Goal: Entertainment & Leisure: Browse casually

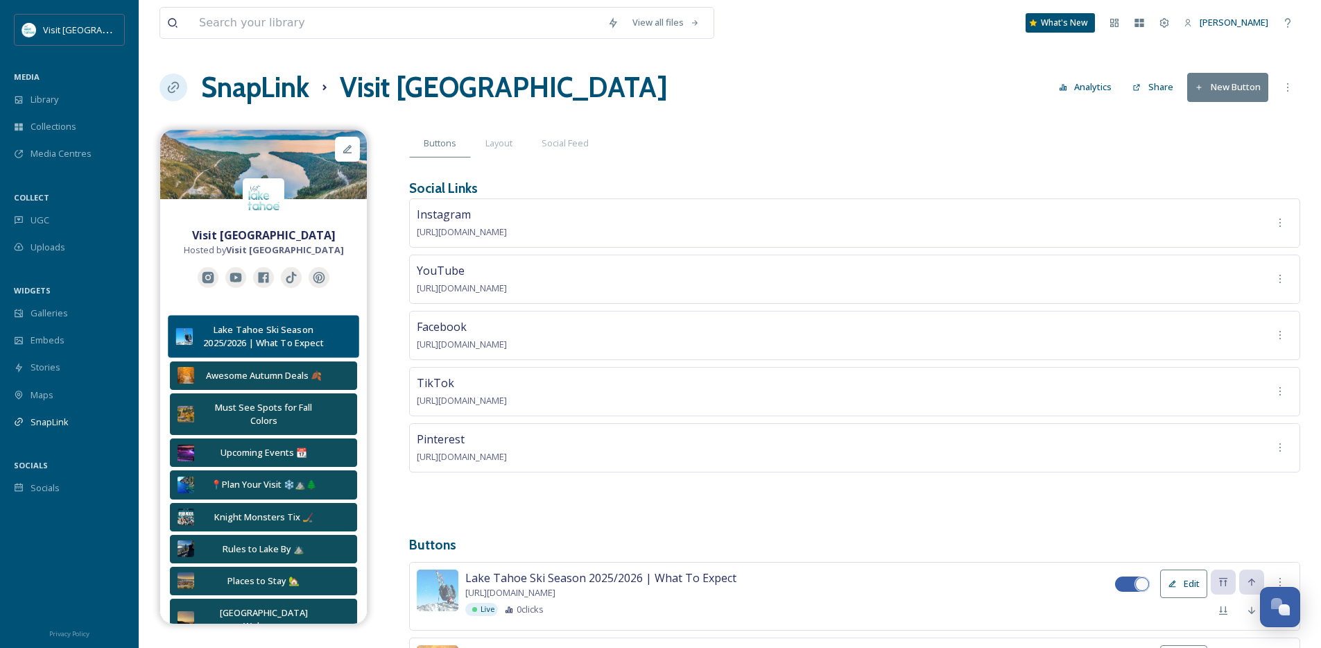
scroll to position [255, 0]
click at [105, 98] on div "Library" at bounding box center [69, 99] width 139 height 27
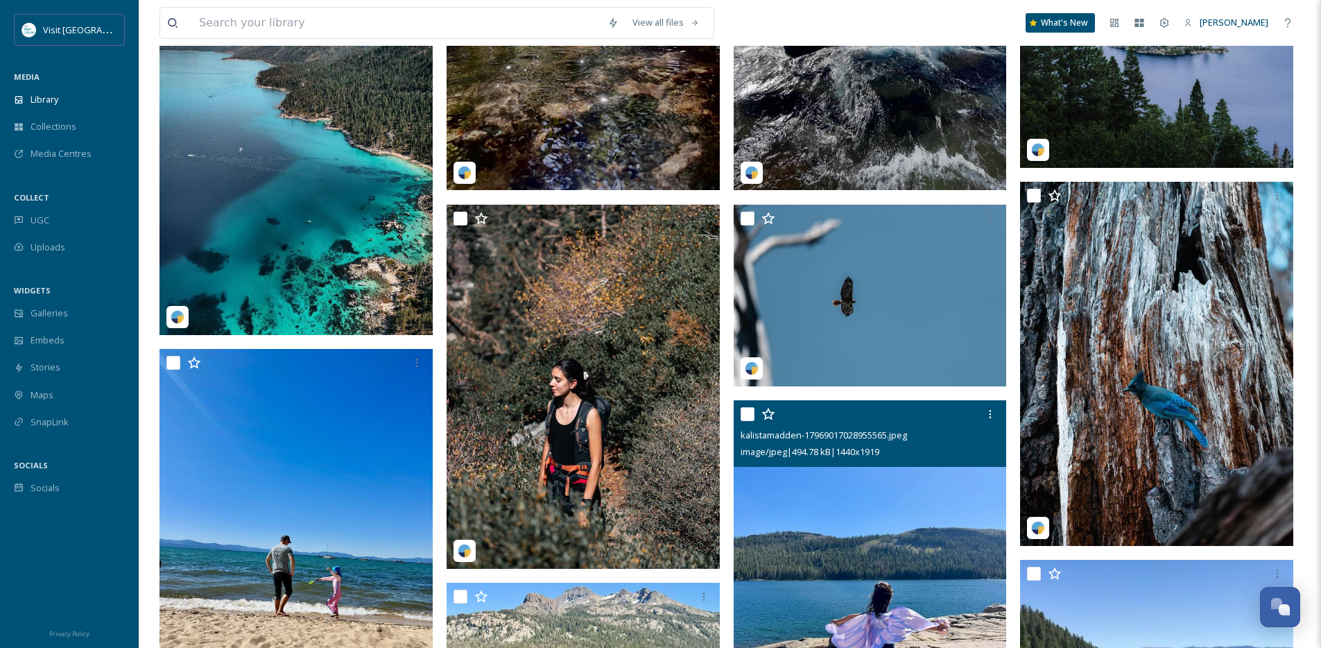
scroll to position [710, 0]
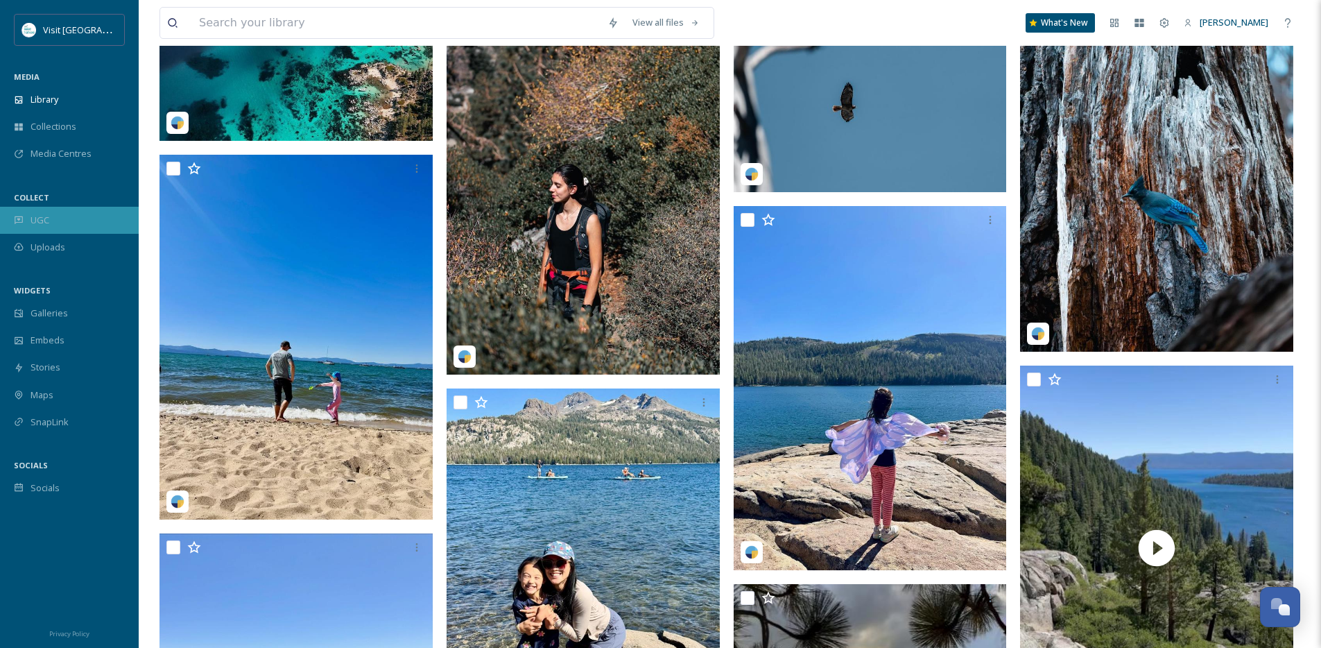
click at [64, 222] on div "UGC" at bounding box center [69, 220] width 139 height 27
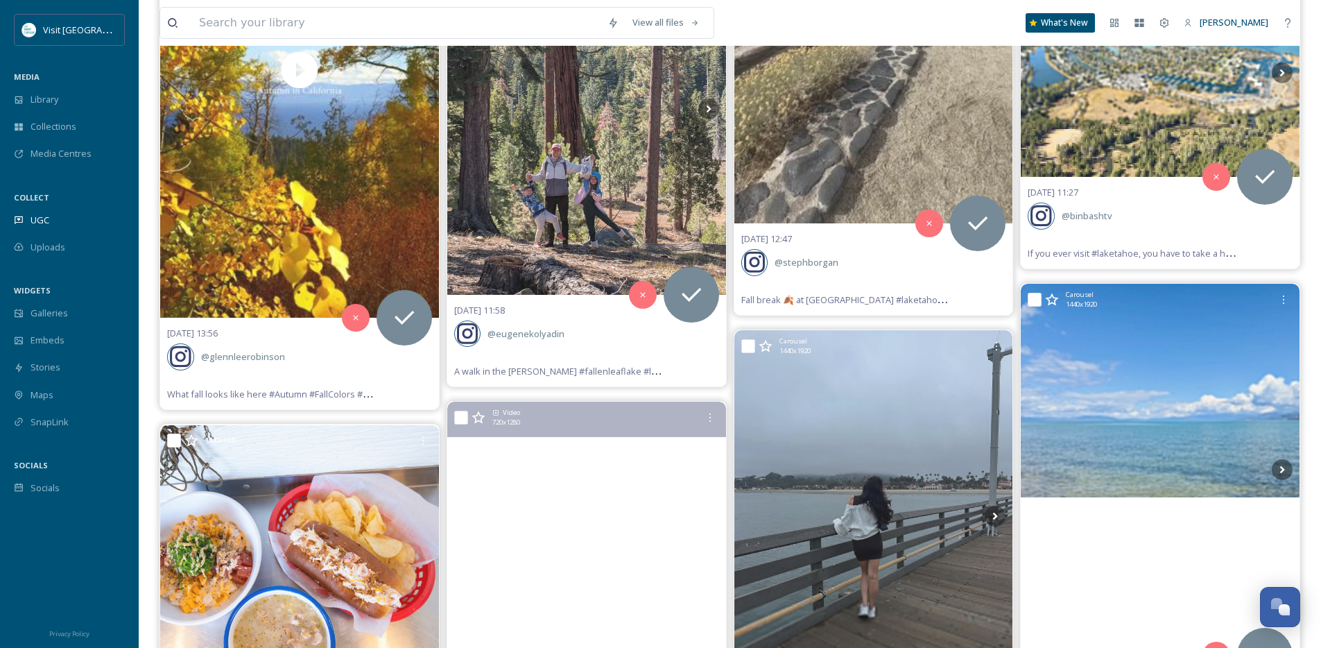
scroll to position [6589, 0]
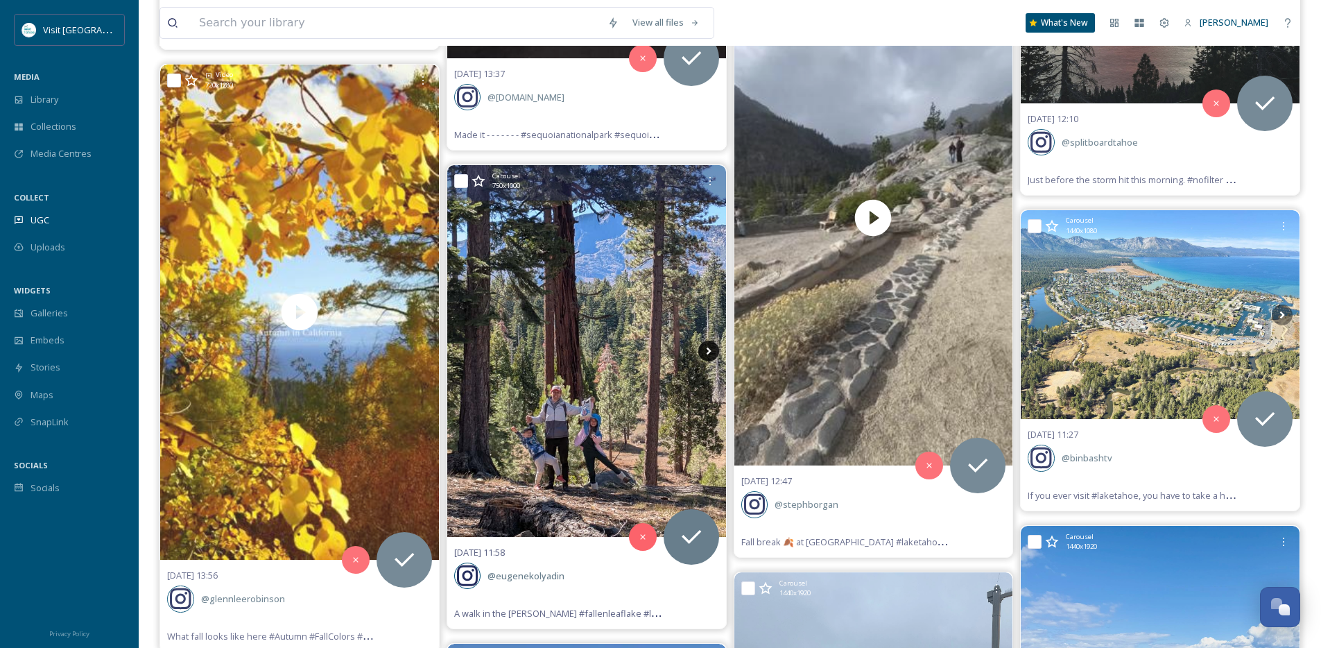
click at [704, 348] on icon at bounding box center [708, 350] width 21 height 21
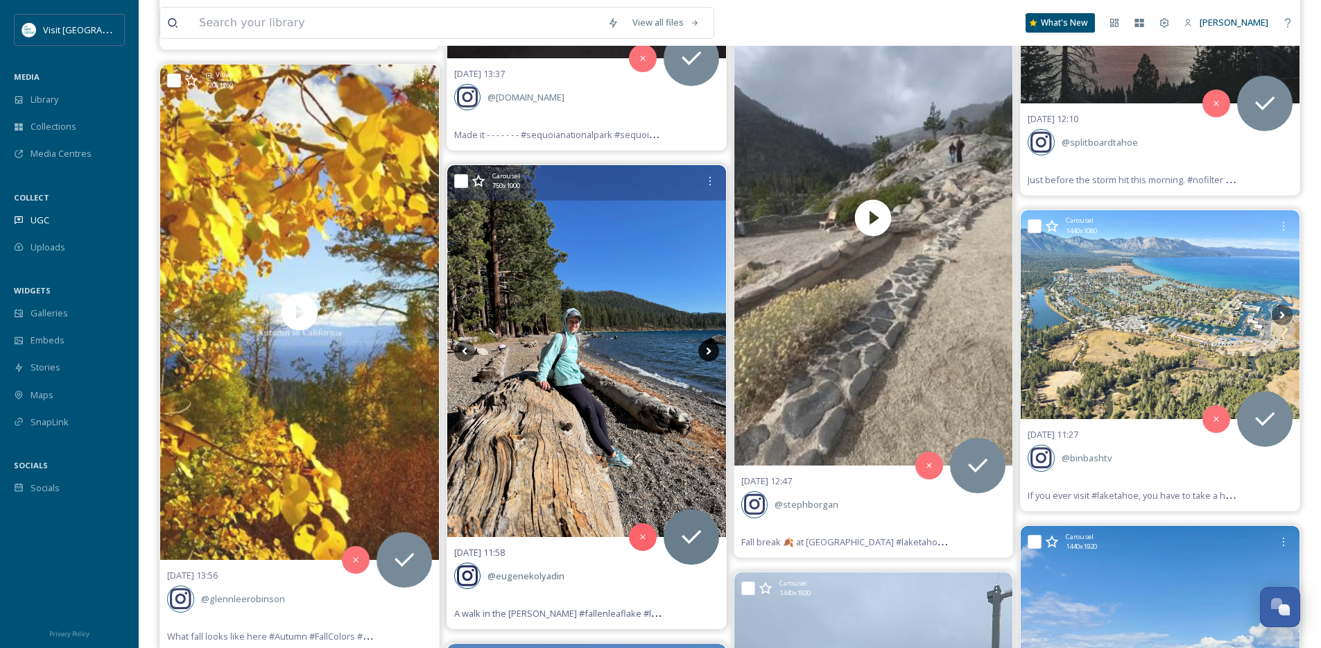
click at [704, 348] on icon at bounding box center [708, 350] width 21 height 21
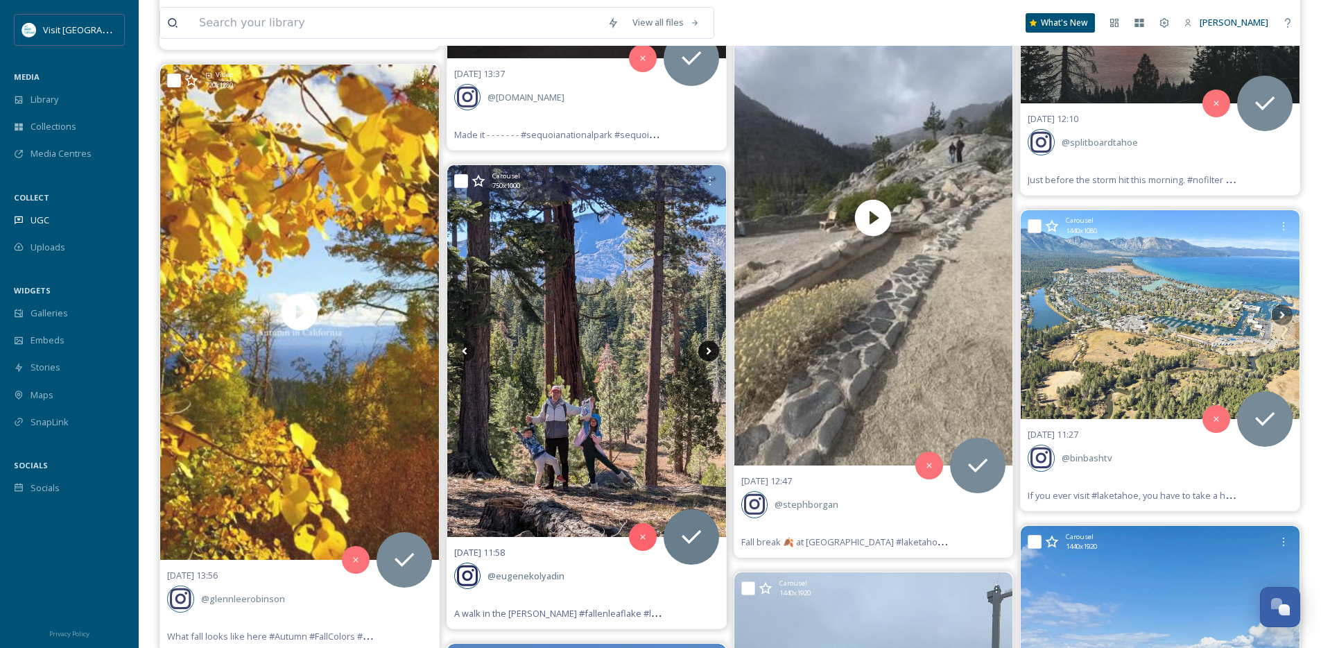
click at [704, 348] on icon at bounding box center [708, 350] width 21 height 21
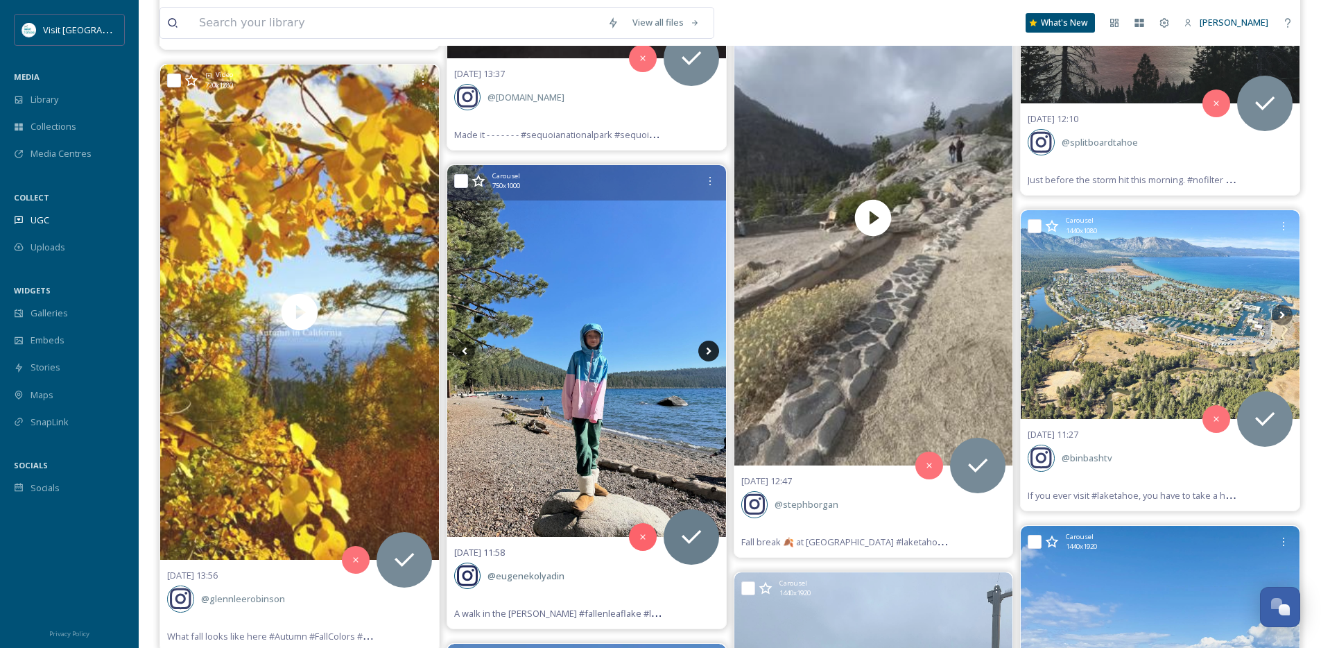
click at [704, 348] on icon at bounding box center [708, 350] width 21 height 21
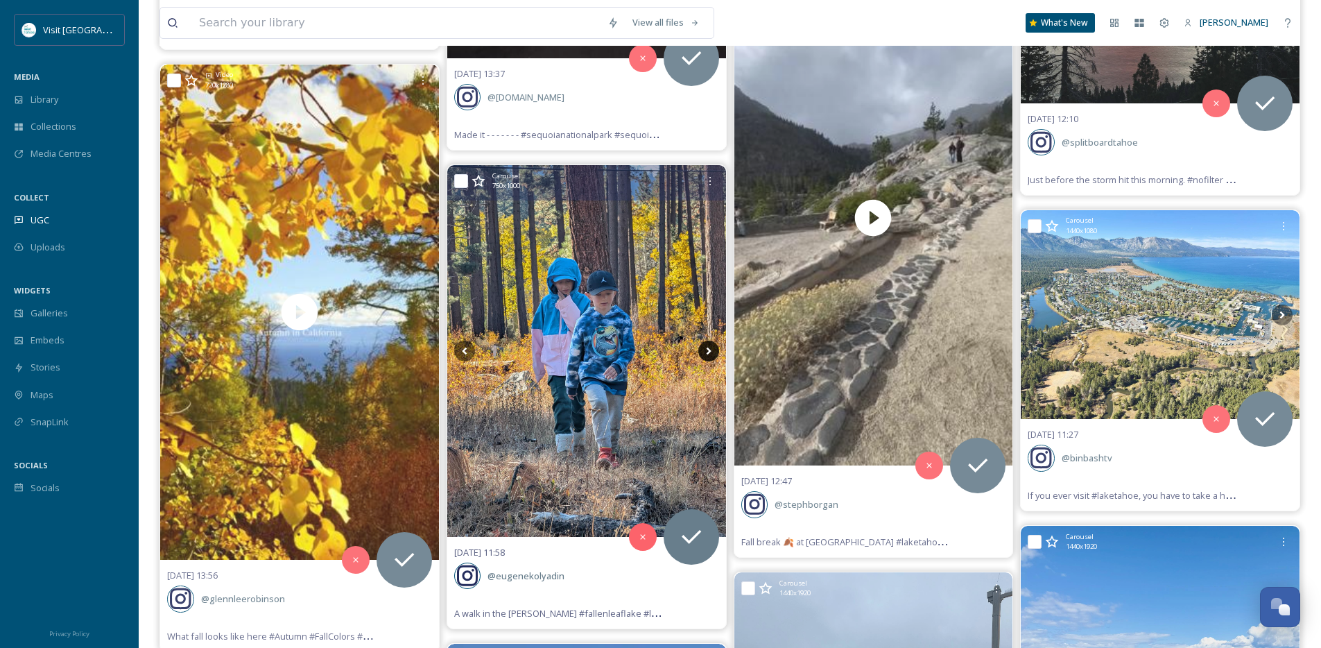
click at [704, 348] on icon at bounding box center [708, 350] width 21 height 21
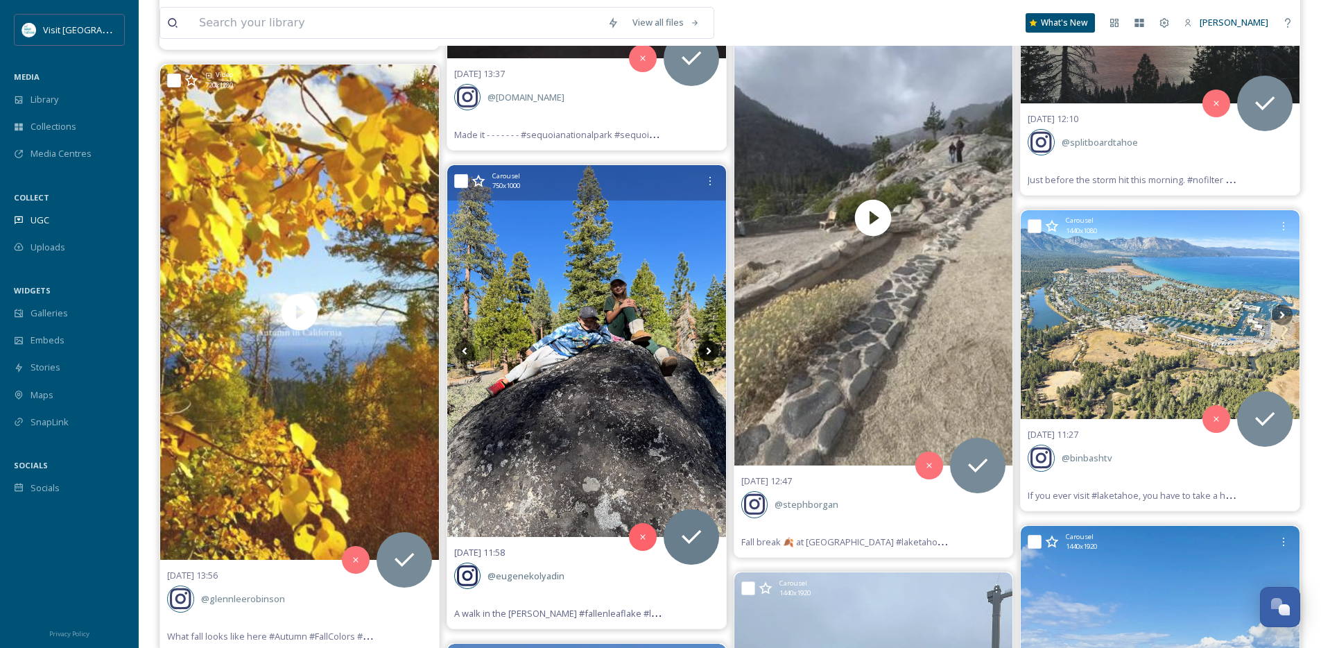
click at [704, 348] on icon at bounding box center [708, 350] width 21 height 21
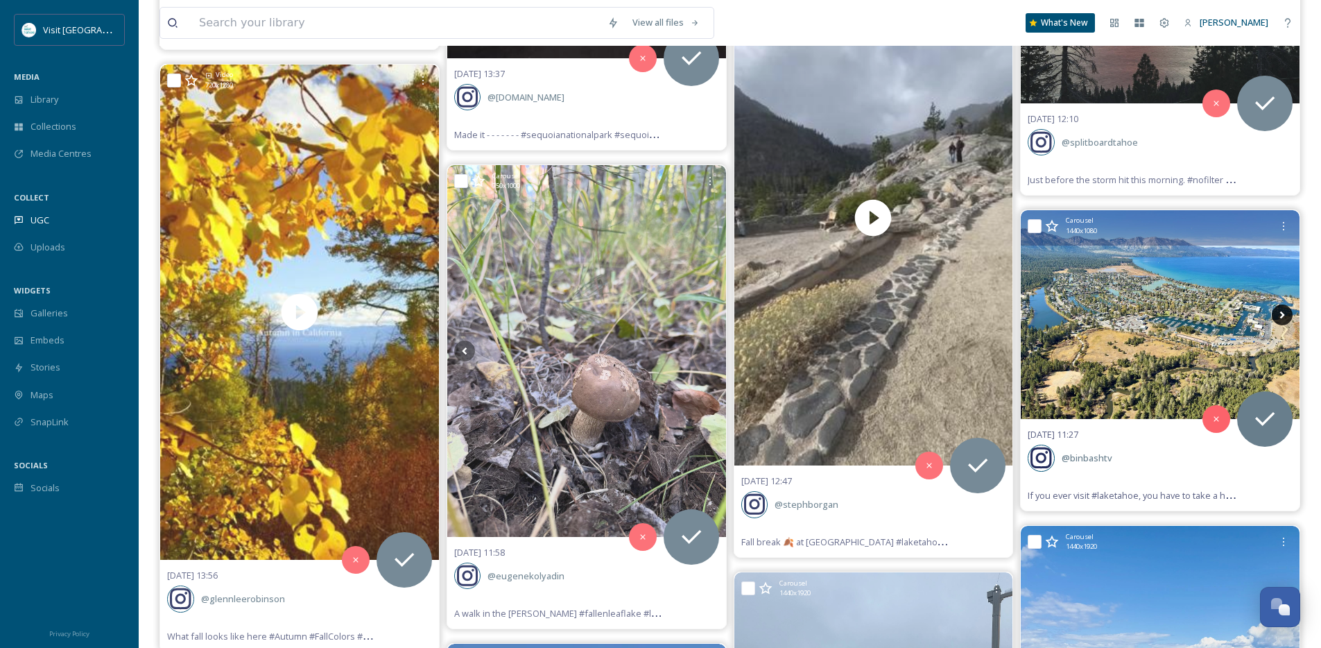
click at [1282, 315] on icon at bounding box center [1282, 315] width 5 height 8
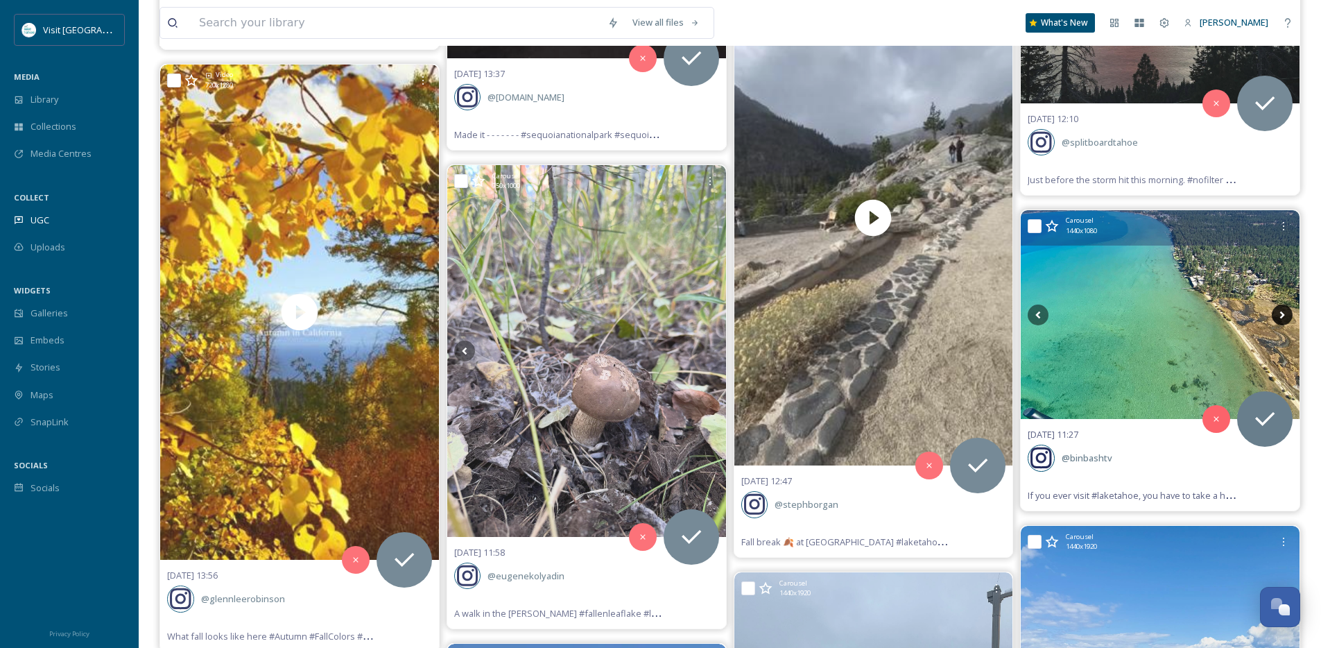
click at [1282, 314] on icon at bounding box center [1282, 315] width 5 height 8
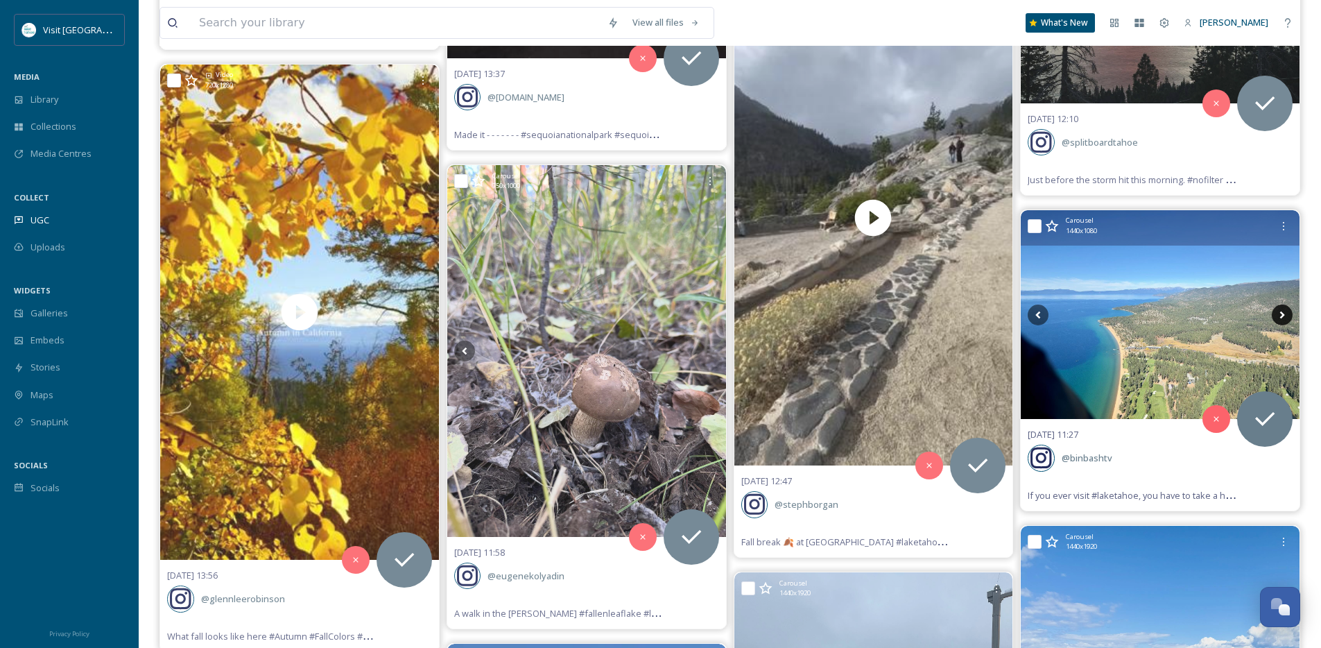
click at [1282, 314] on icon at bounding box center [1282, 315] width 5 height 8
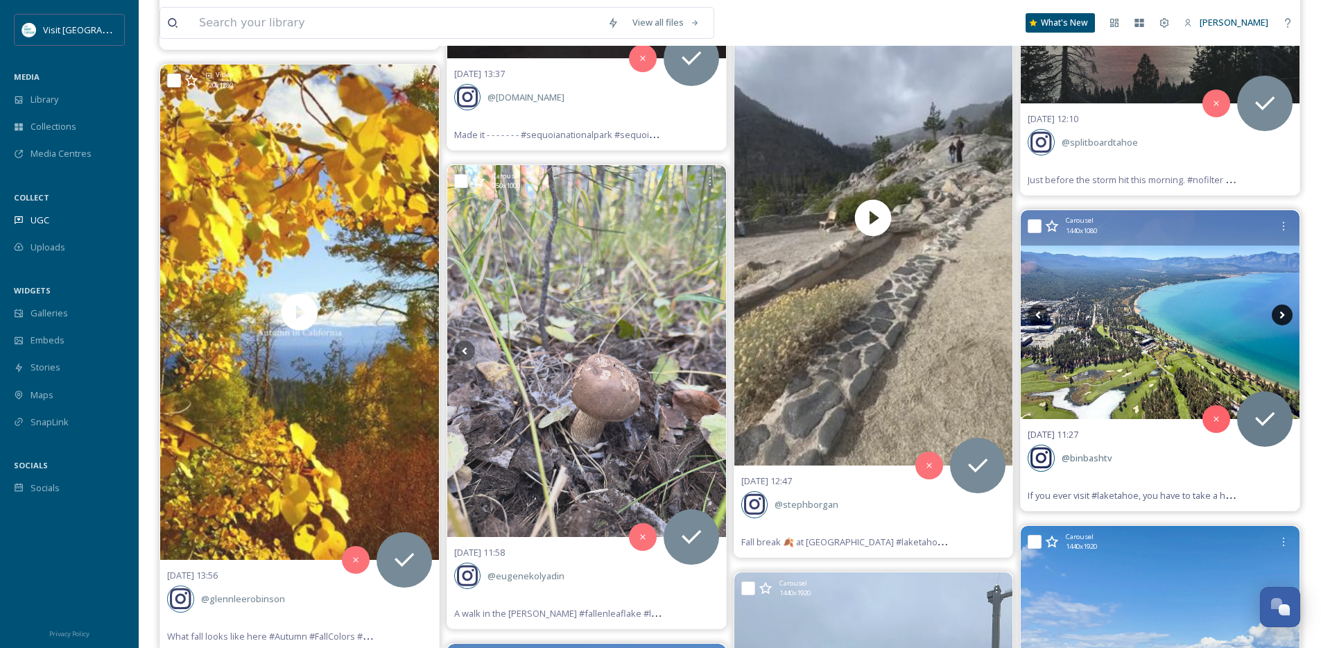
click at [1282, 314] on icon at bounding box center [1282, 315] width 5 height 8
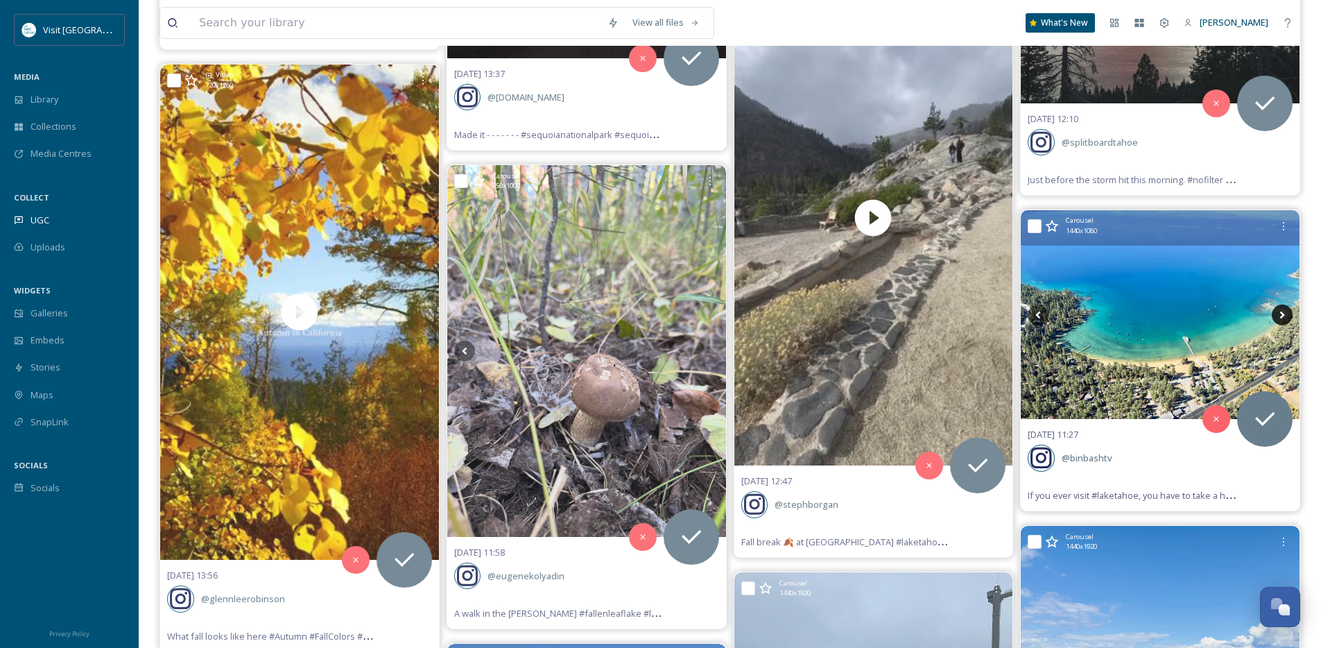
click at [1282, 314] on icon at bounding box center [1282, 315] width 5 height 8
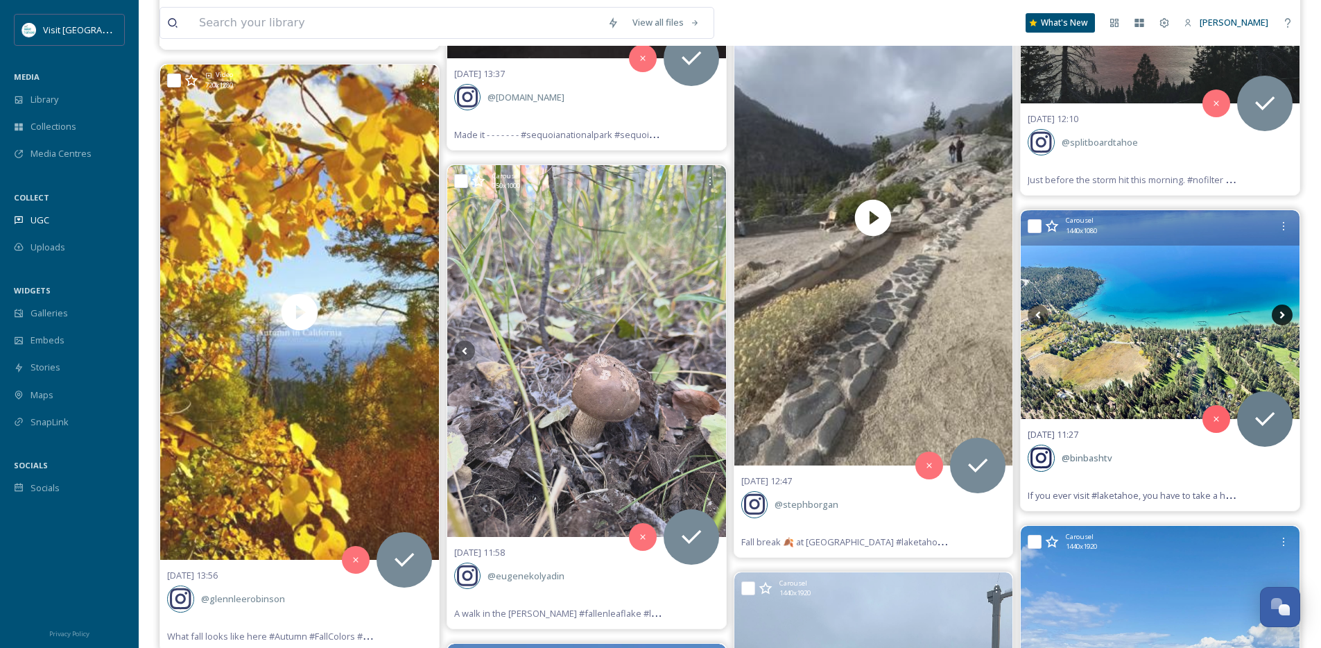
click at [1282, 314] on icon at bounding box center [1282, 315] width 5 height 8
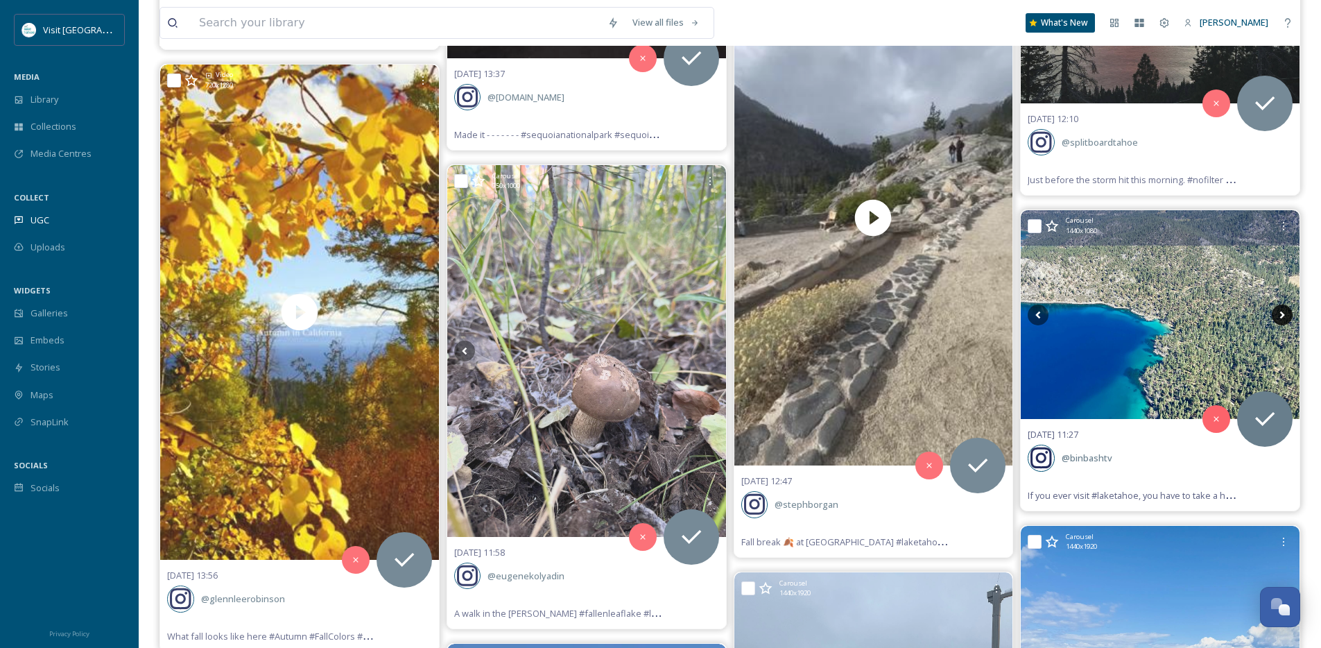
click at [1282, 314] on icon at bounding box center [1282, 315] width 5 height 8
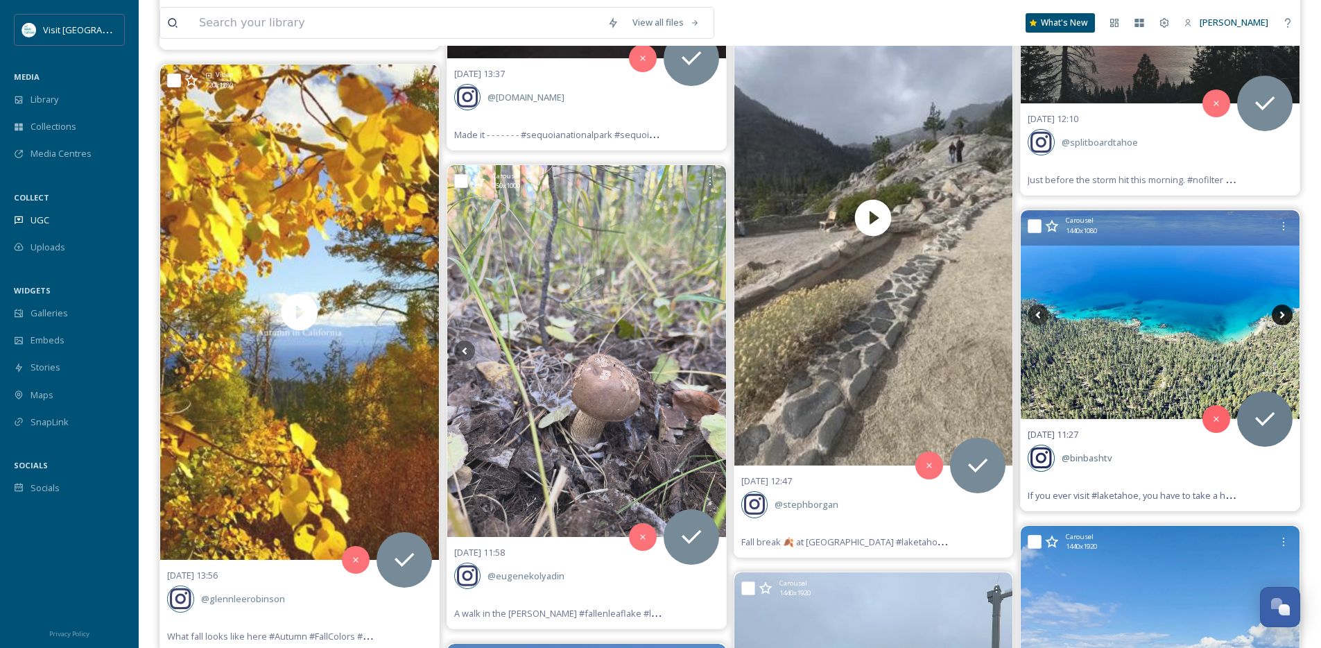
click at [1282, 314] on icon at bounding box center [1282, 315] width 5 height 8
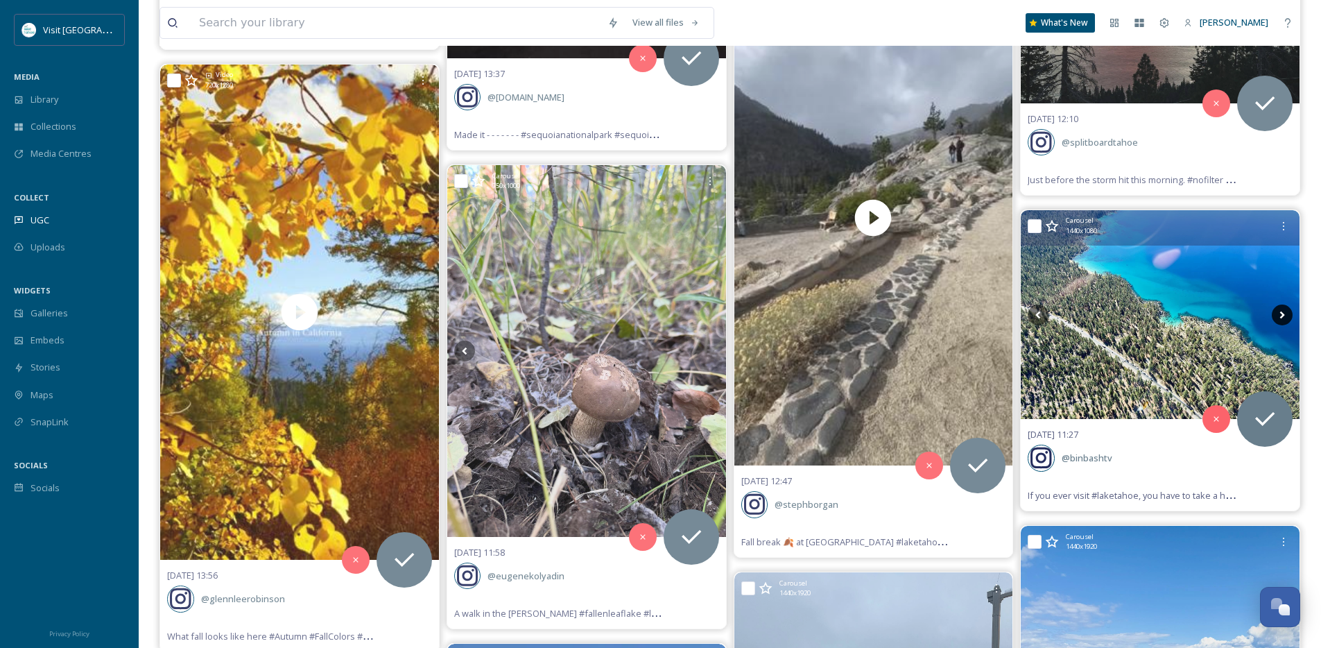
click at [1282, 314] on icon at bounding box center [1282, 315] width 5 height 8
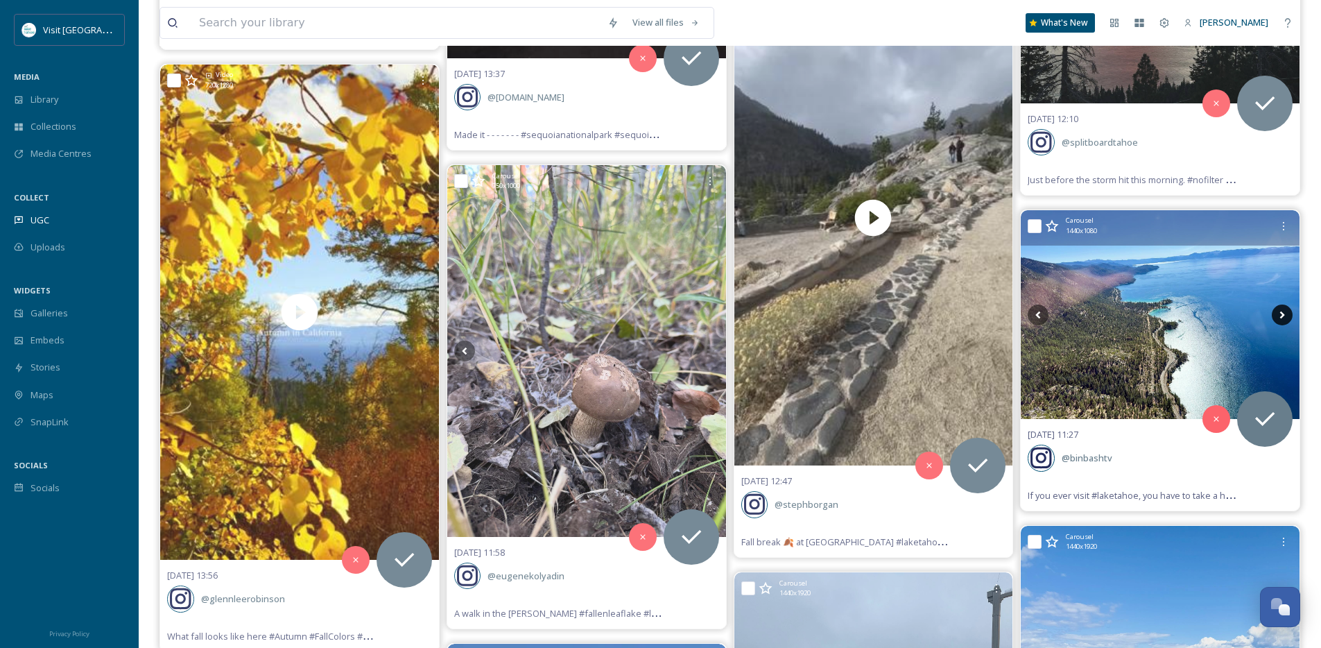
click at [1282, 314] on icon at bounding box center [1282, 315] width 5 height 8
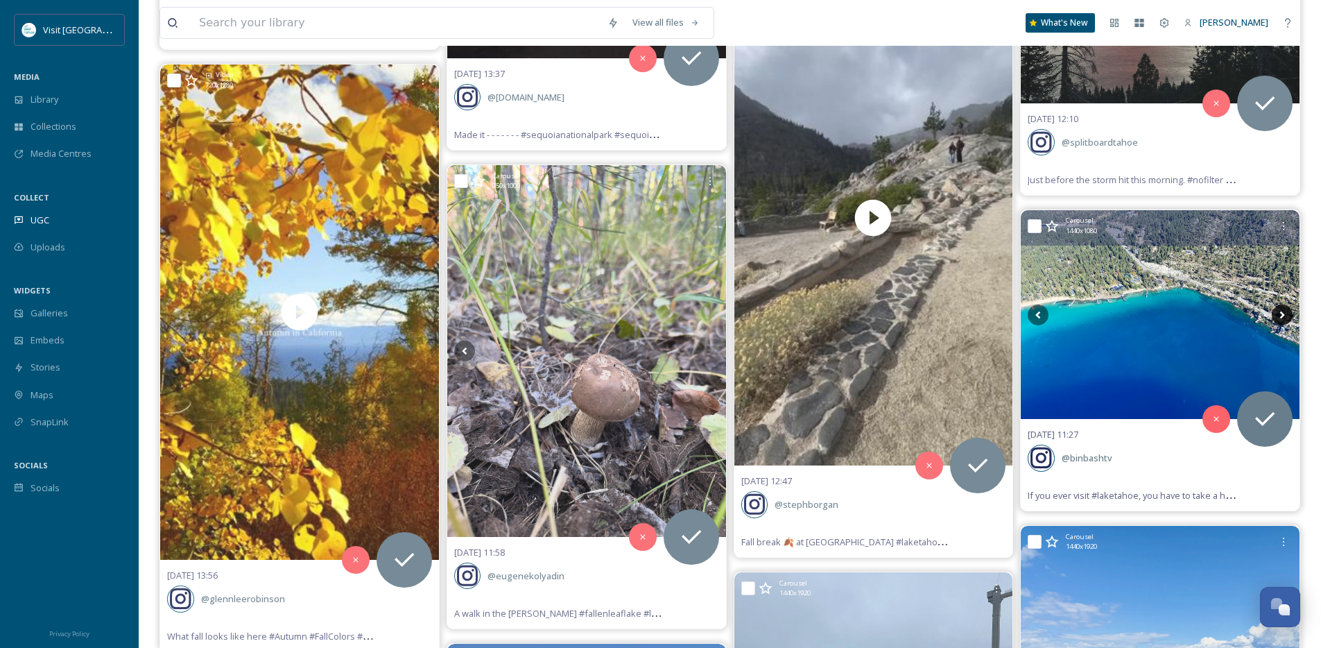
click at [1282, 314] on icon at bounding box center [1282, 315] width 5 height 8
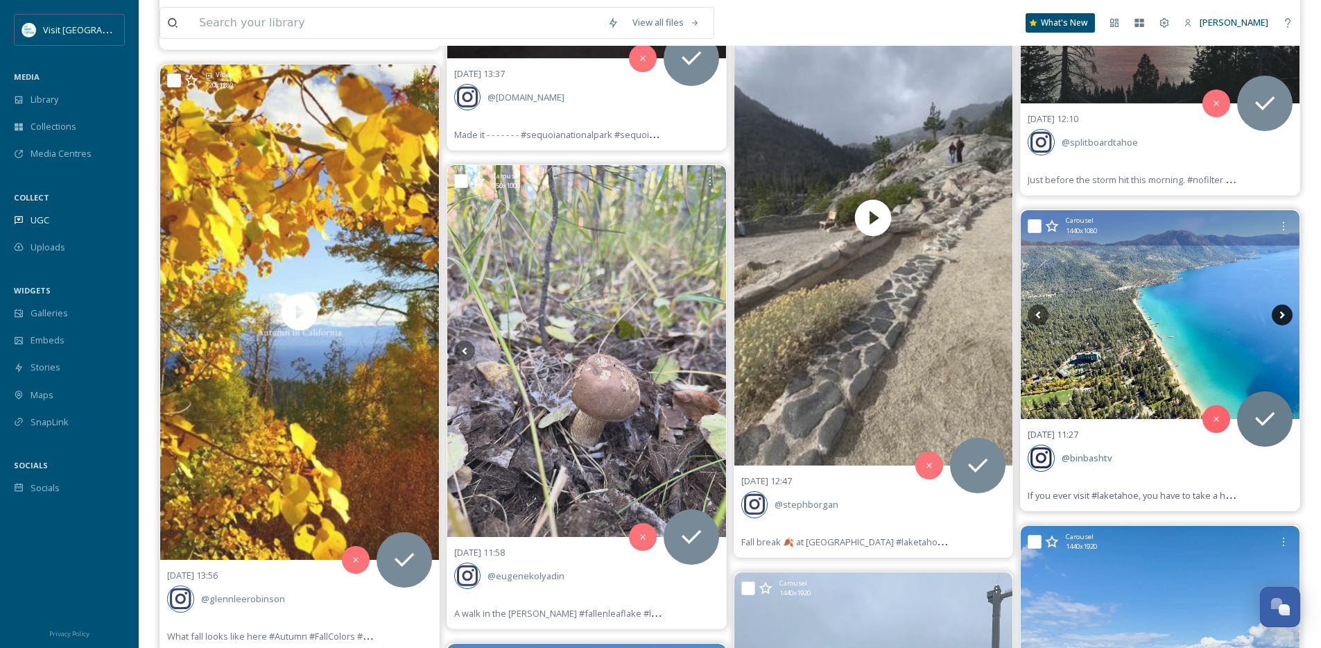
click at [1282, 314] on icon at bounding box center [1282, 315] width 5 height 8
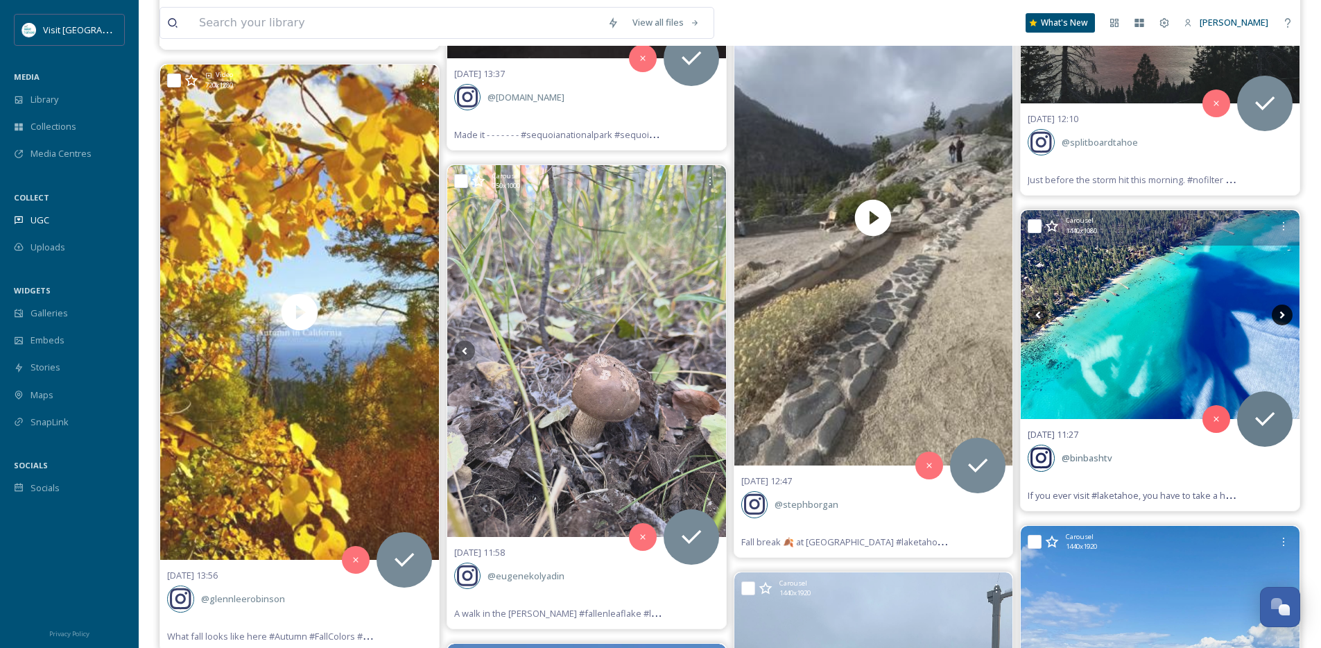
click at [1282, 314] on icon at bounding box center [1282, 315] width 5 height 8
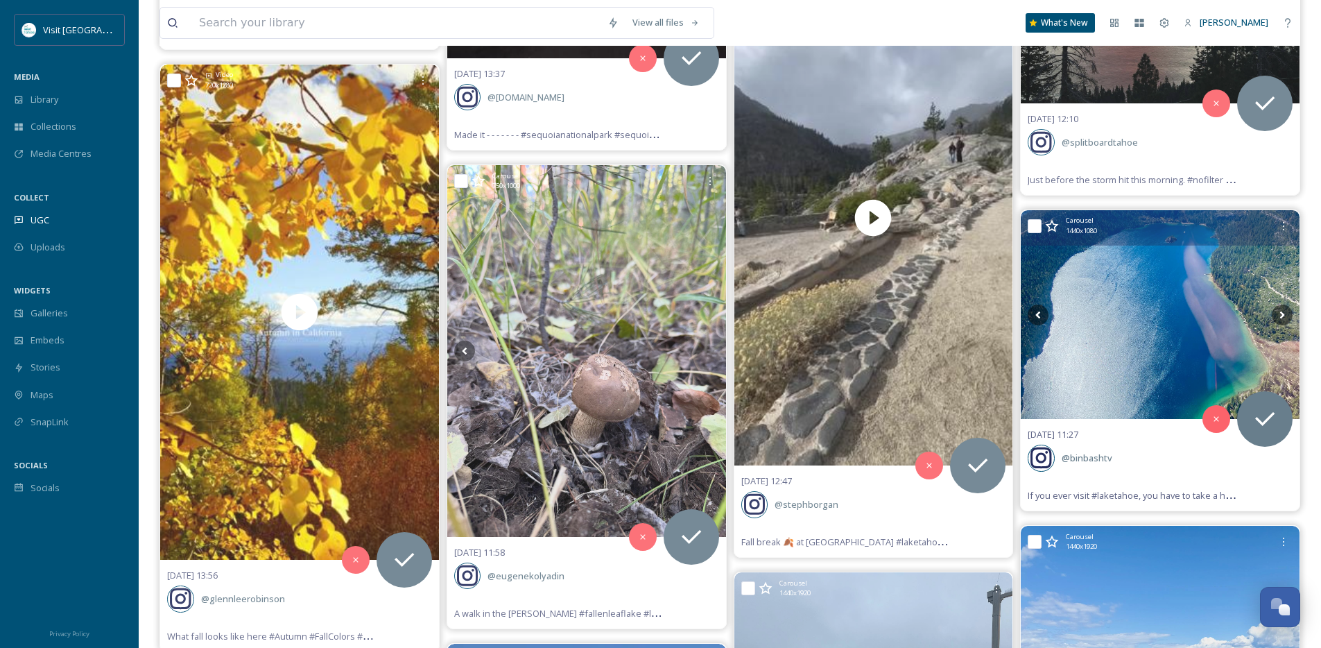
click at [1057, 317] on img at bounding box center [1160, 314] width 279 height 209
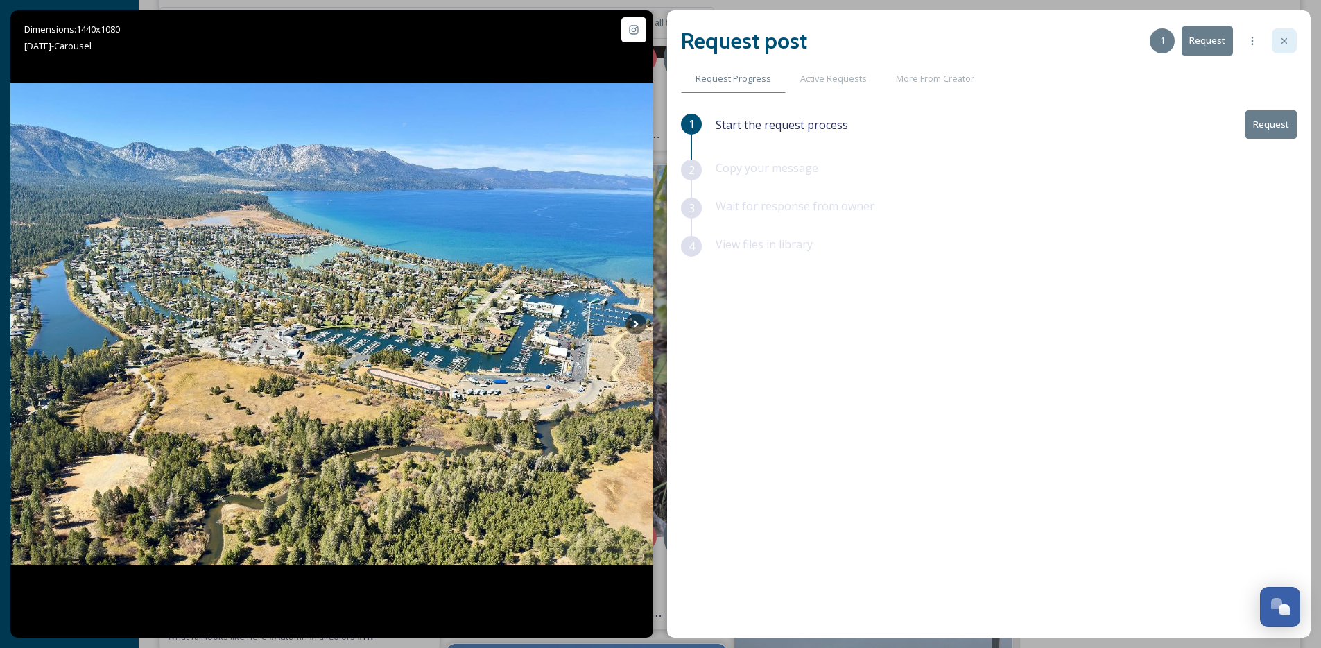
click at [1283, 37] on icon at bounding box center [1284, 40] width 11 height 11
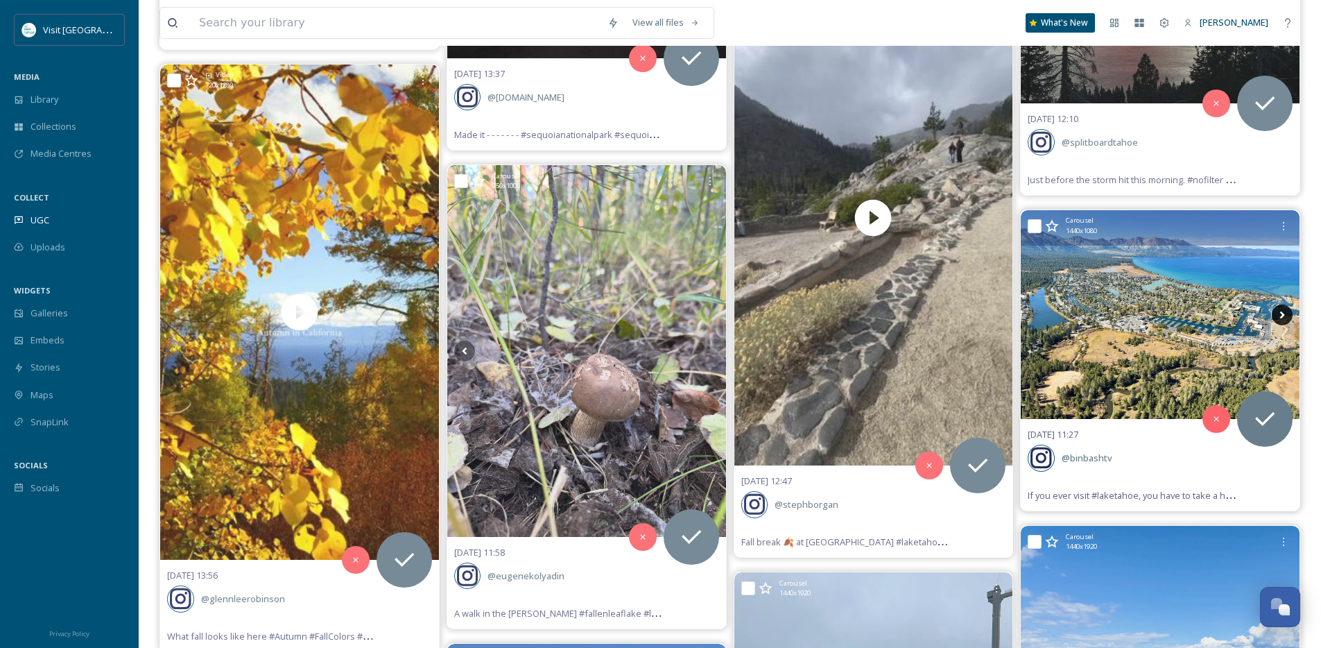
click at [1287, 313] on icon at bounding box center [1282, 314] width 21 height 21
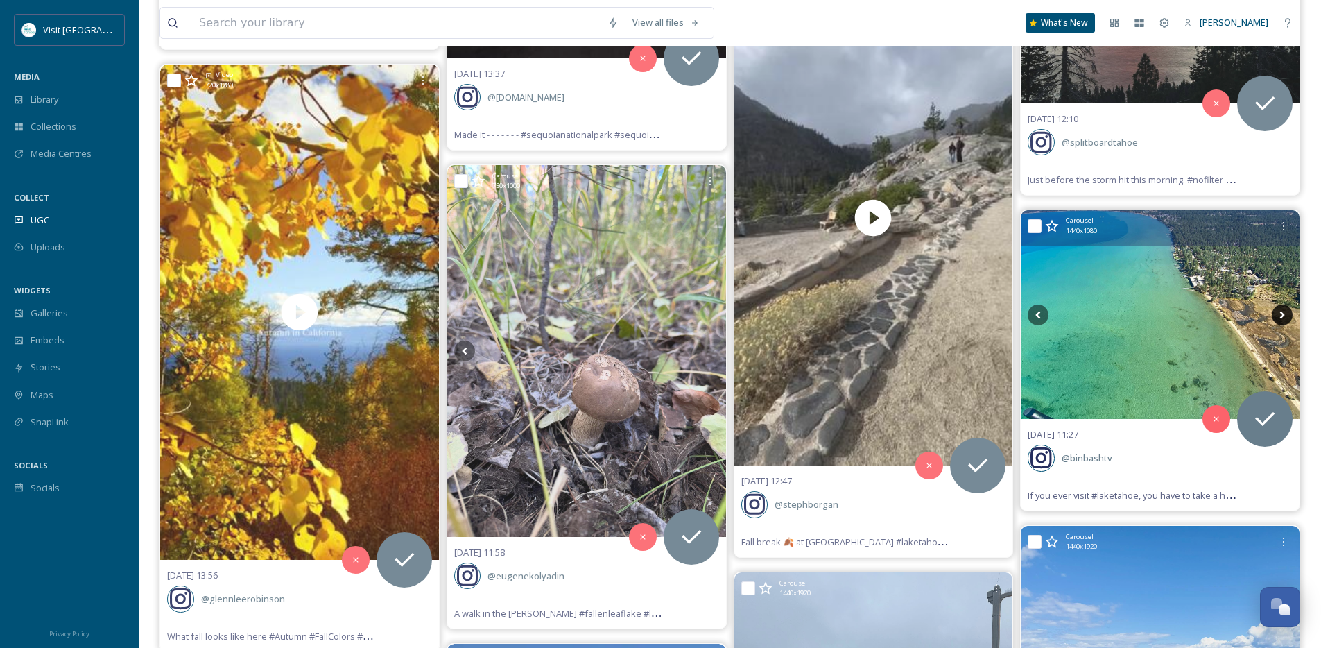
click at [1287, 313] on icon at bounding box center [1282, 314] width 21 height 21
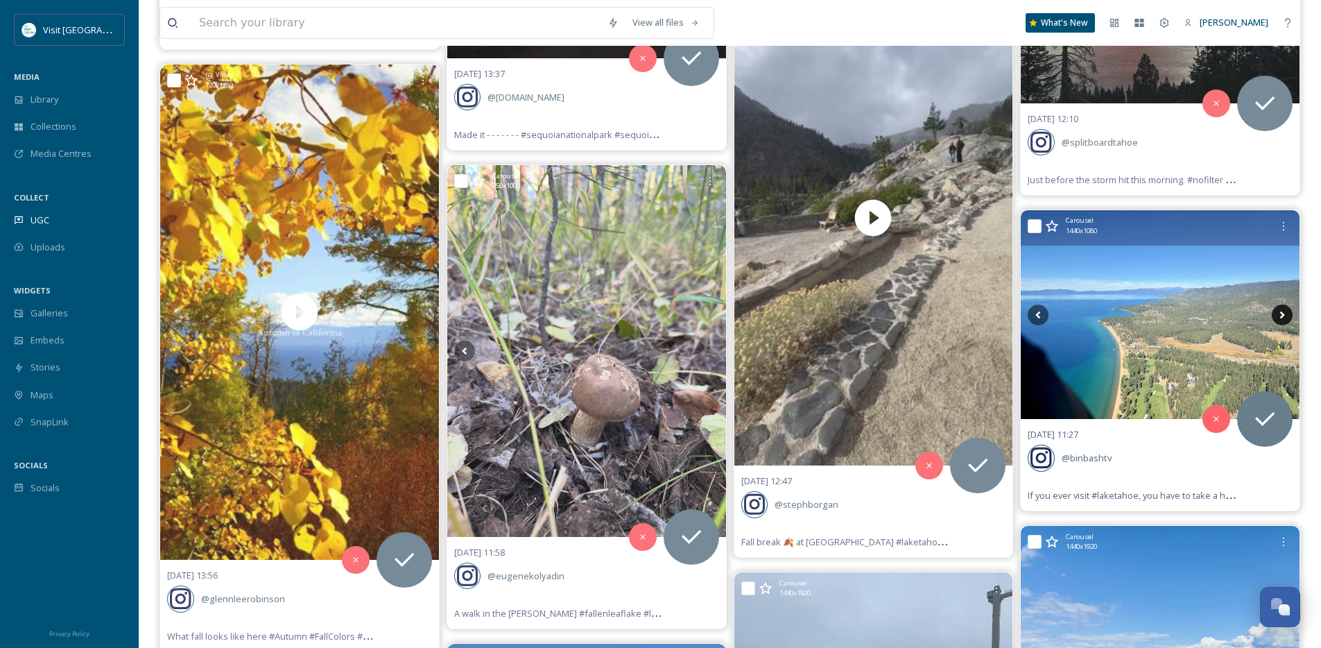
click at [1287, 313] on icon at bounding box center [1282, 314] width 21 height 21
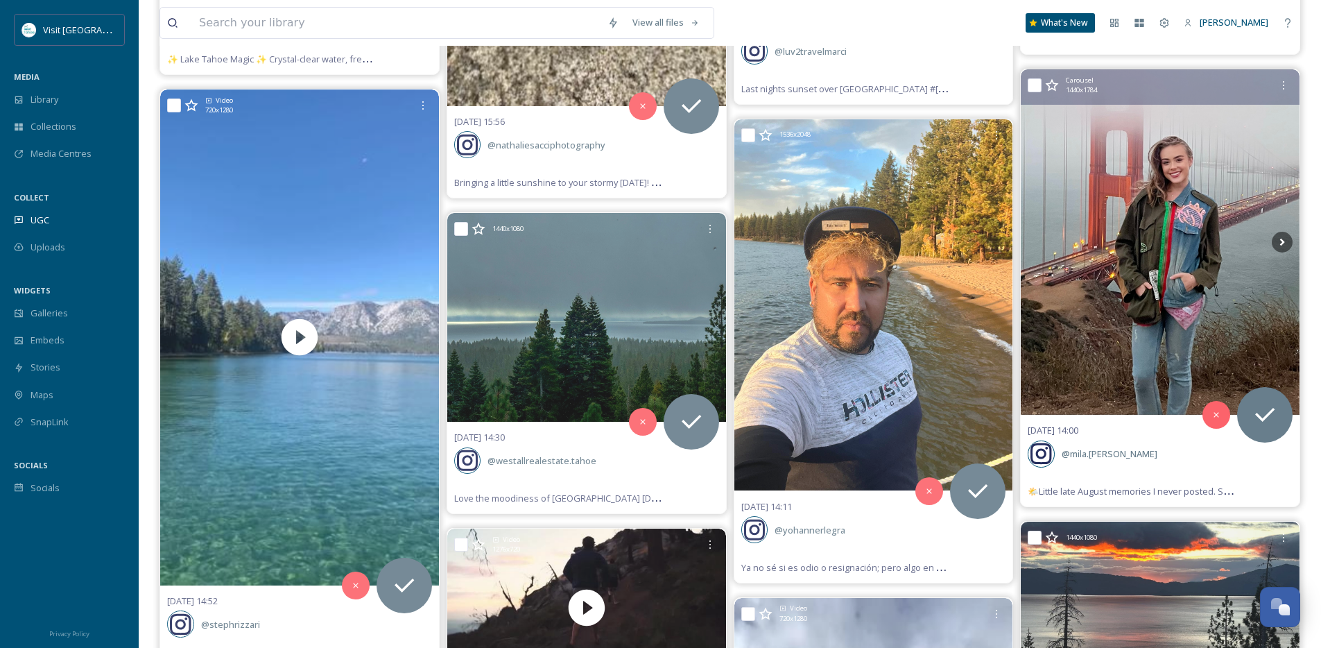
scroll to position [5936, 0]
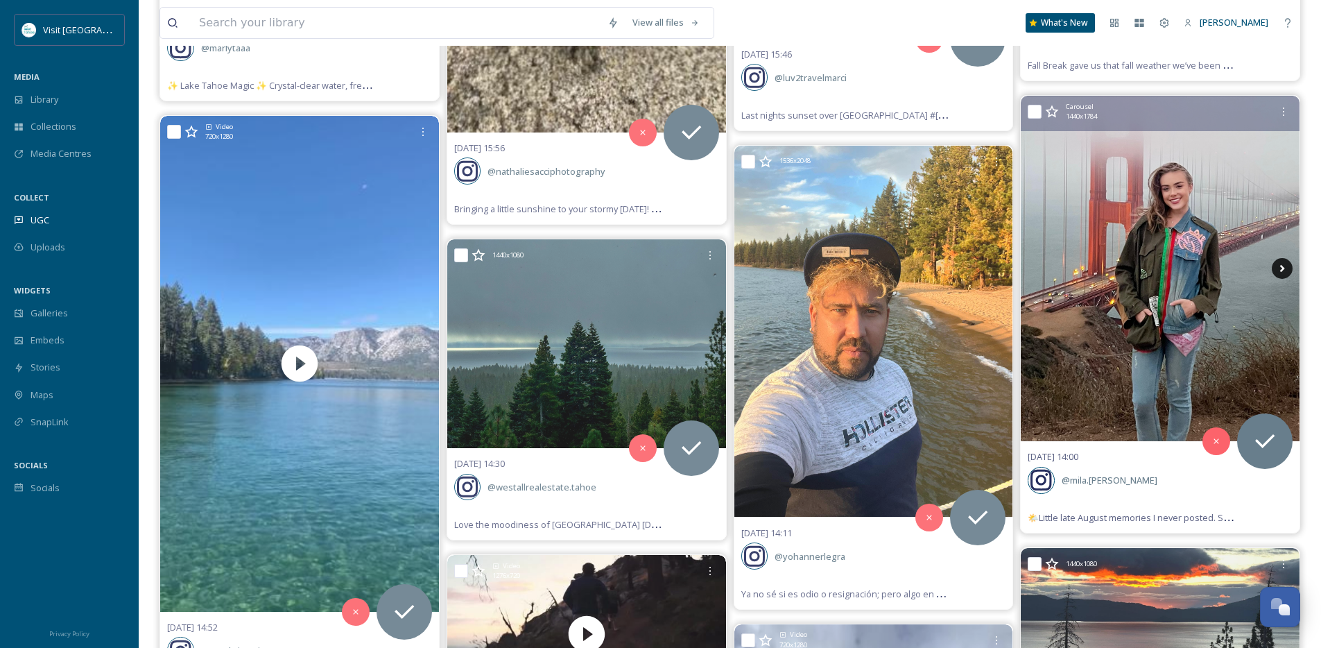
click at [1285, 270] on icon at bounding box center [1282, 268] width 21 height 21
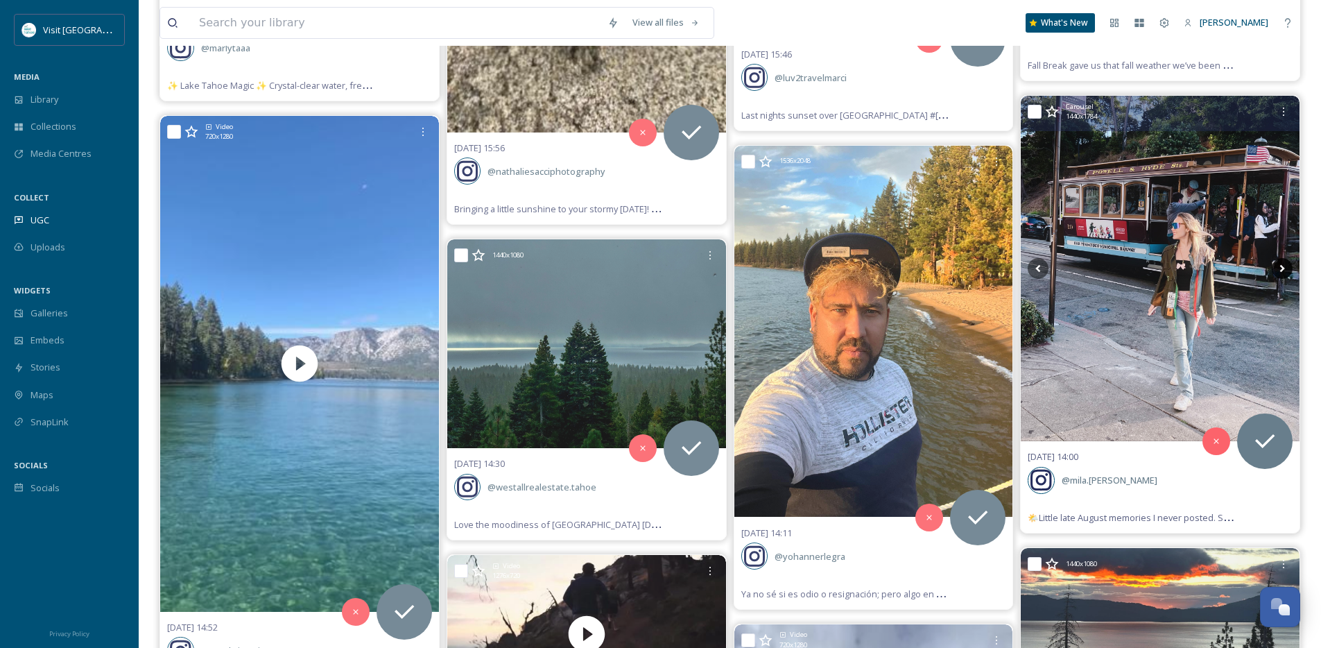
click at [1285, 270] on icon at bounding box center [1282, 268] width 21 height 21
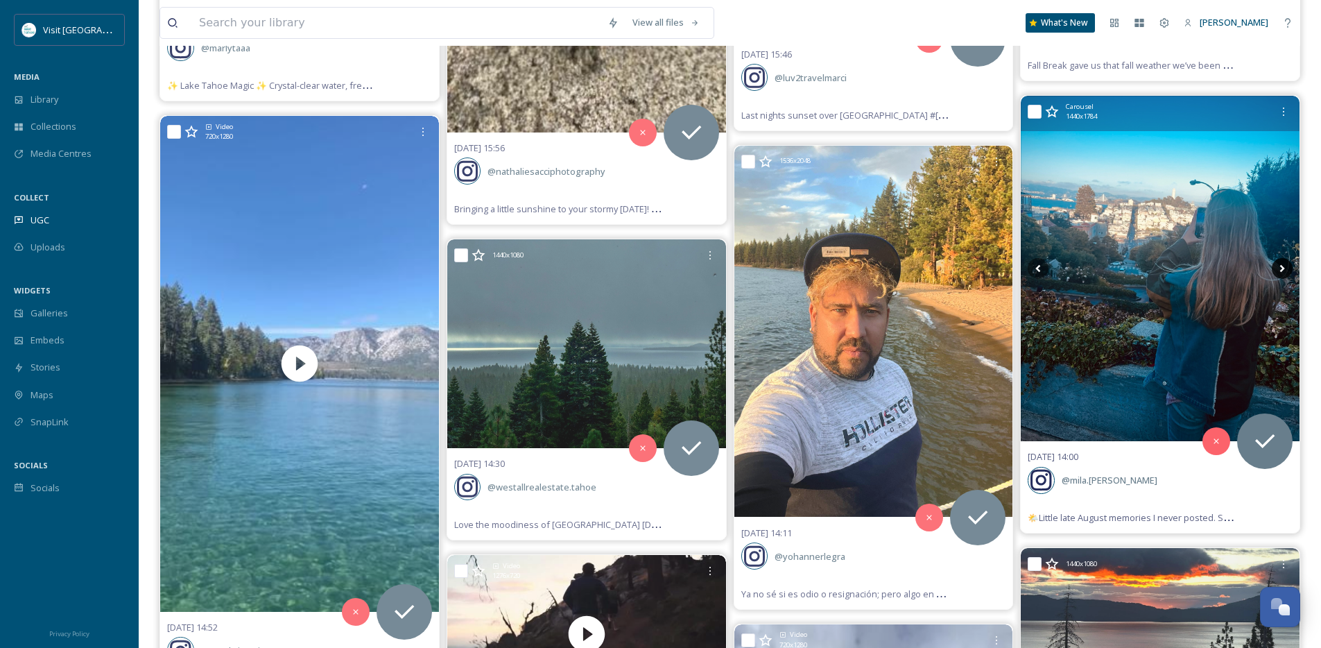
click at [1285, 270] on icon at bounding box center [1282, 268] width 21 height 21
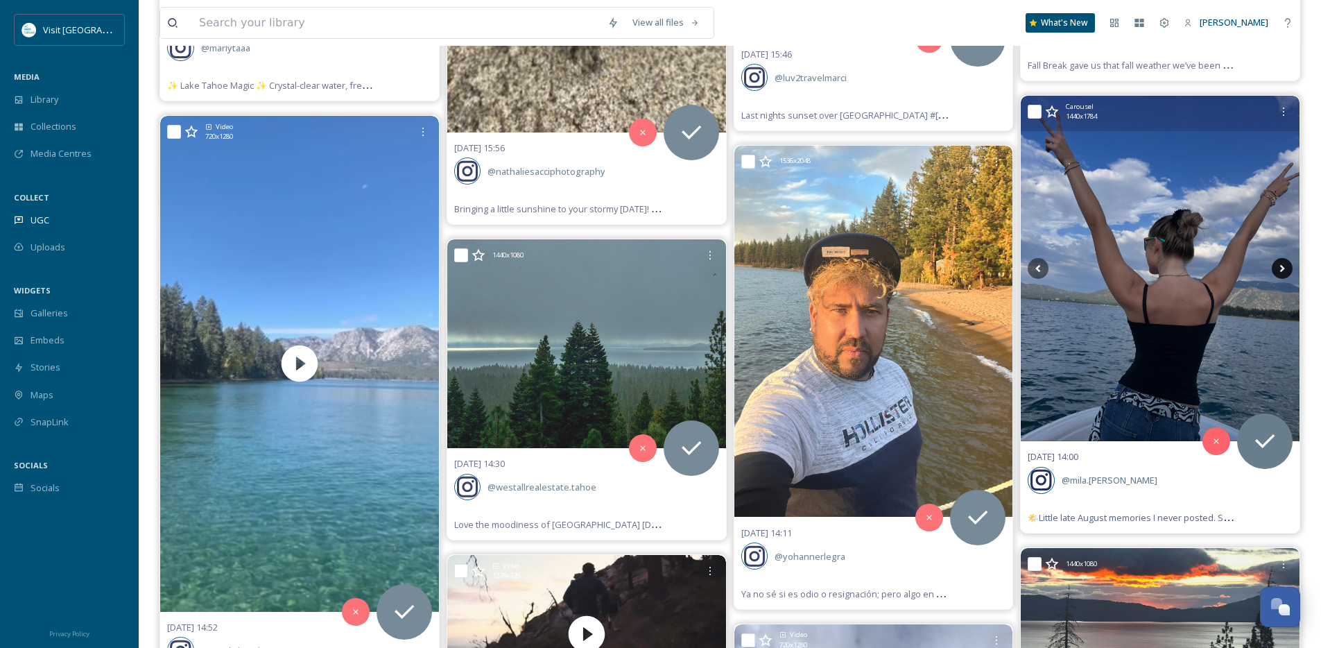
click at [1285, 270] on icon at bounding box center [1282, 268] width 21 height 21
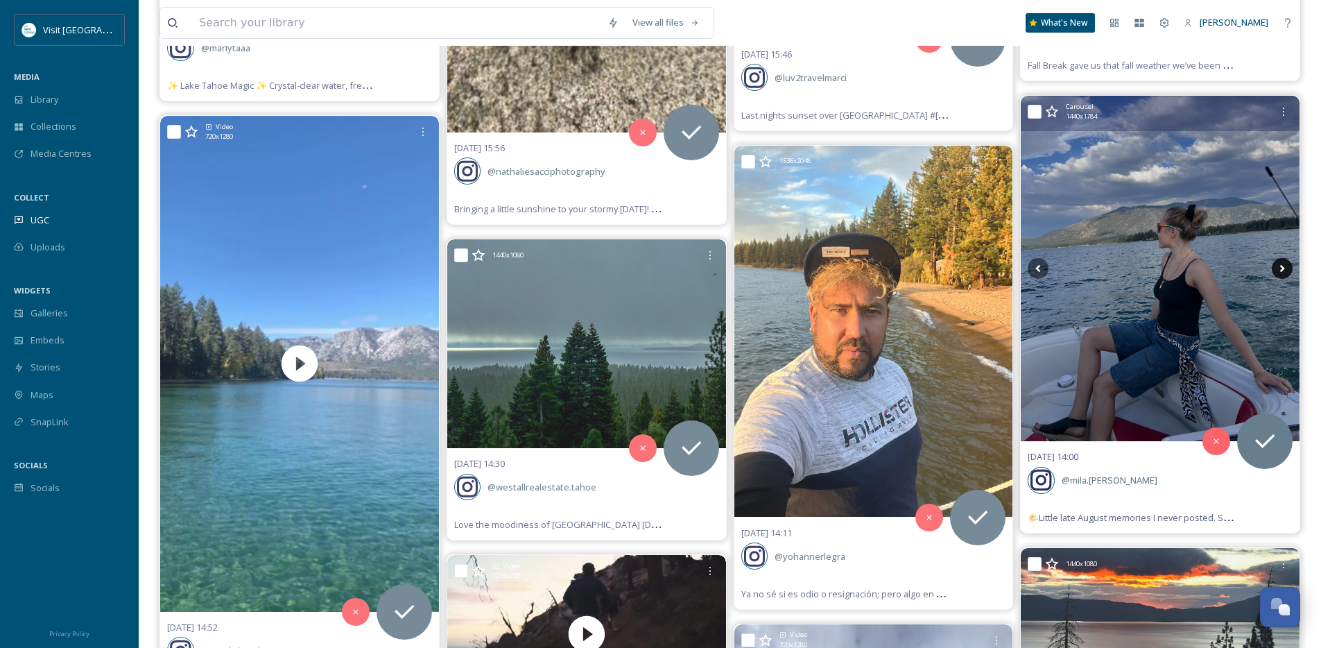
click at [1285, 270] on icon at bounding box center [1282, 268] width 21 height 21
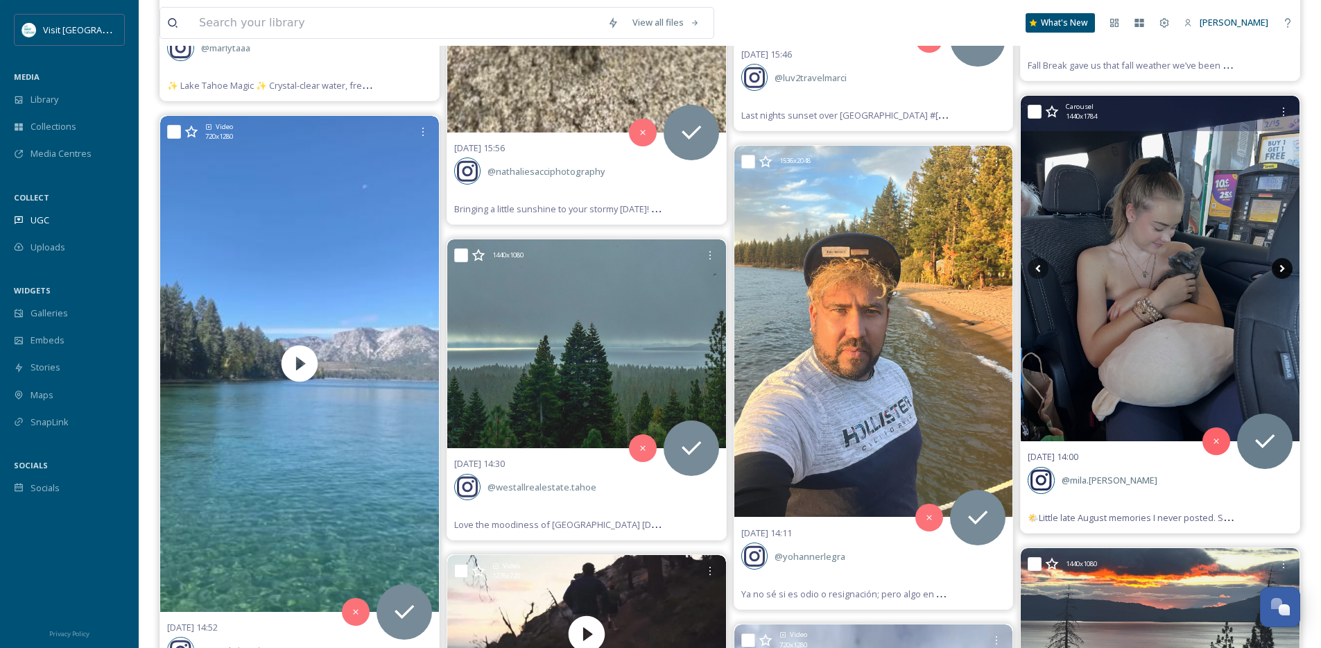
click at [1285, 270] on icon at bounding box center [1282, 268] width 21 height 21
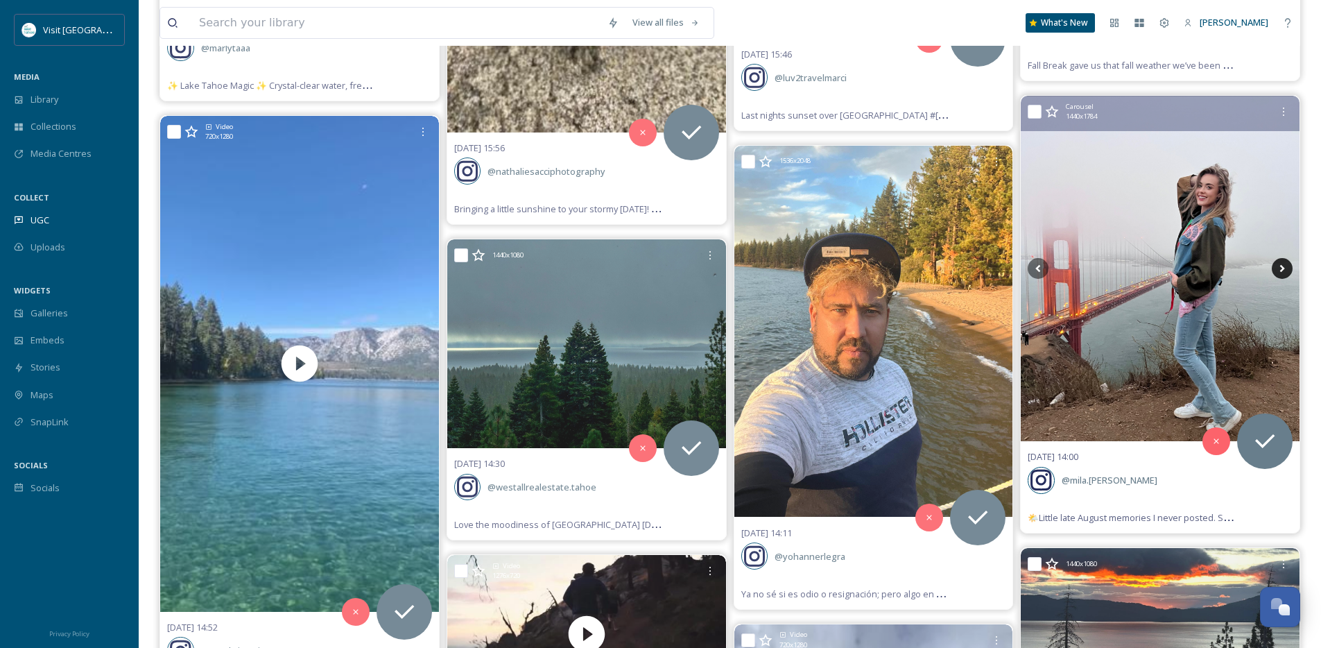
click at [1285, 270] on icon at bounding box center [1282, 268] width 21 height 21
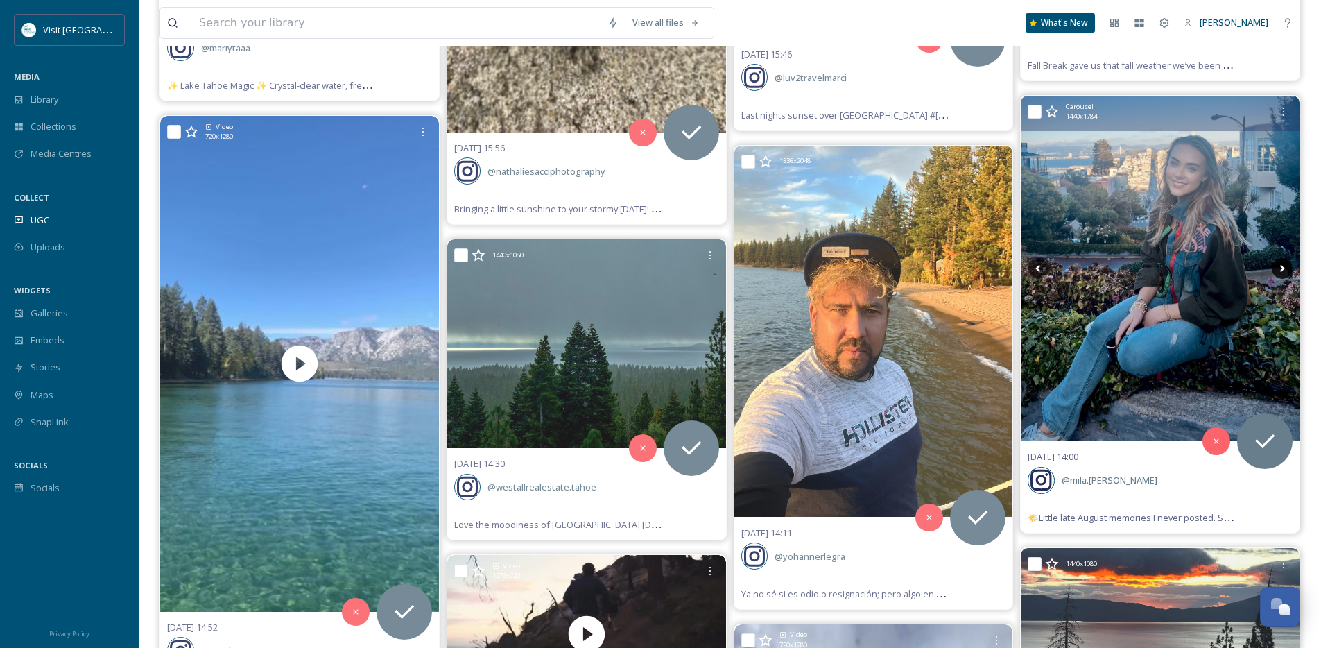
click at [1285, 270] on icon at bounding box center [1282, 268] width 21 height 21
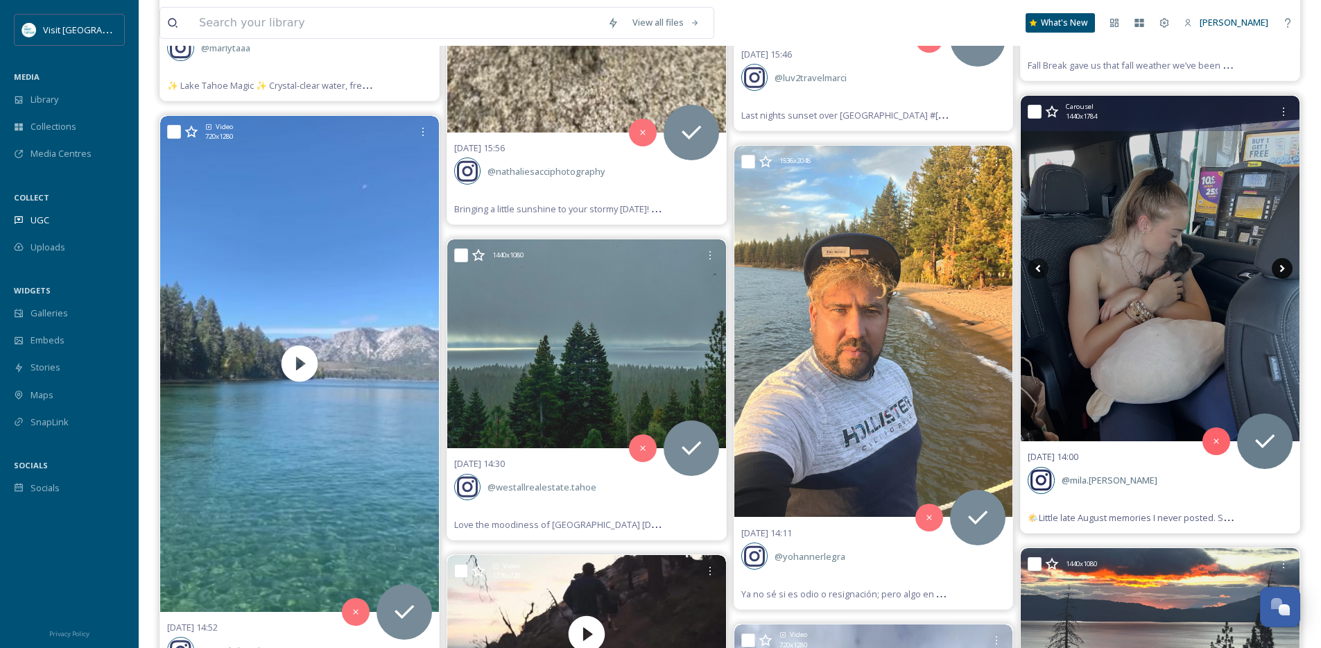
click at [1285, 270] on icon at bounding box center [1282, 268] width 21 height 21
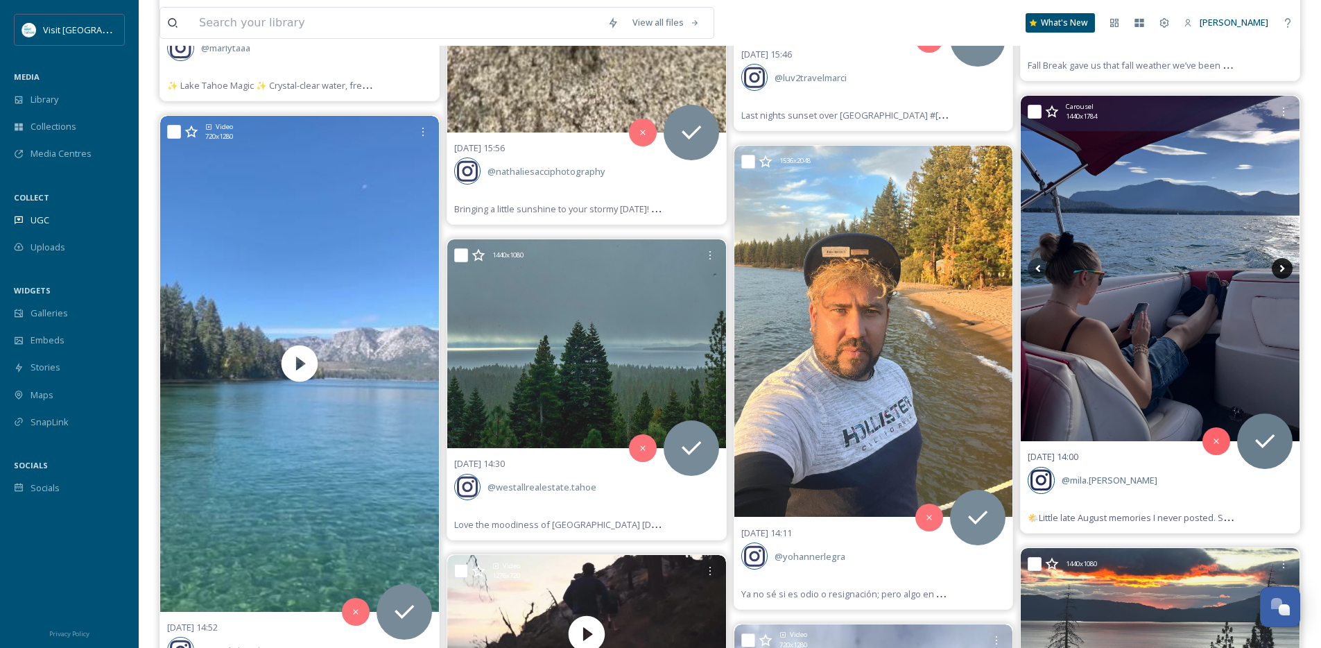
click at [1285, 270] on icon at bounding box center [1282, 268] width 21 height 21
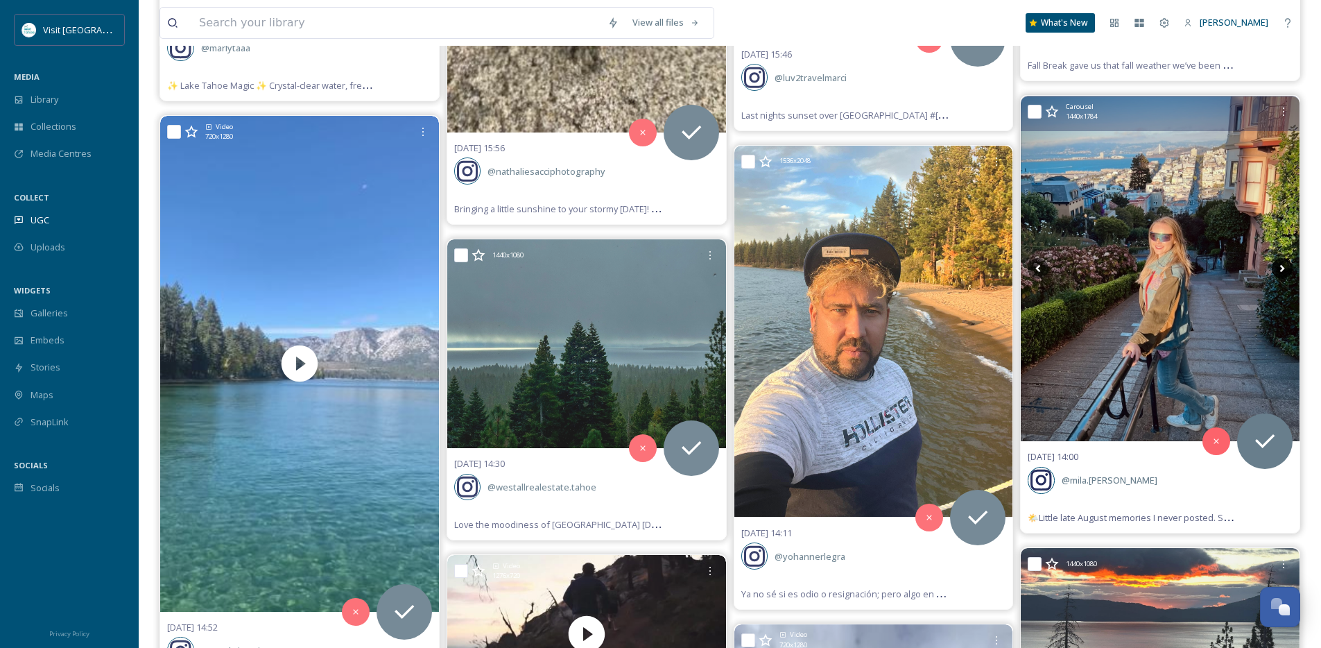
click at [1285, 270] on icon at bounding box center [1282, 268] width 21 height 21
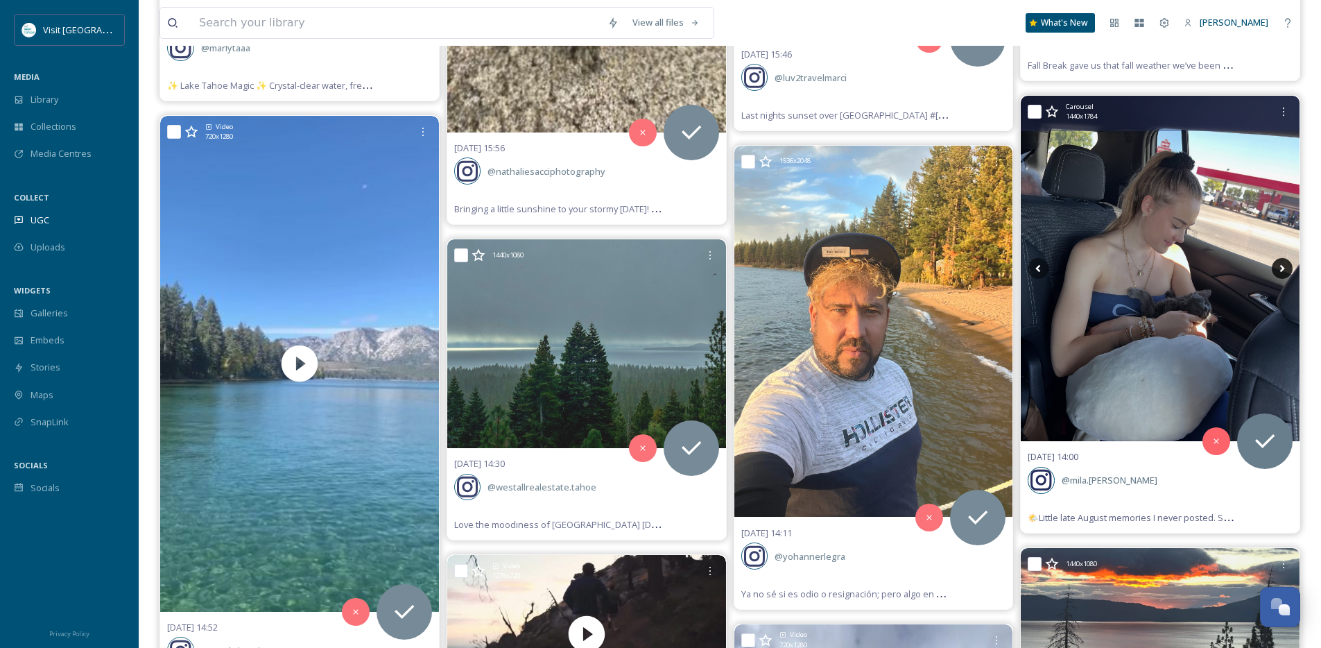
click at [1285, 270] on icon at bounding box center [1282, 268] width 21 height 21
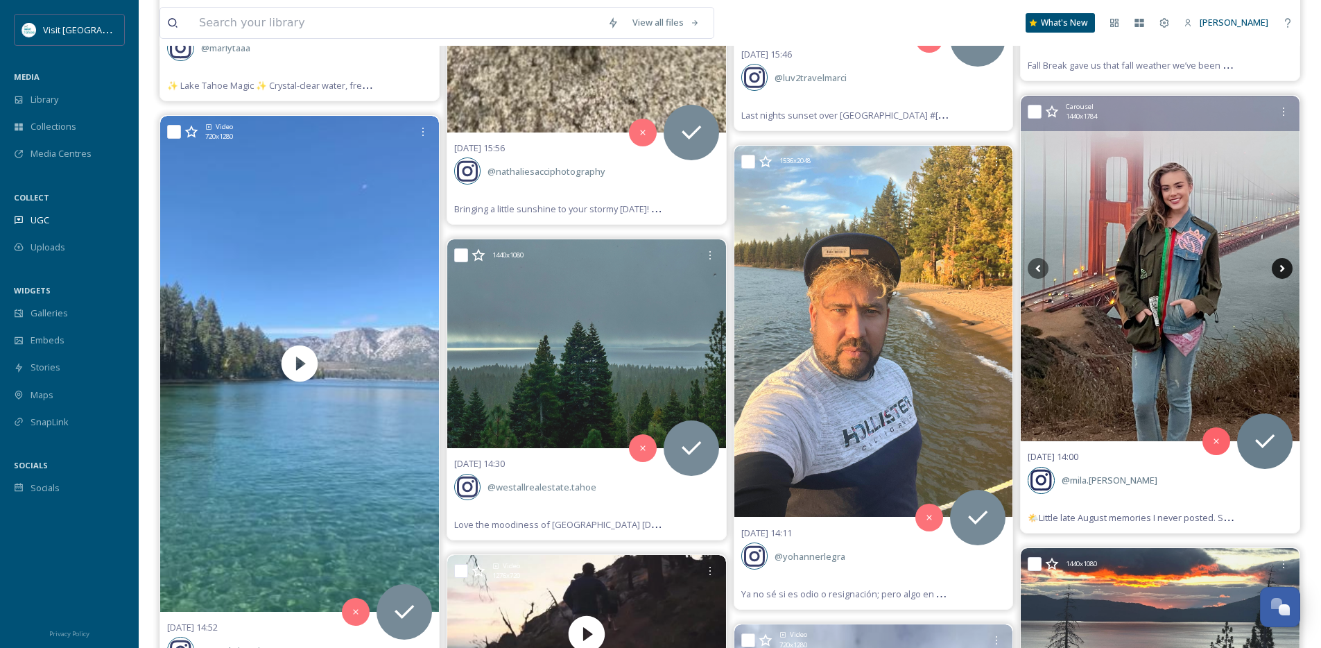
click at [1285, 270] on icon at bounding box center [1282, 268] width 21 height 21
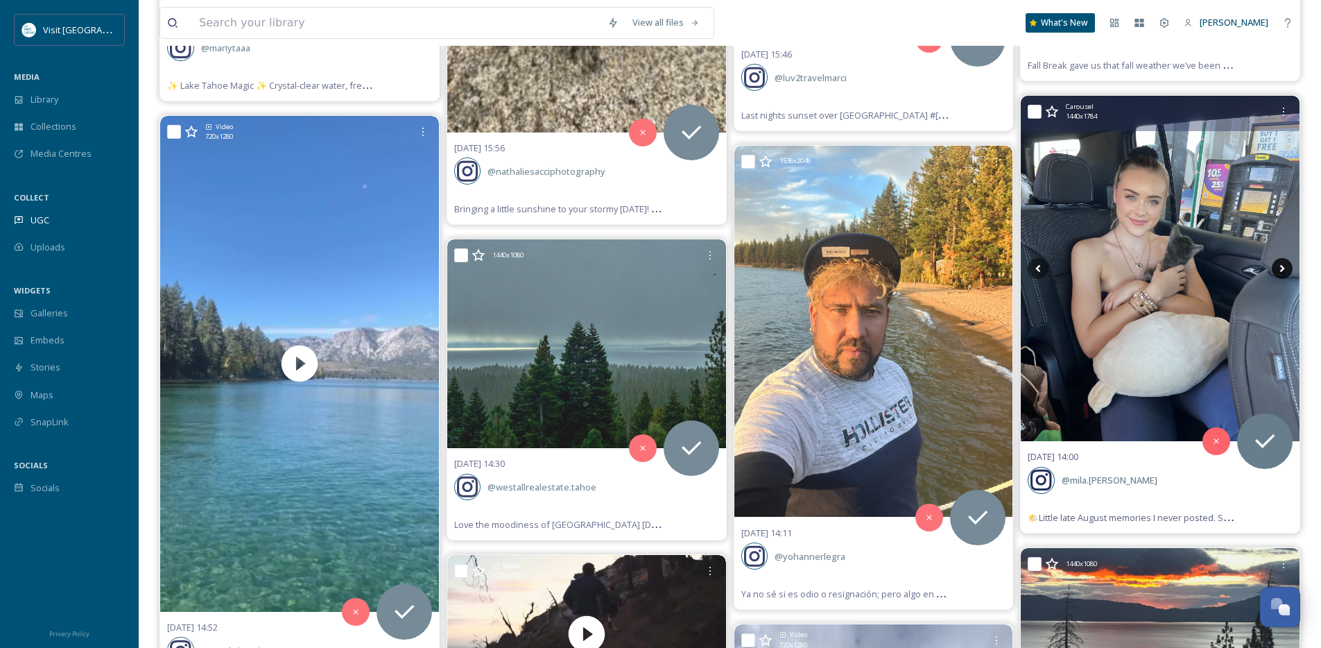
click at [1285, 270] on icon at bounding box center [1282, 268] width 21 height 21
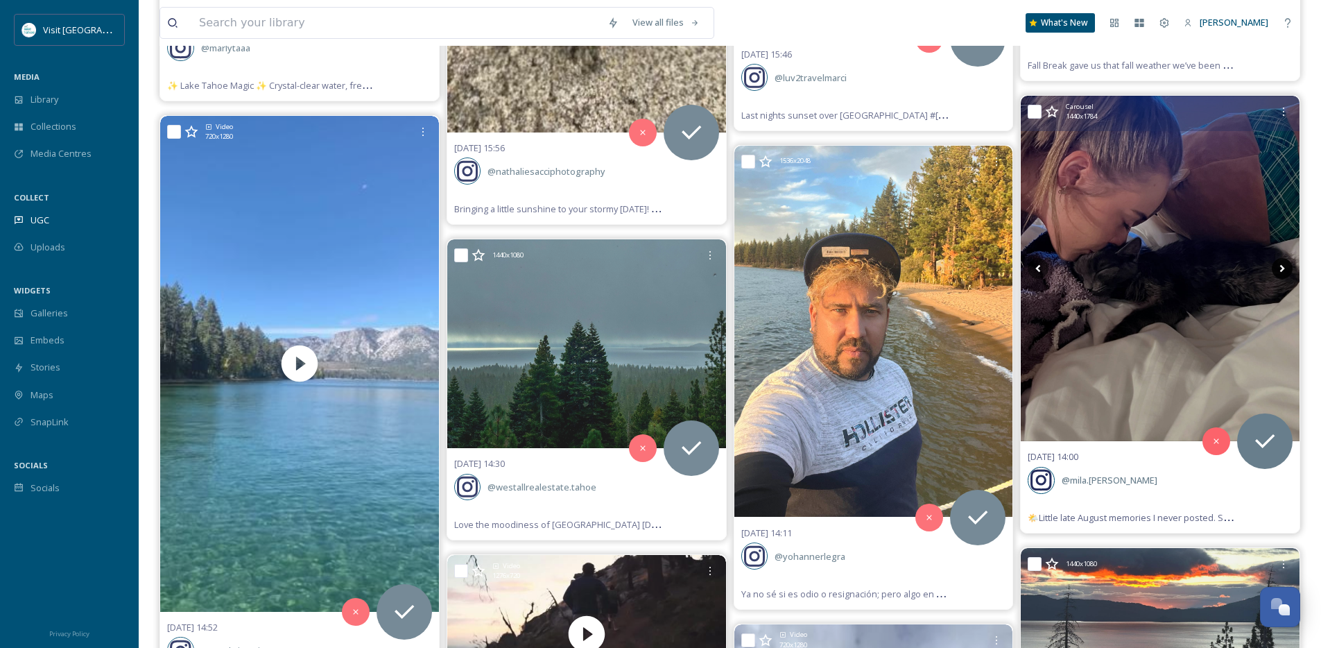
click at [1285, 270] on icon at bounding box center [1282, 268] width 21 height 21
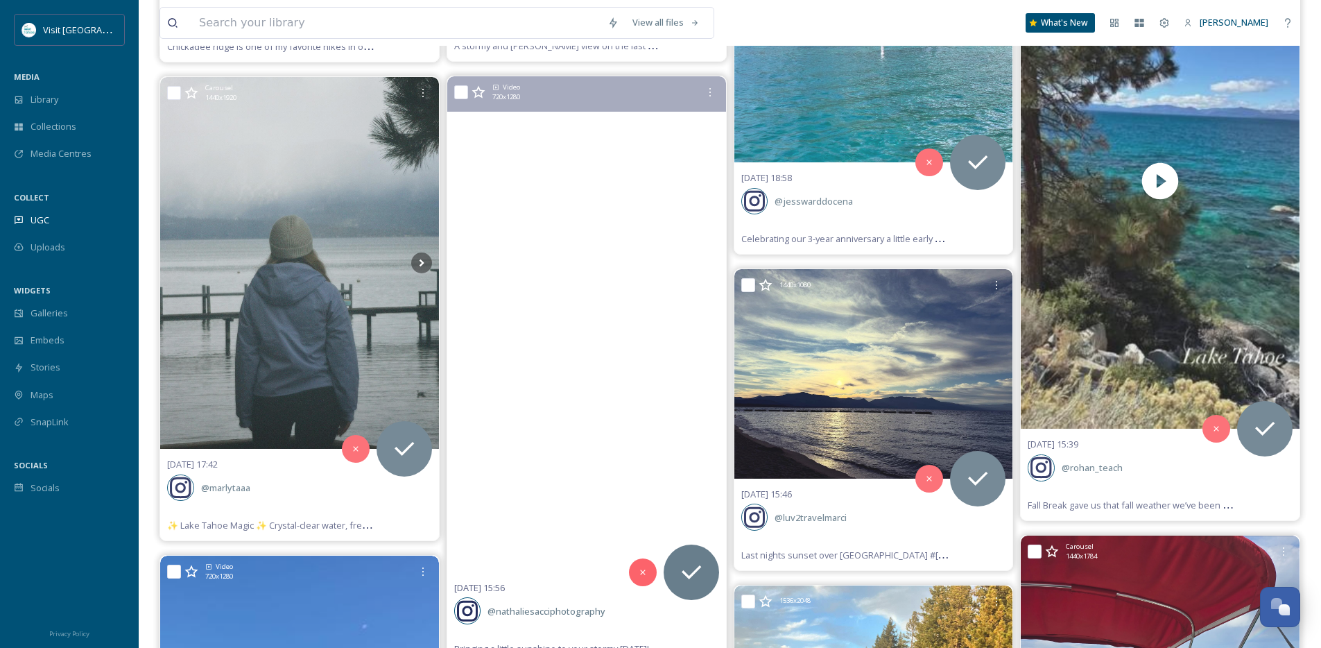
scroll to position [5499, 0]
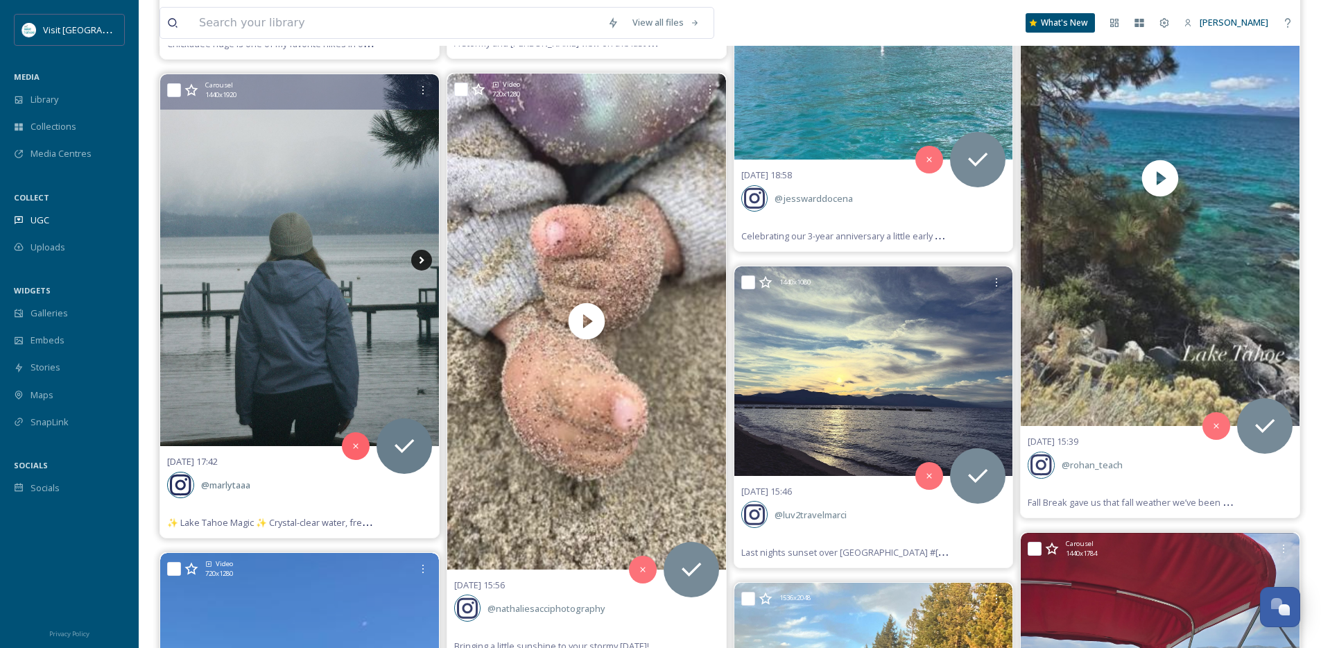
click at [420, 263] on icon at bounding box center [421, 261] width 5 height 8
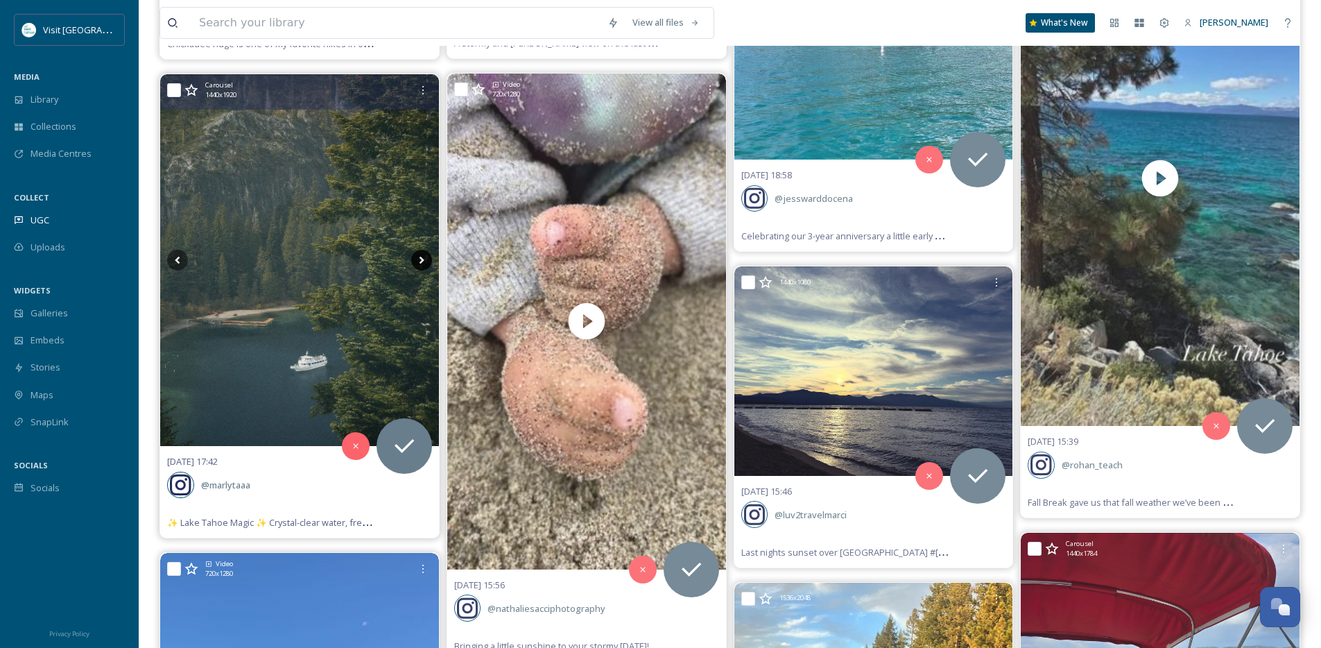
click at [420, 263] on icon at bounding box center [421, 261] width 5 height 8
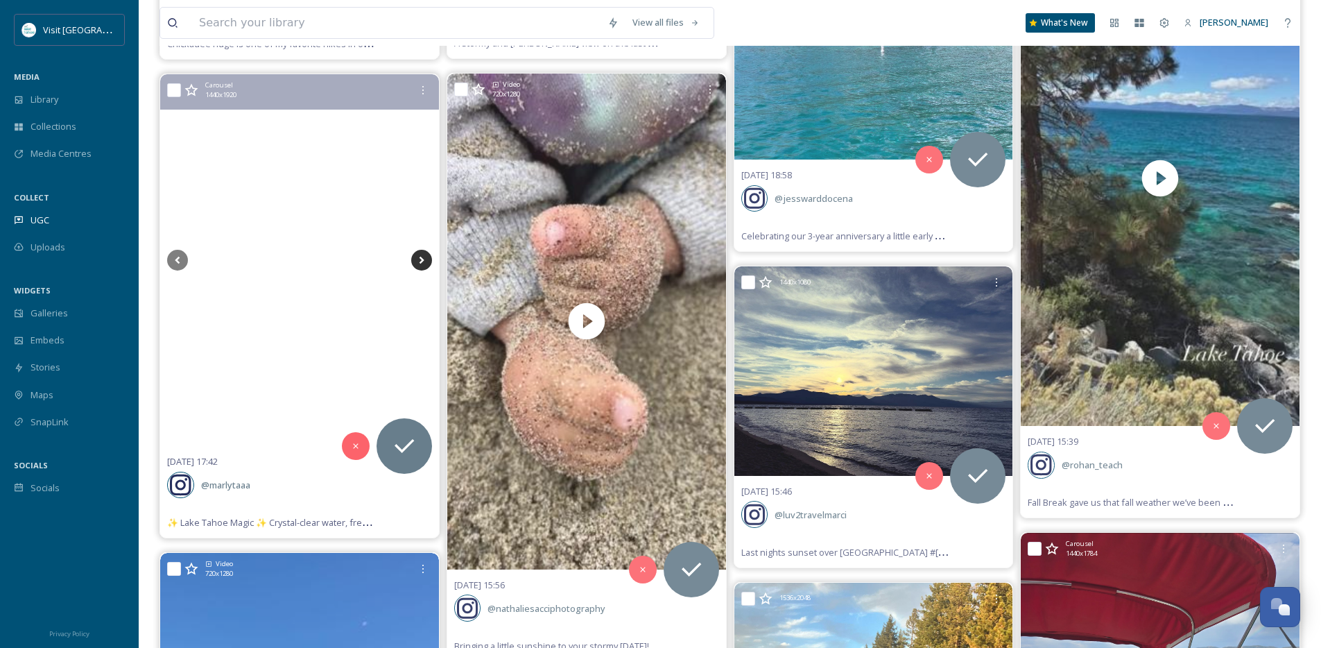
click at [420, 263] on icon at bounding box center [421, 261] width 5 height 8
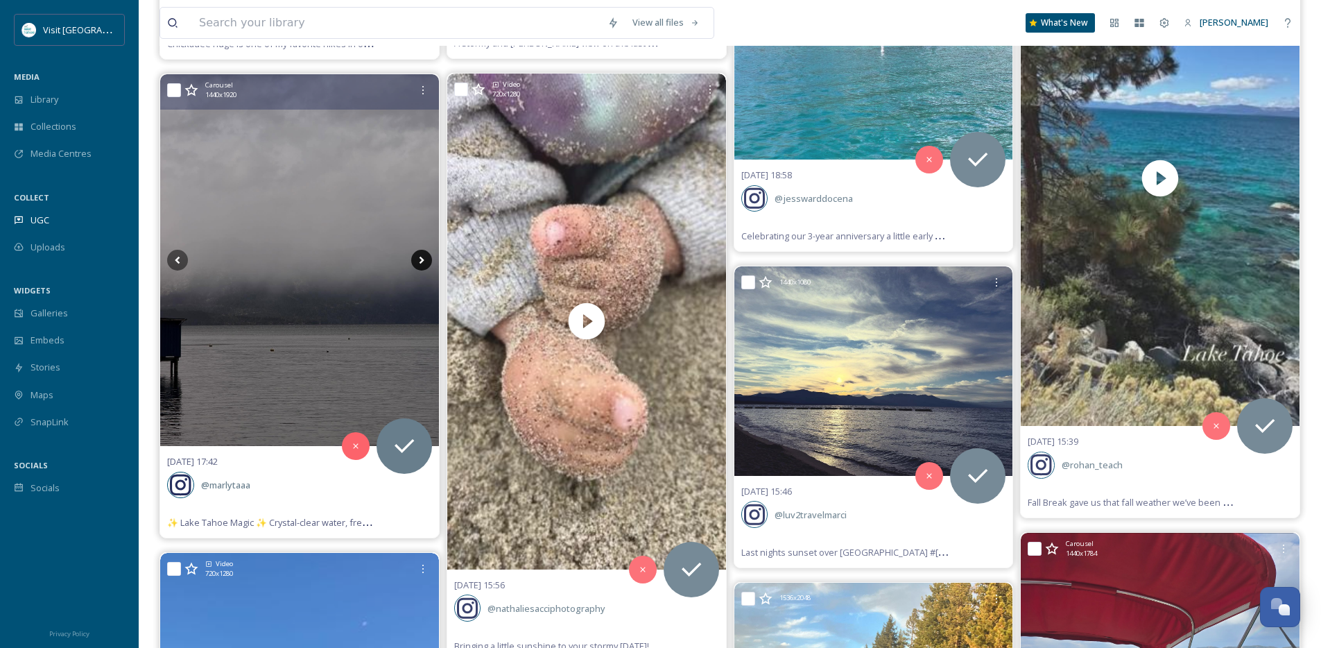
click at [420, 263] on icon at bounding box center [421, 261] width 5 height 8
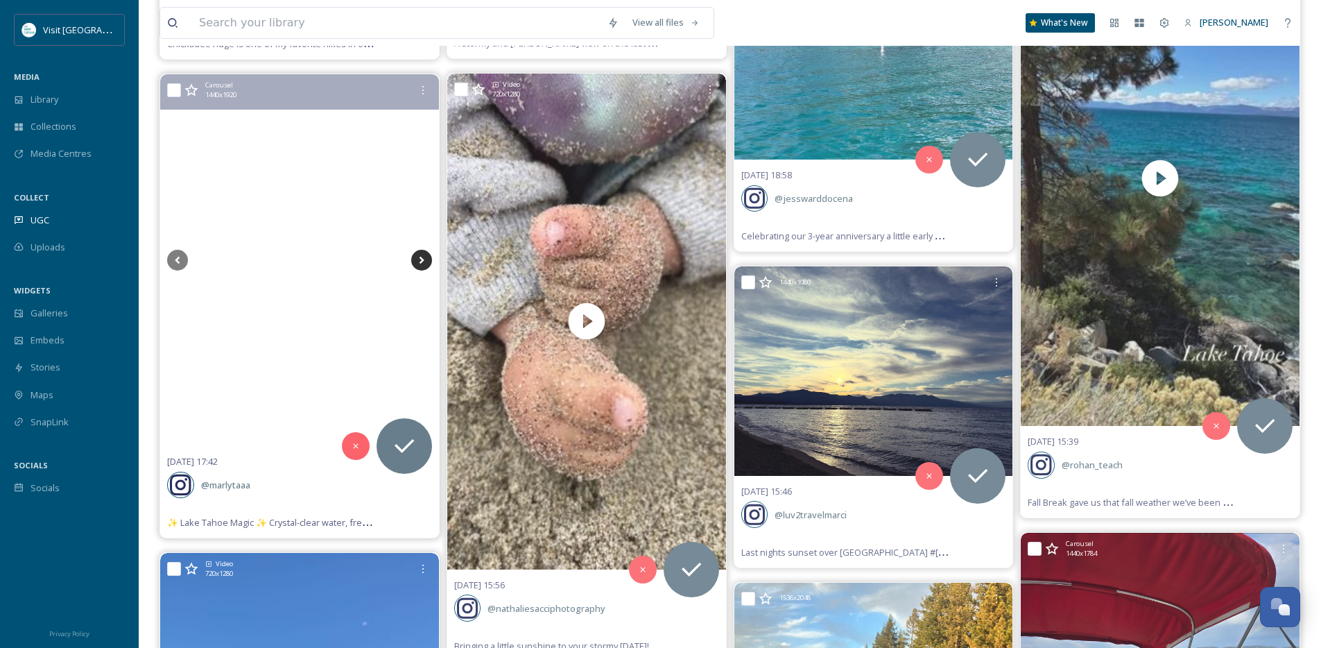
click at [420, 263] on icon at bounding box center [421, 261] width 5 height 8
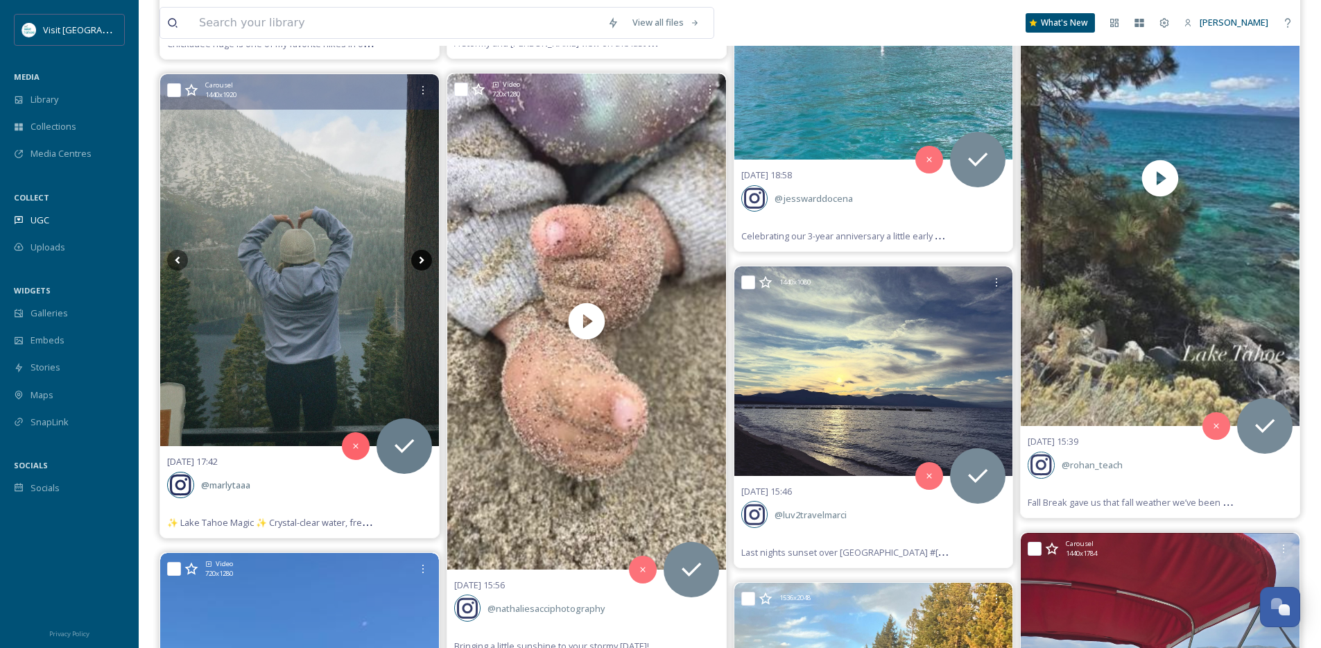
click at [420, 263] on icon at bounding box center [421, 261] width 5 height 8
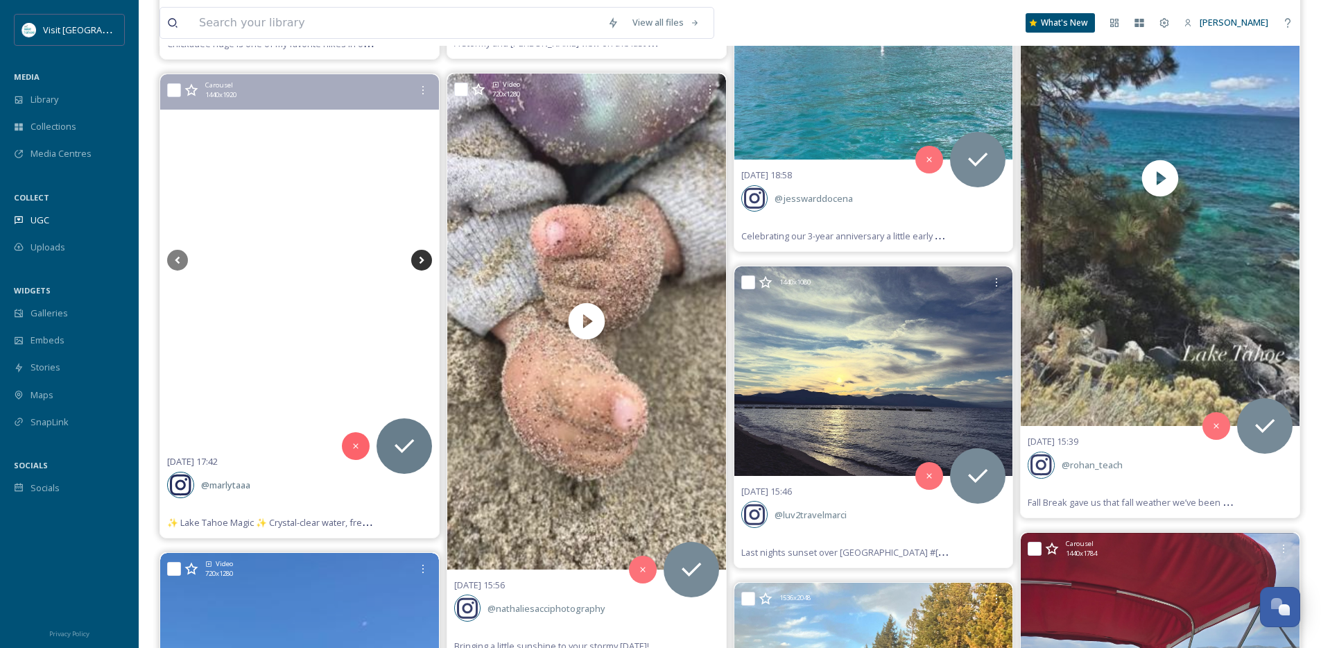
click at [420, 263] on icon at bounding box center [421, 261] width 5 height 8
click at [424, 261] on icon at bounding box center [421, 260] width 21 height 21
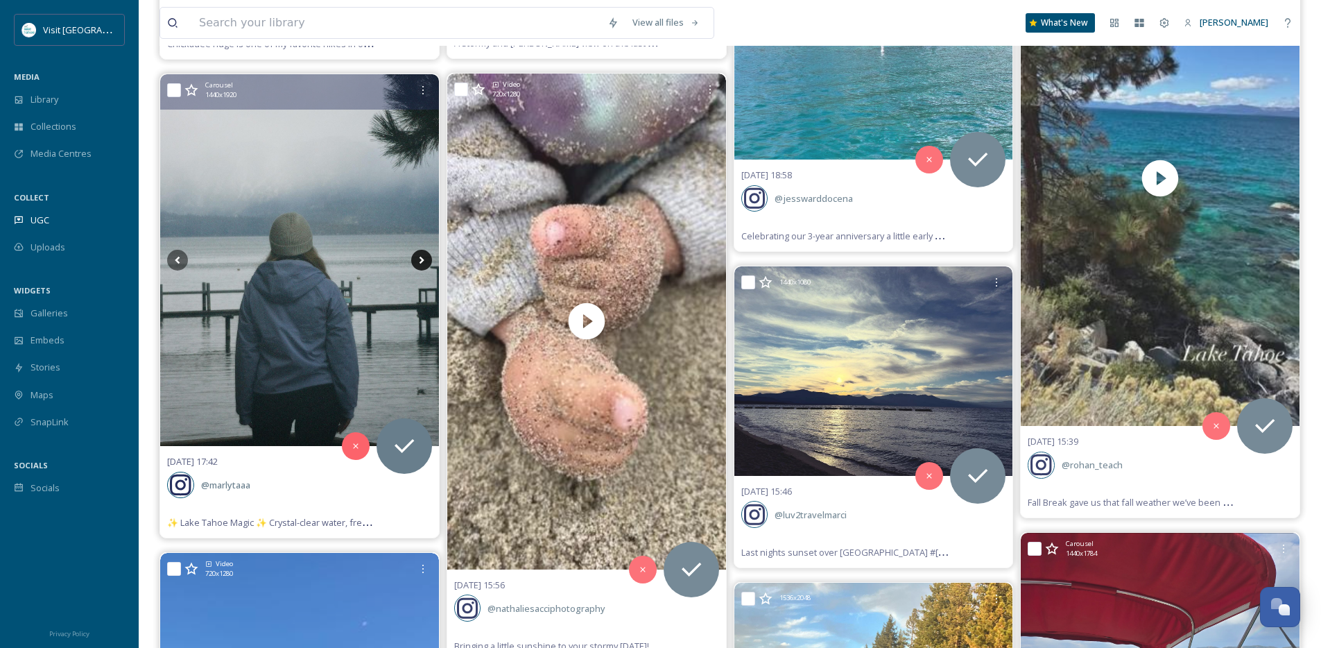
click at [422, 262] on icon at bounding box center [421, 260] width 21 height 21
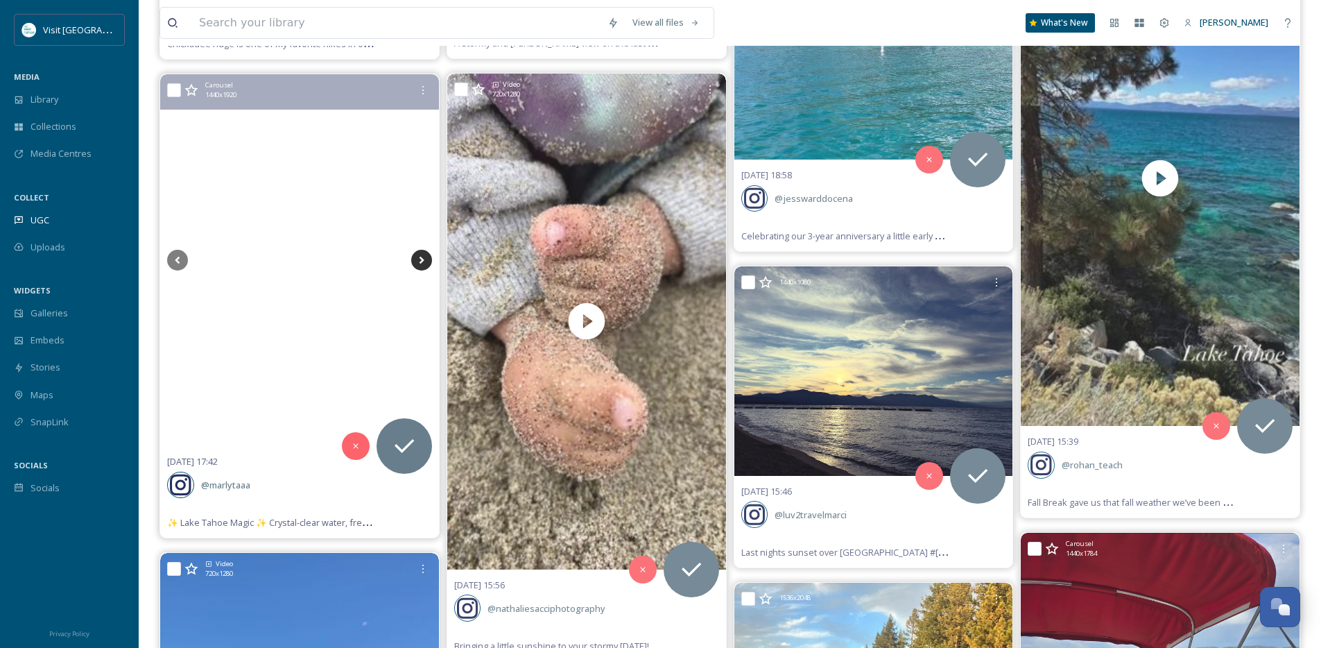
click at [422, 259] on icon at bounding box center [421, 261] width 5 height 8
click at [181, 259] on icon at bounding box center [177, 260] width 21 height 21
click at [417, 255] on icon at bounding box center [421, 260] width 21 height 21
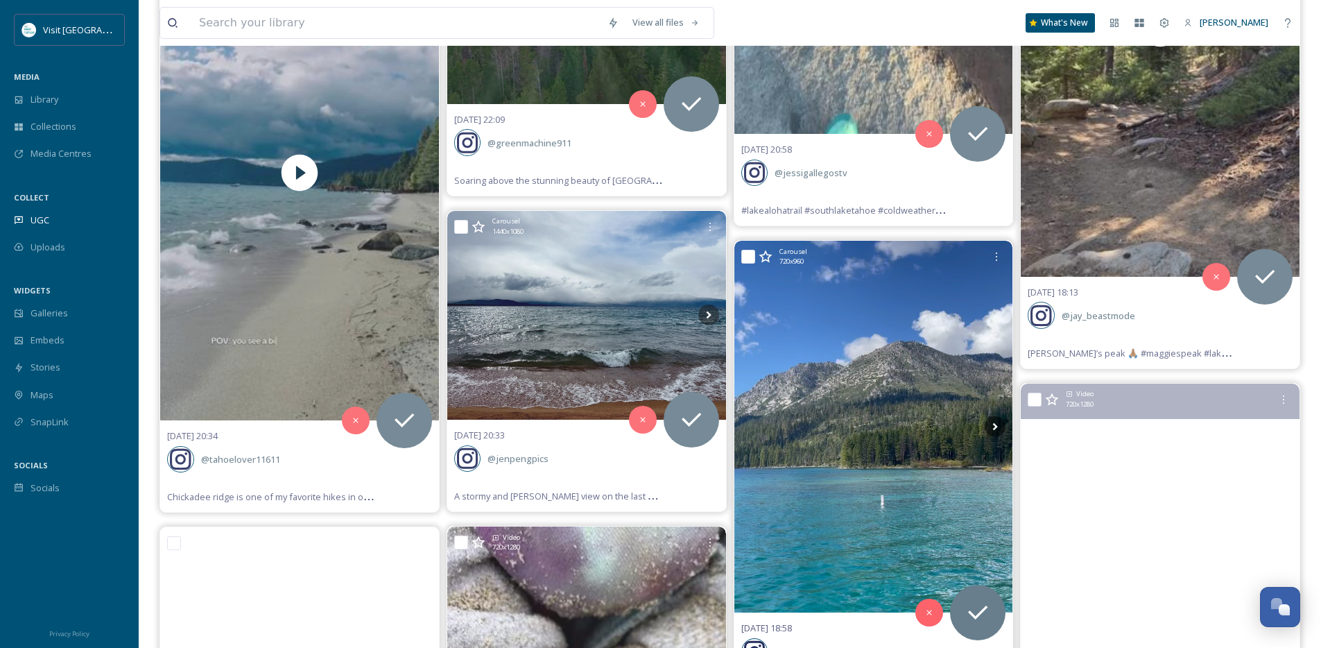
scroll to position [5099, 0]
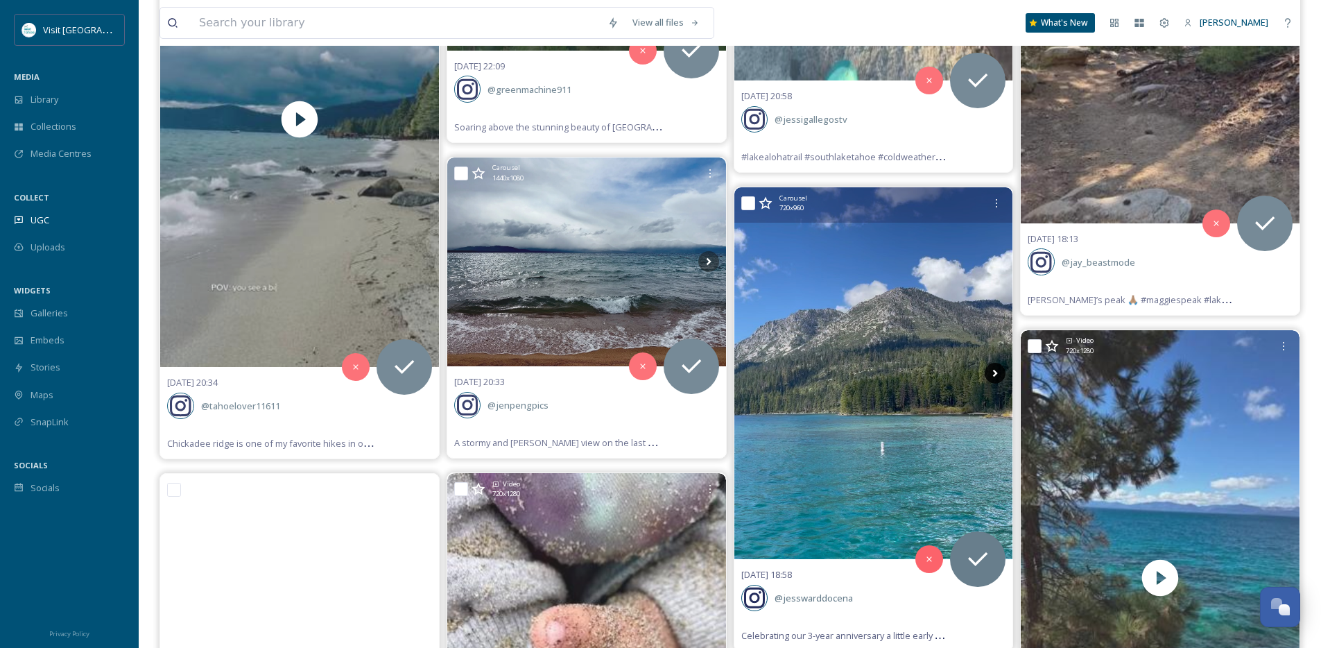
click at [994, 370] on icon at bounding box center [995, 374] width 5 height 8
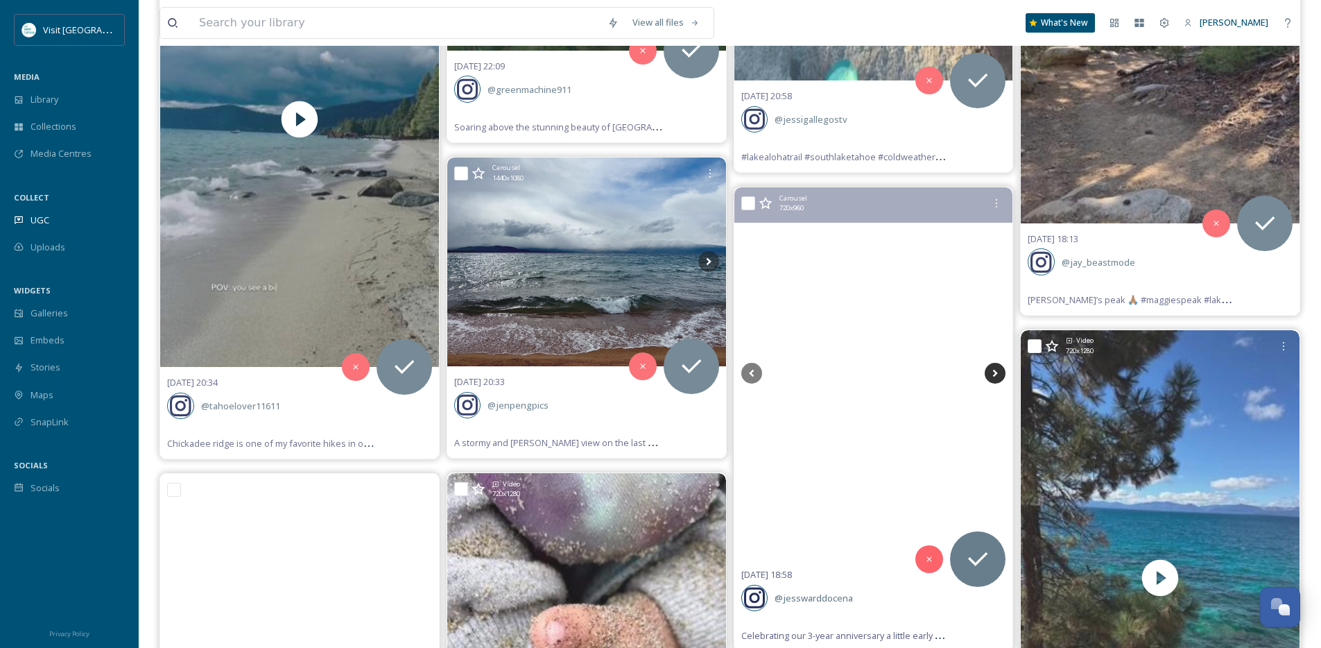
click at [994, 372] on icon at bounding box center [995, 373] width 21 height 21
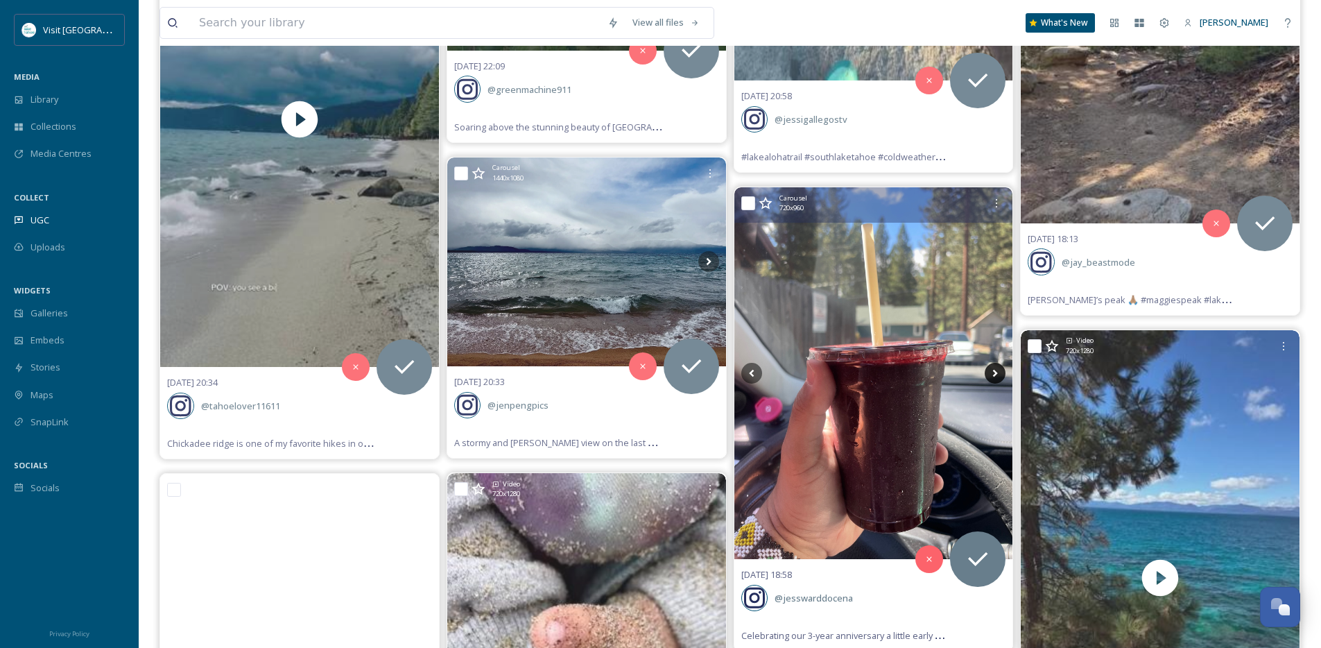
click at [994, 372] on icon at bounding box center [995, 373] width 21 height 21
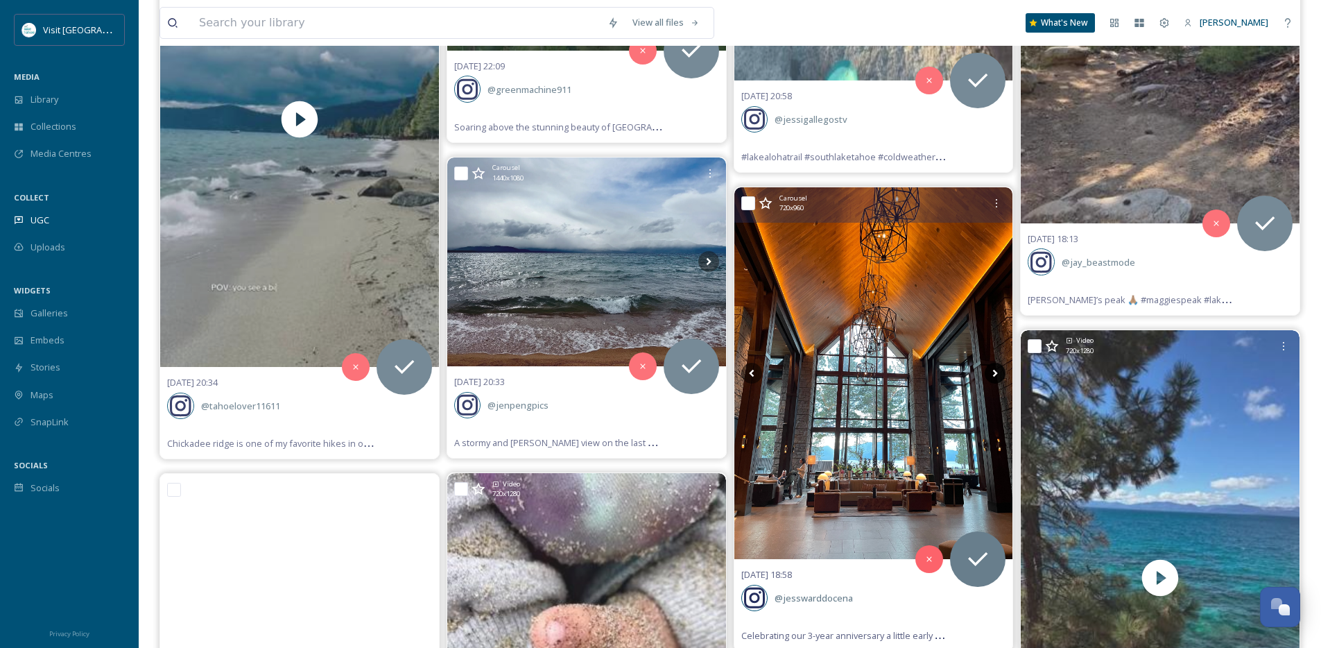
click at [994, 372] on icon at bounding box center [995, 373] width 21 height 21
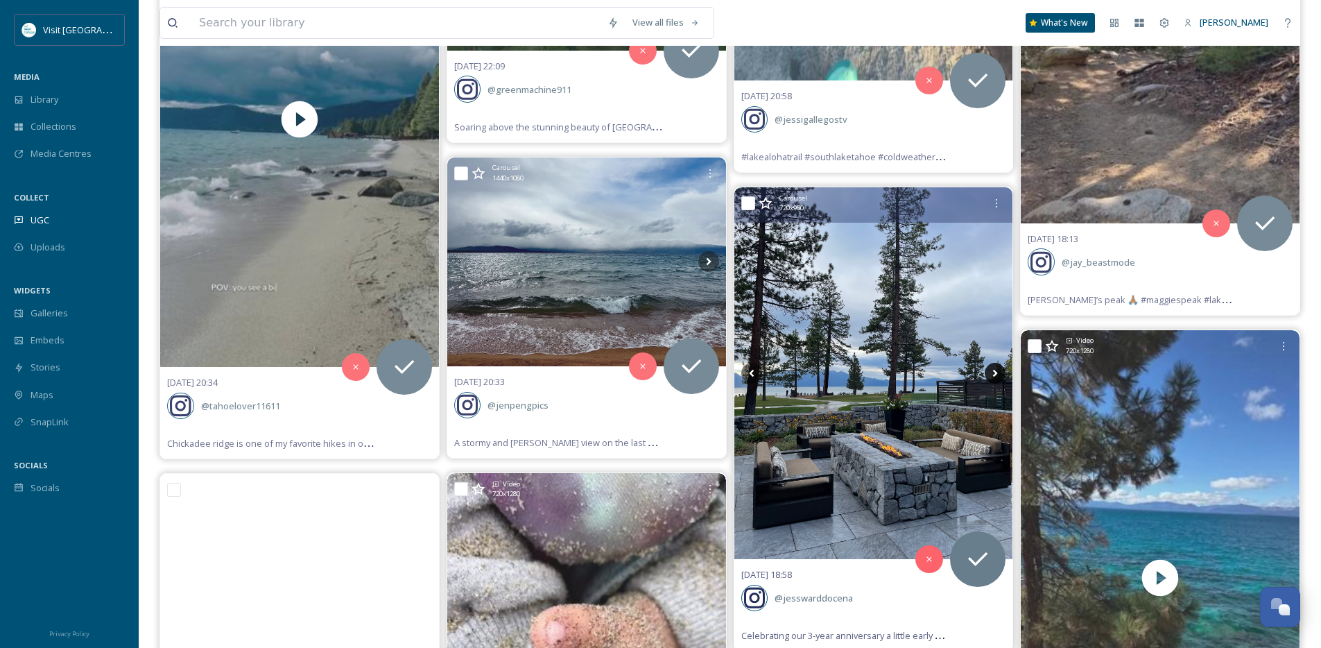
click at [994, 372] on icon at bounding box center [995, 373] width 21 height 21
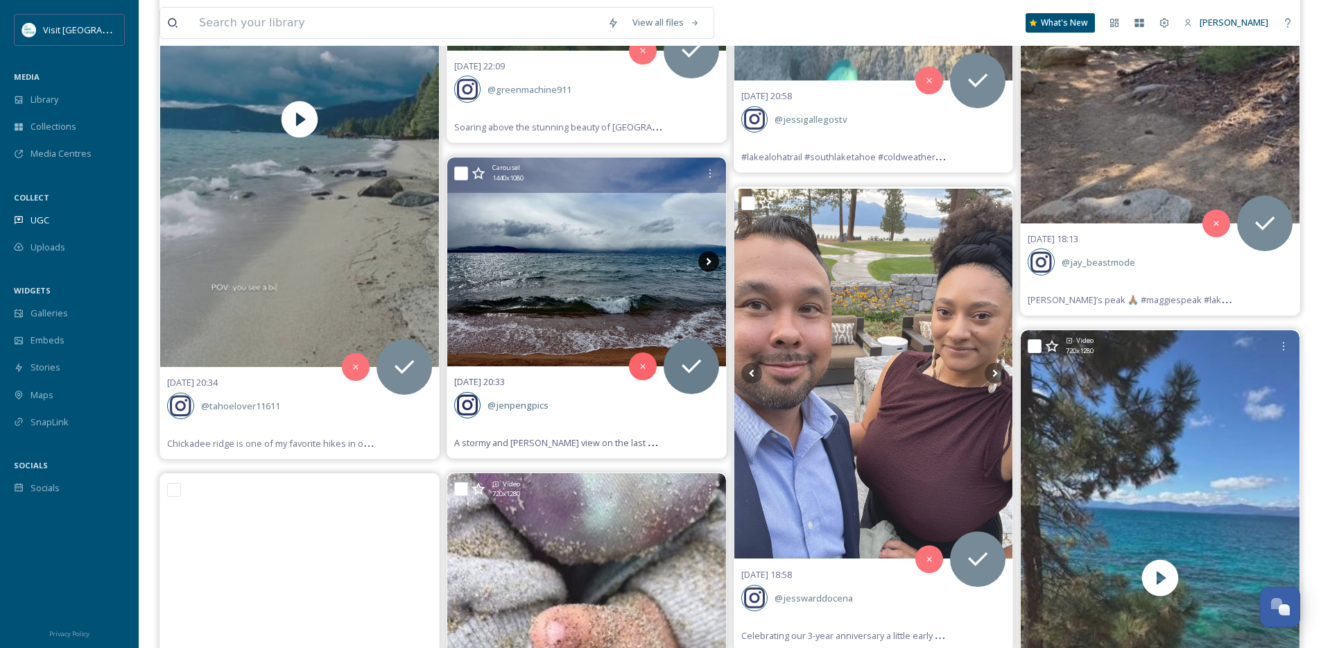
click at [705, 259] on icon at bounding box center [708, 261] width 21 height 21
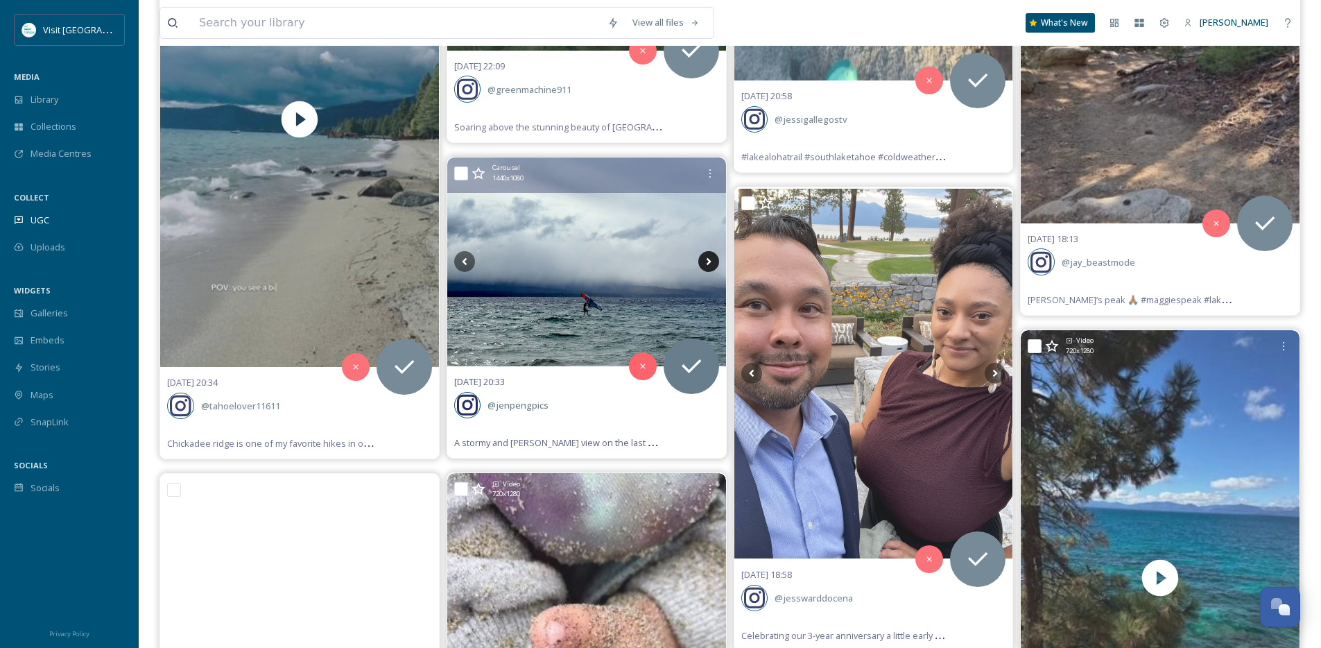
click at [705, 259] on icon at bounding box center [708, 261] width 21 height 21
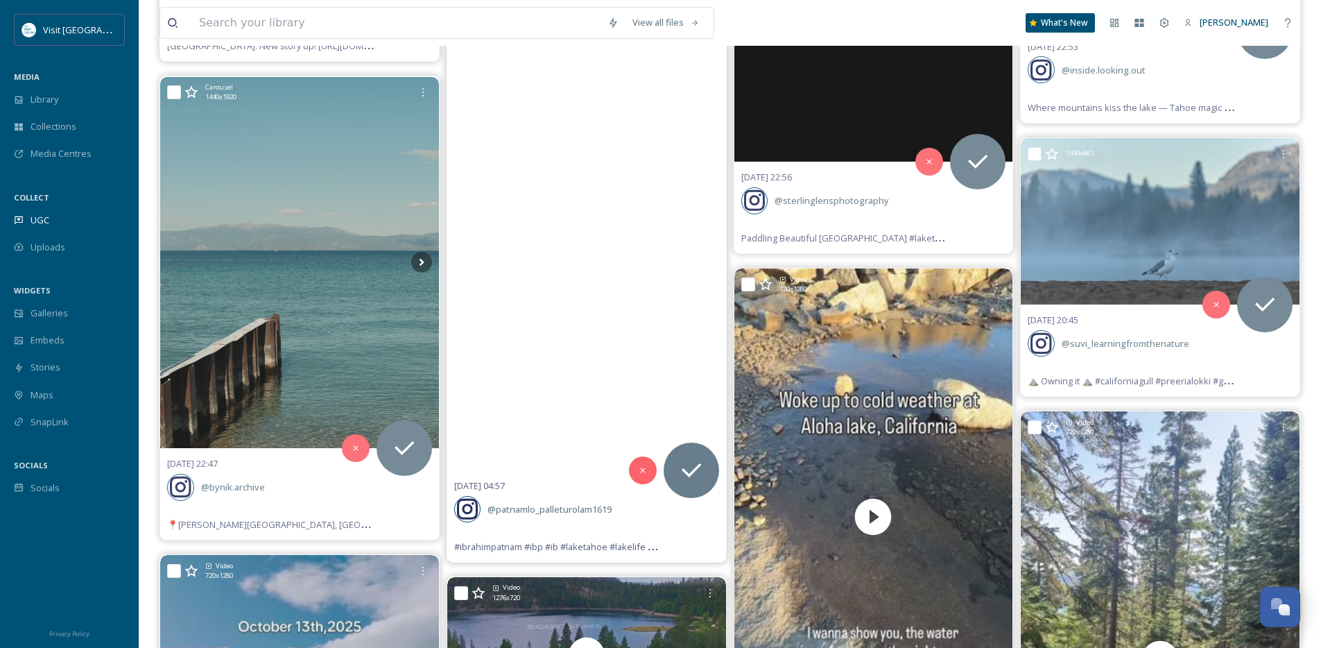
scroll to position [4413, 0]
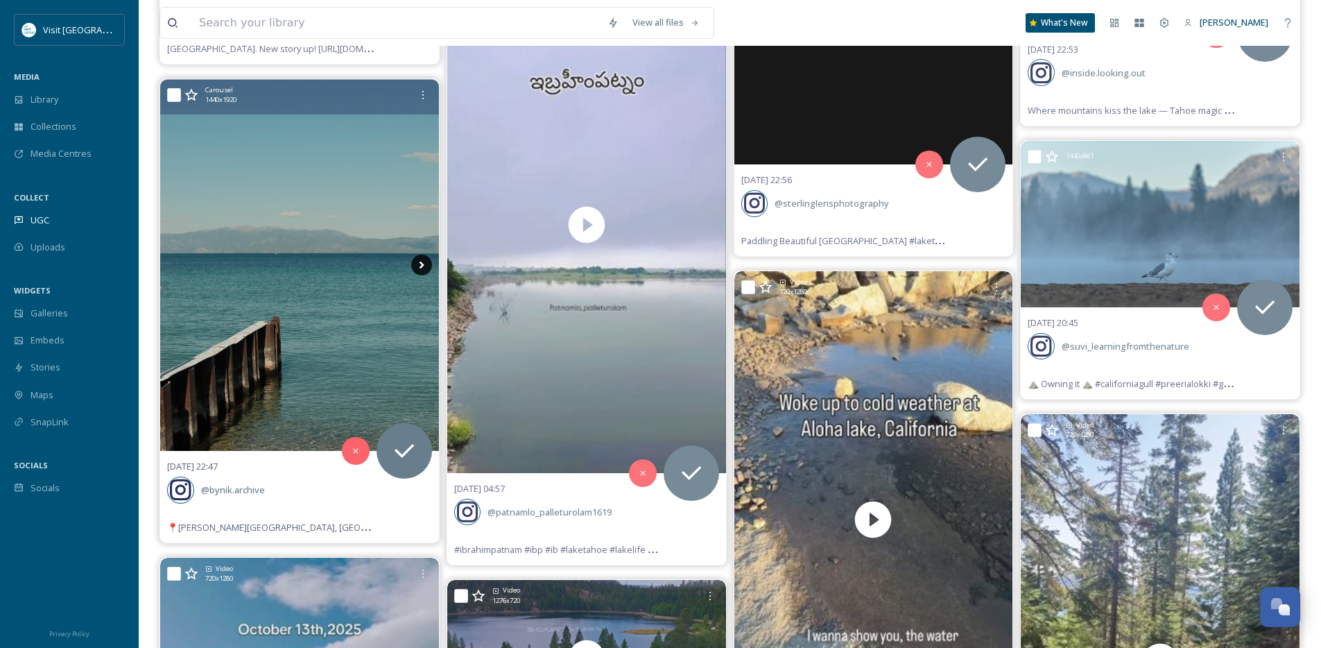
click at [417, 264] on icon at bounding box center [421, 265] width 21 height 21
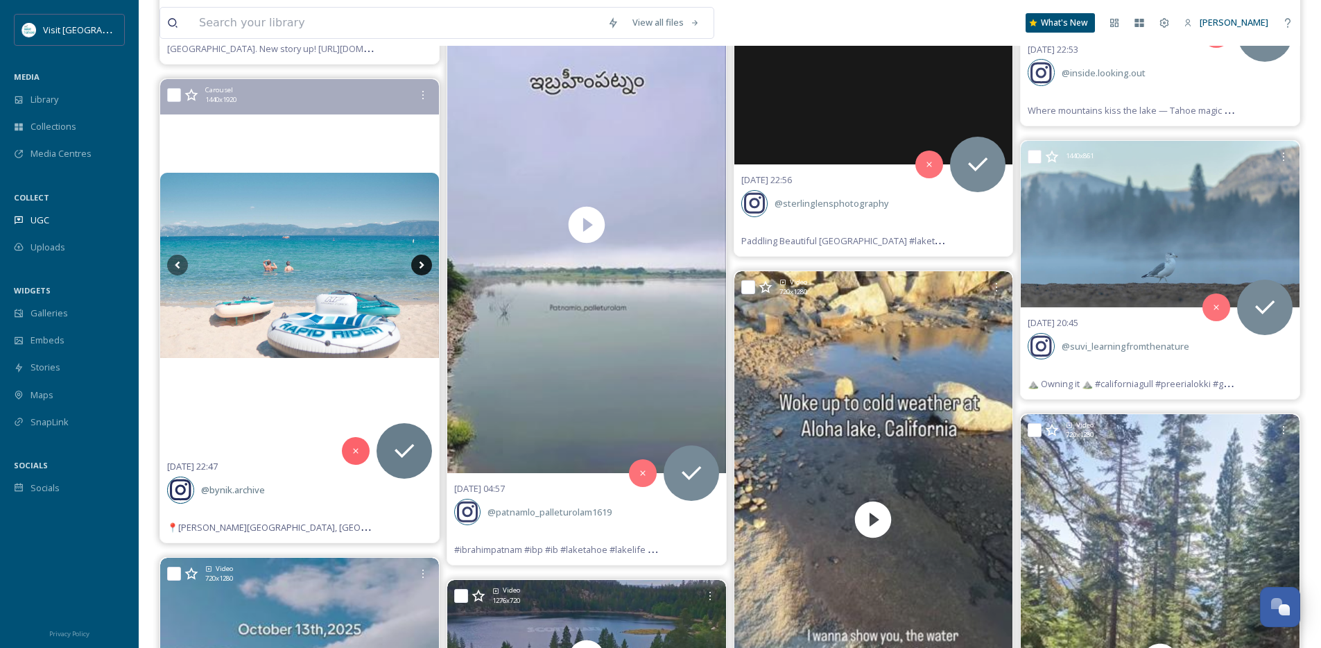
click at [417, 264] on icon at bounding box center [421, 265] width 21 height 21
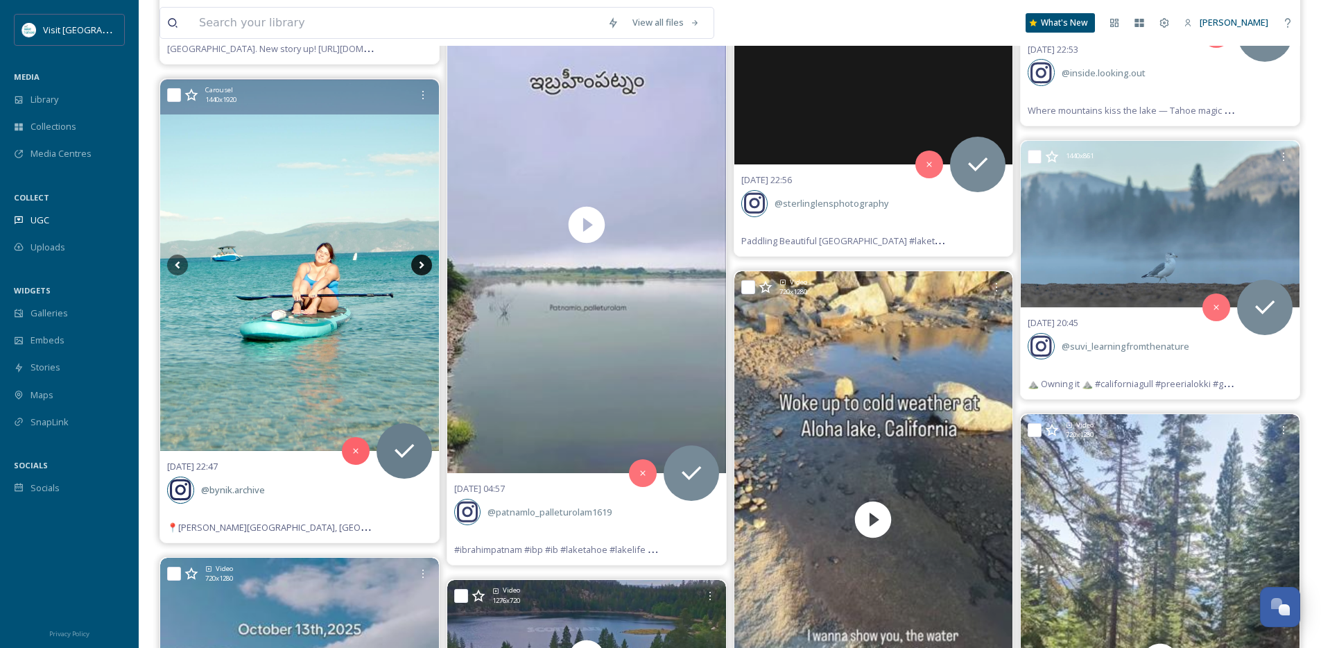
click at [417, 264] on icon at bounding box center [421, 265] width 21 height 21
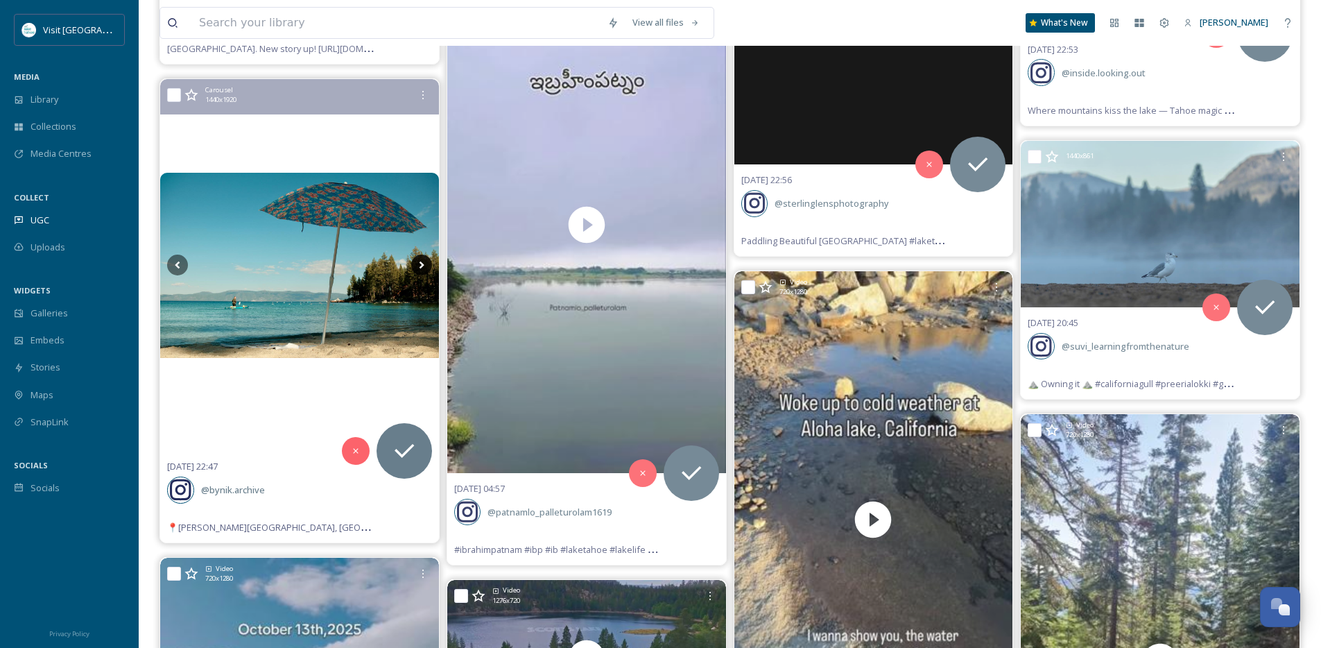
click at [417, 264] on icon at bounding box center [421, 265] width 21 height 21
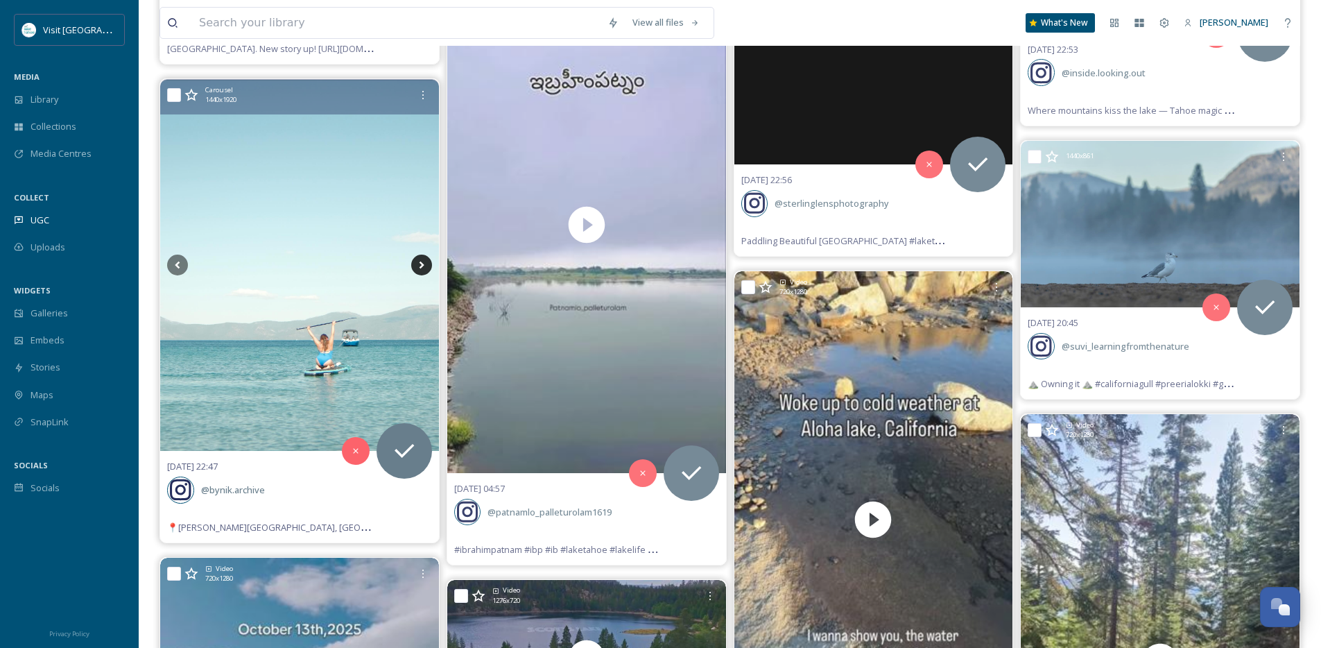
click at [417, 264] on icon at bounding box center [421, 265] width 21 height 21
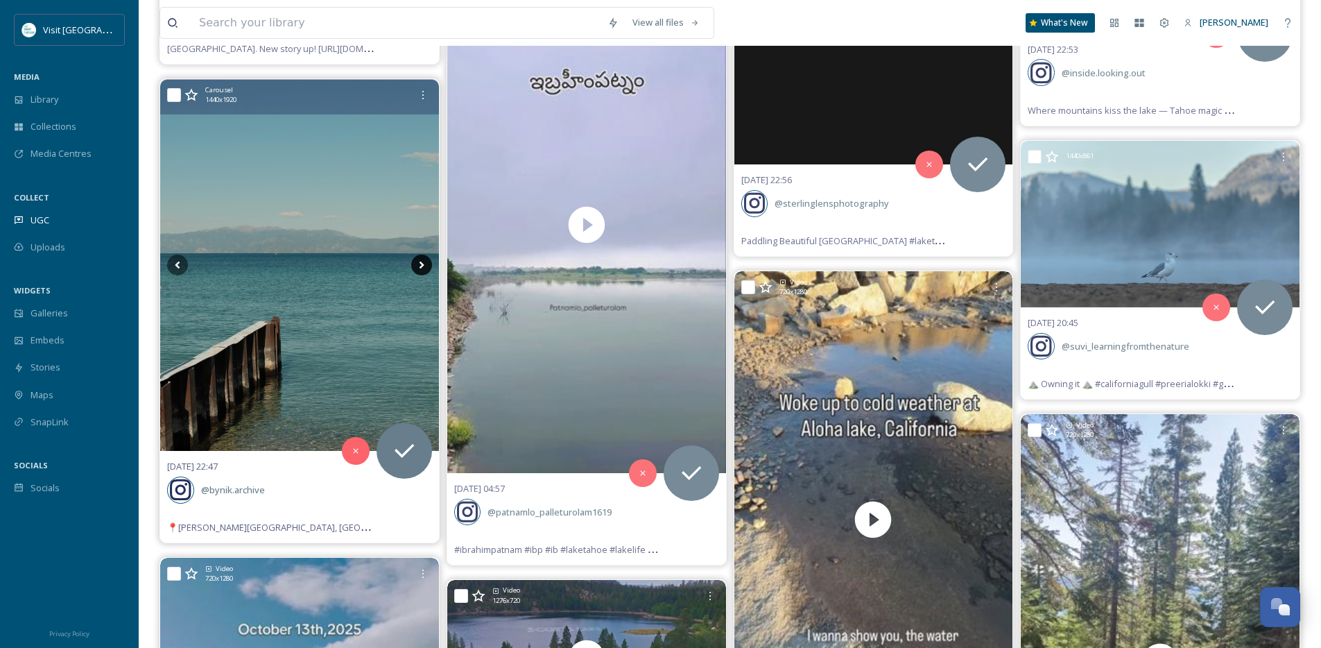
click at [417, 264] on icon at bounding box center [421, 265] width 21 height 21
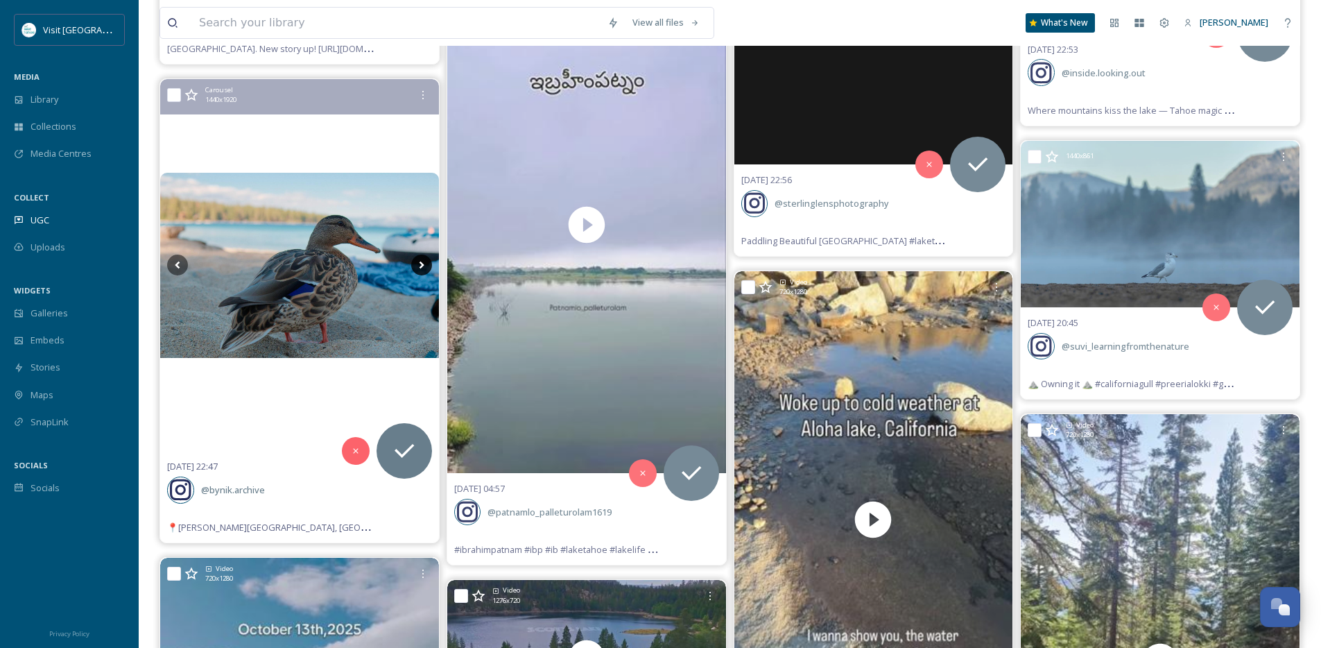
click at [417, 264] on icon at bounding box center [421, 265] width 21 height 21
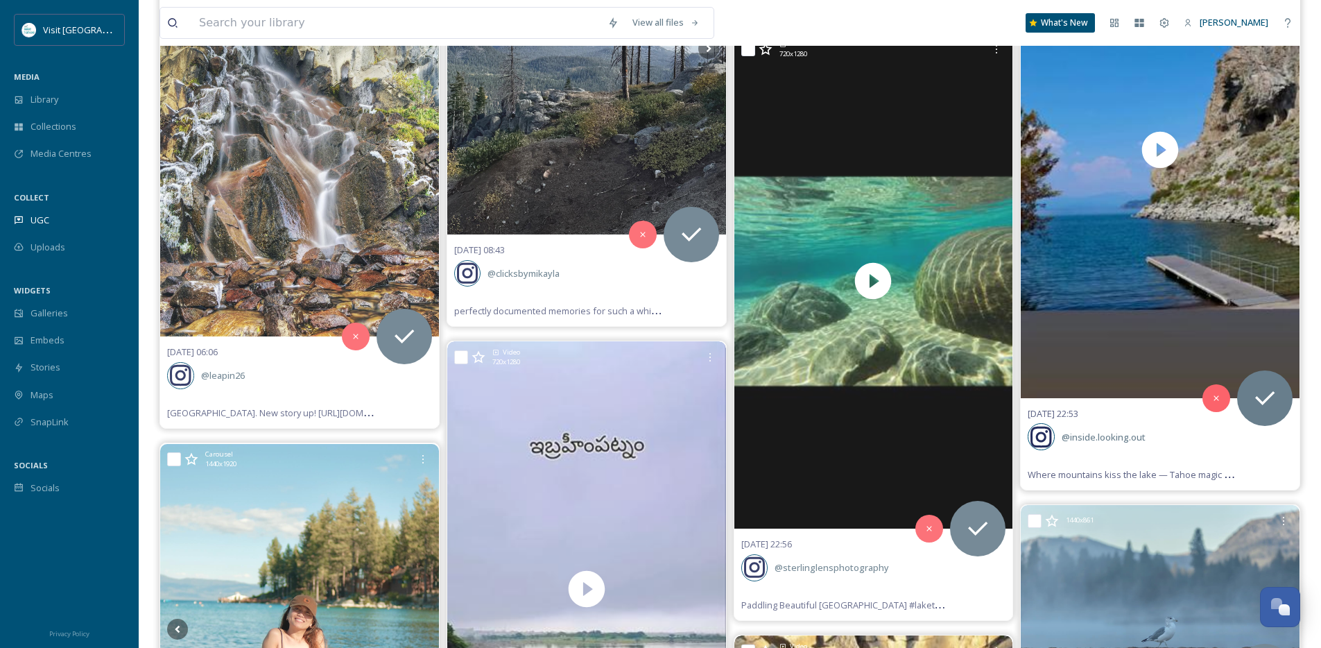
scroll to position [3906, 0]
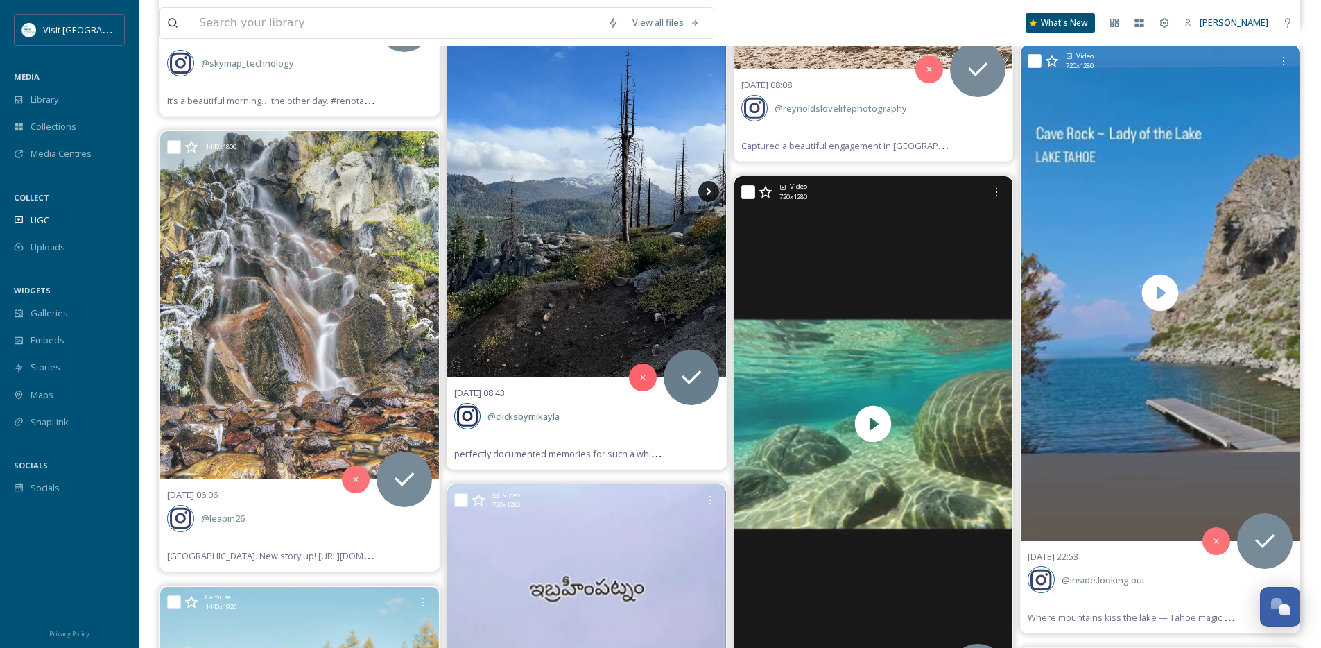
click at [706, 187] on icon at bounding box center [708, 191] width 21 height 21
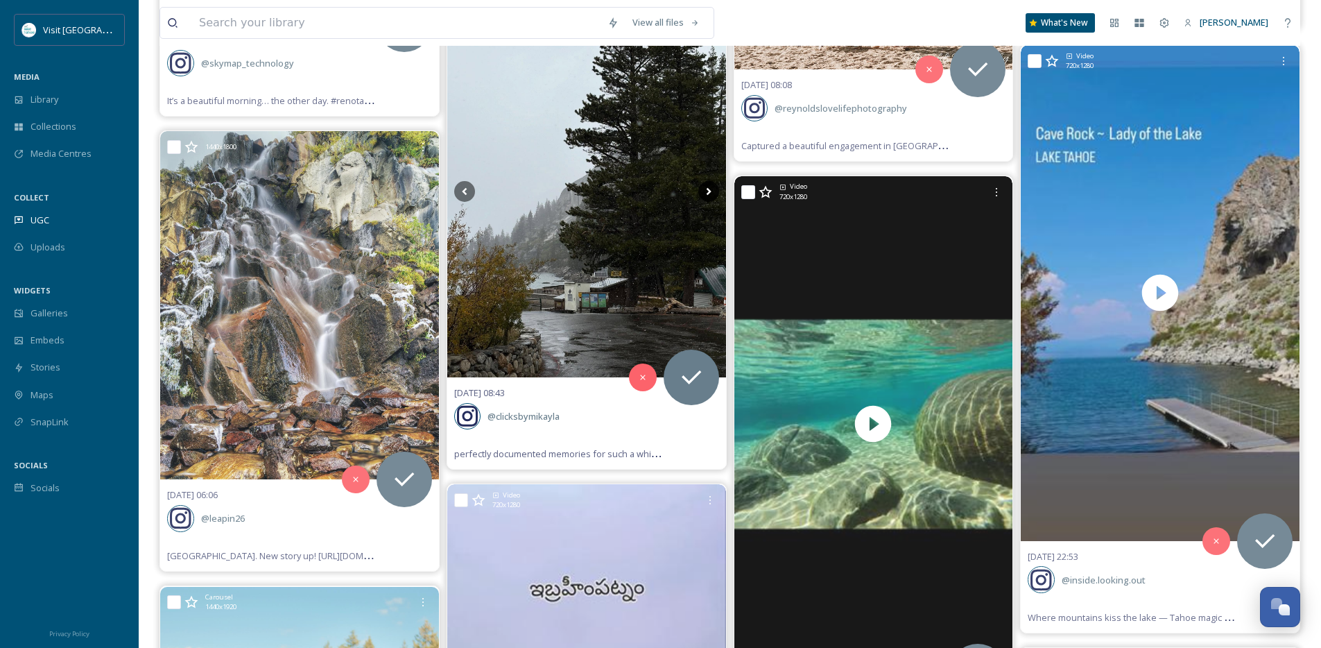
click at [707, 190] on icon at bounding box center [708, 192] width 5 height 8
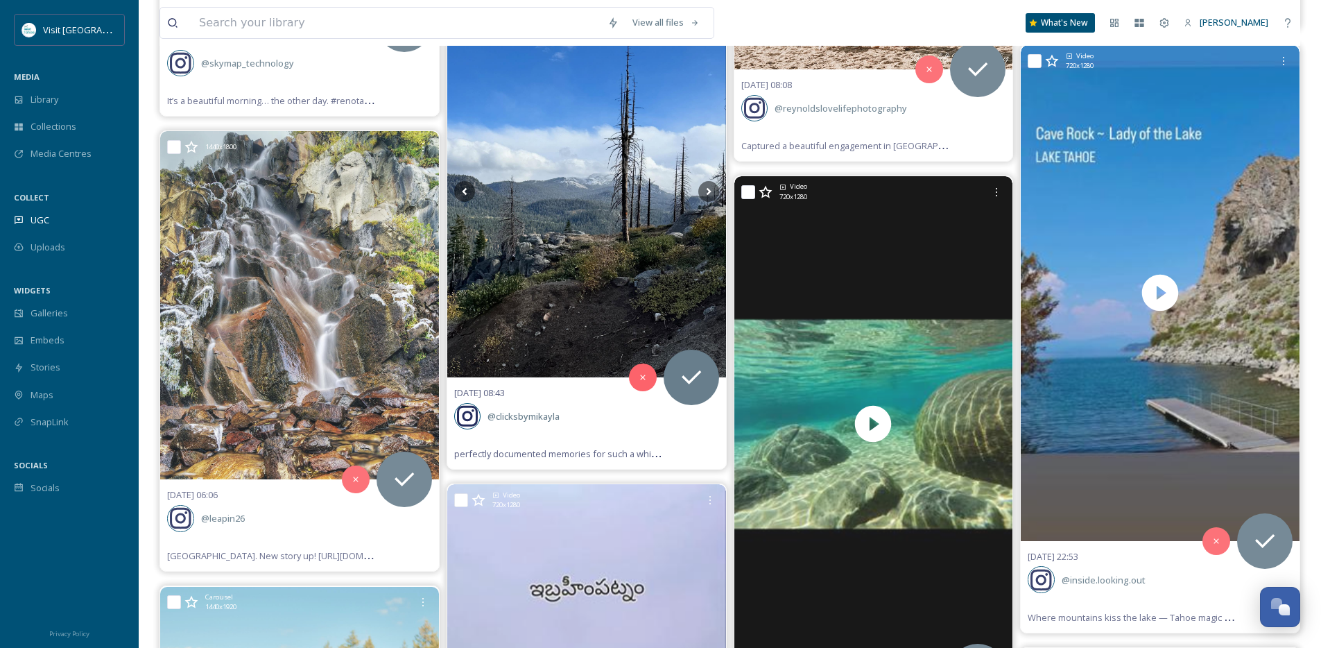
click at [719, 191] on img at bounding box center [586, 191] width 279 height 371
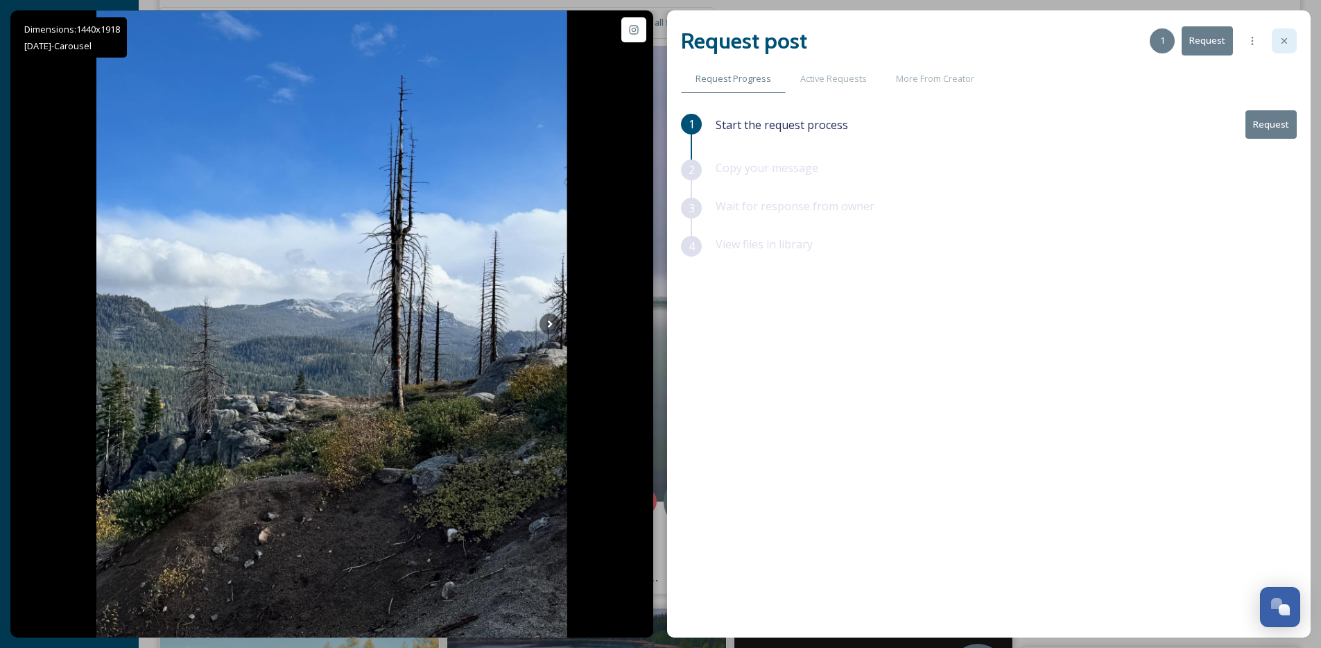
click at [1273, 42] on div at bounding box center [1284, 40] width 25 height 25
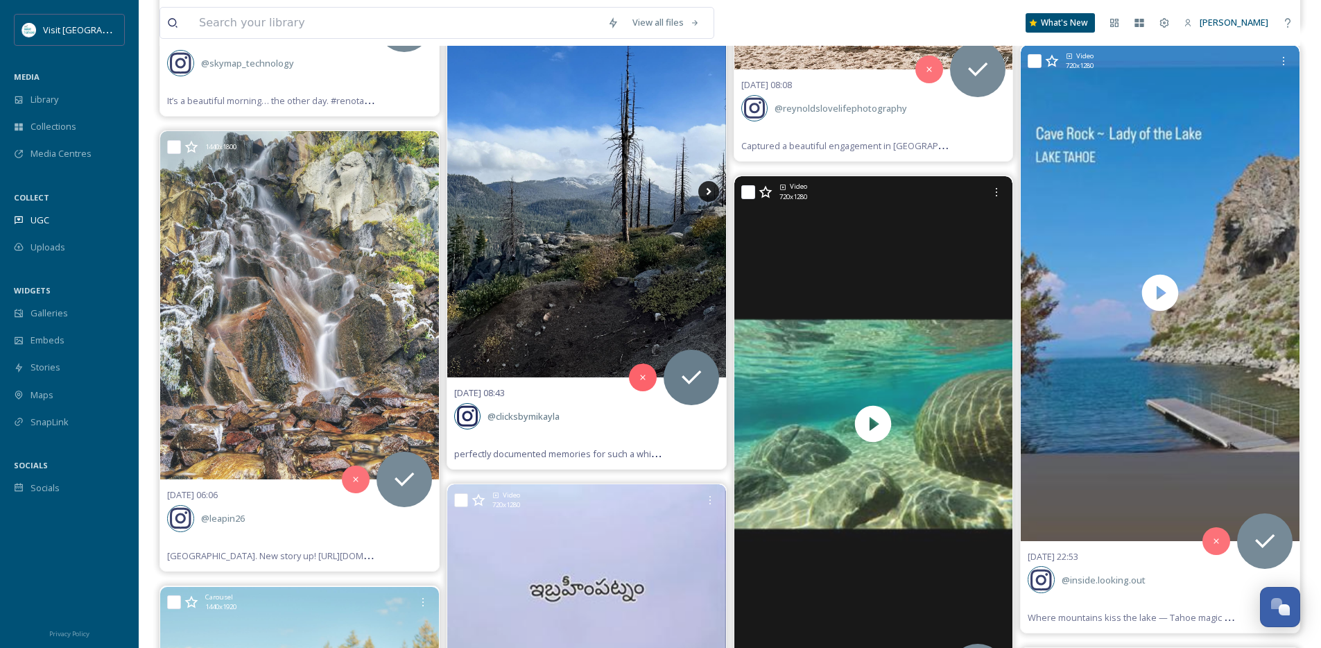
click at [713, 193] on icon at bounding box center [708, 191] width 21 height 21
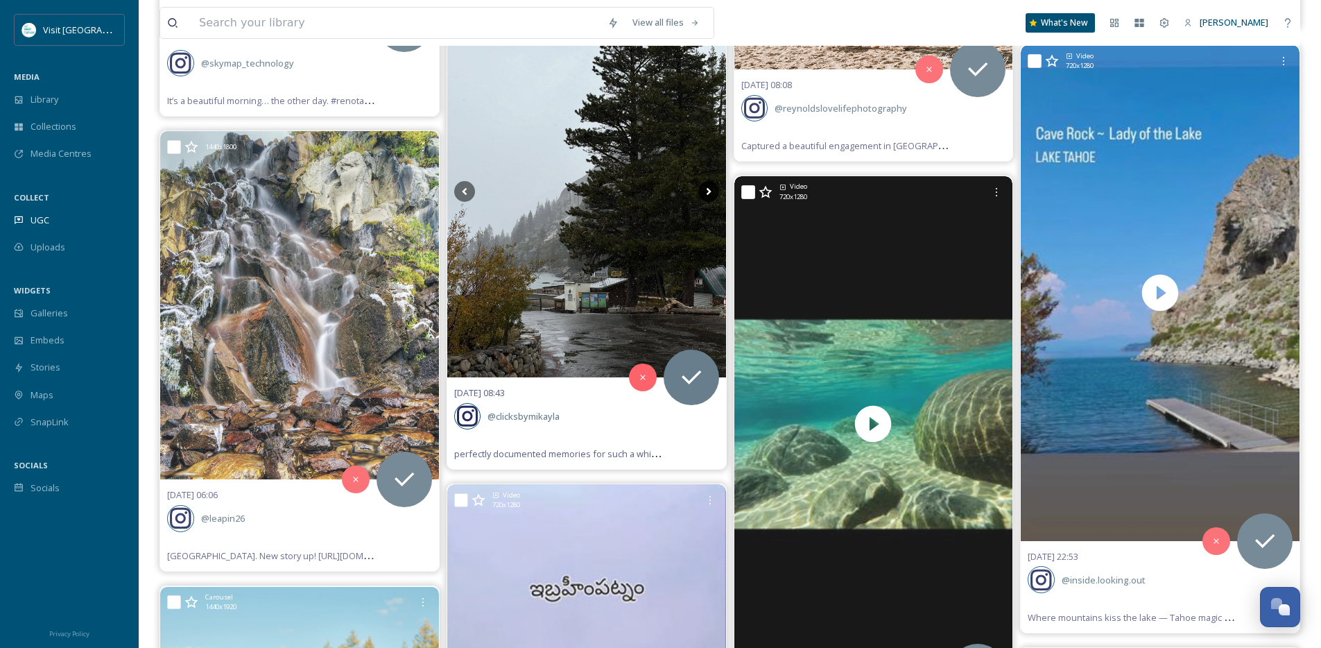
click at [713, 193] on icon at bounding box center [708, 191] width 21 height 21
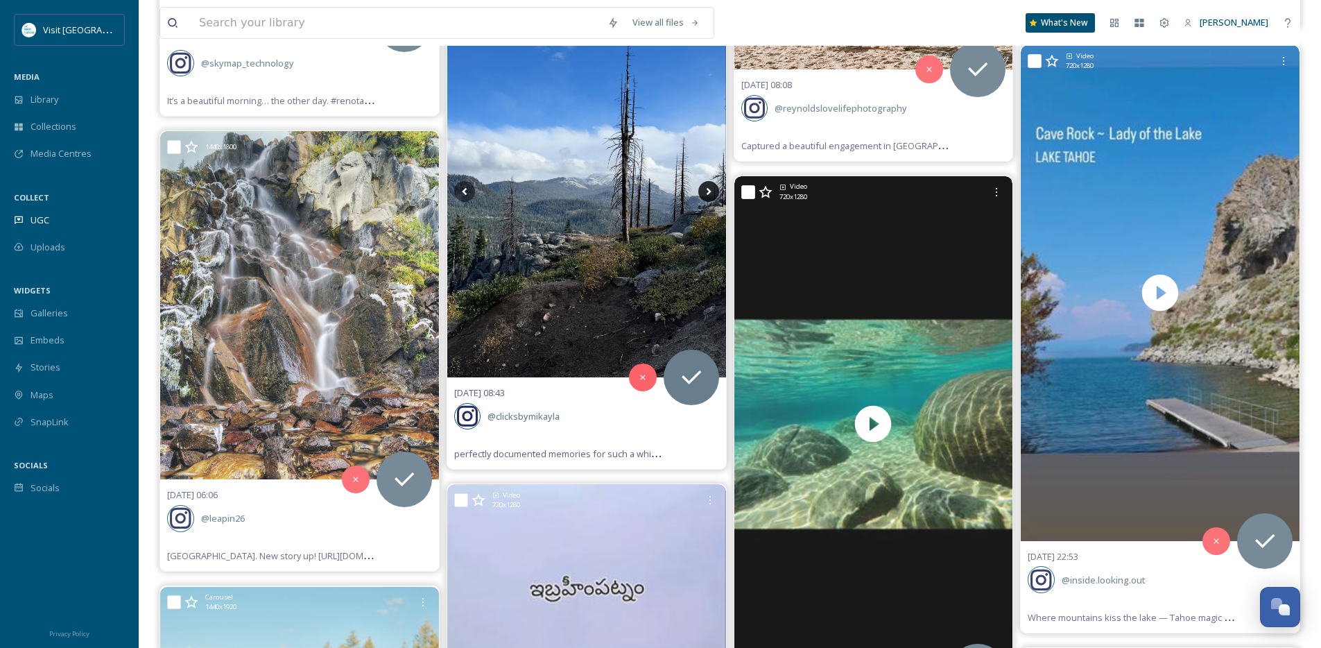
click at [713, 193] on icon at bounding box center [708, 191] width 21 height 21
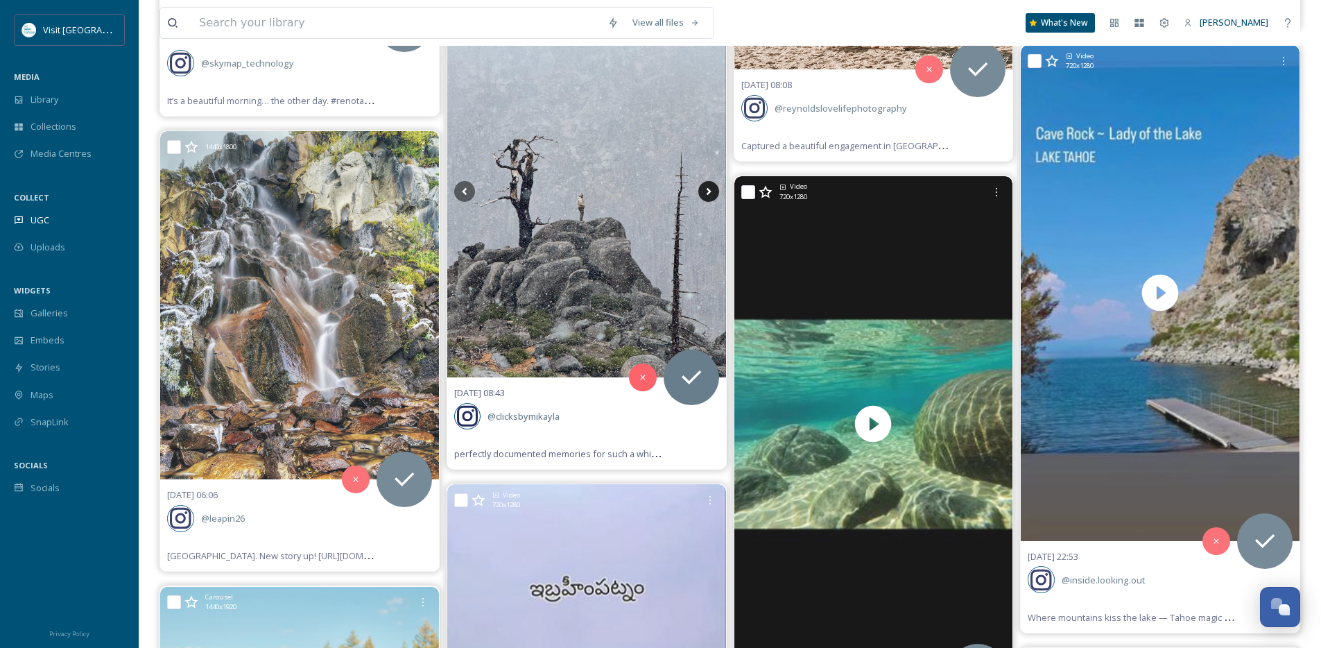
click at [713, 193] on icon at bounding box center [708, 191] width 21 height 21
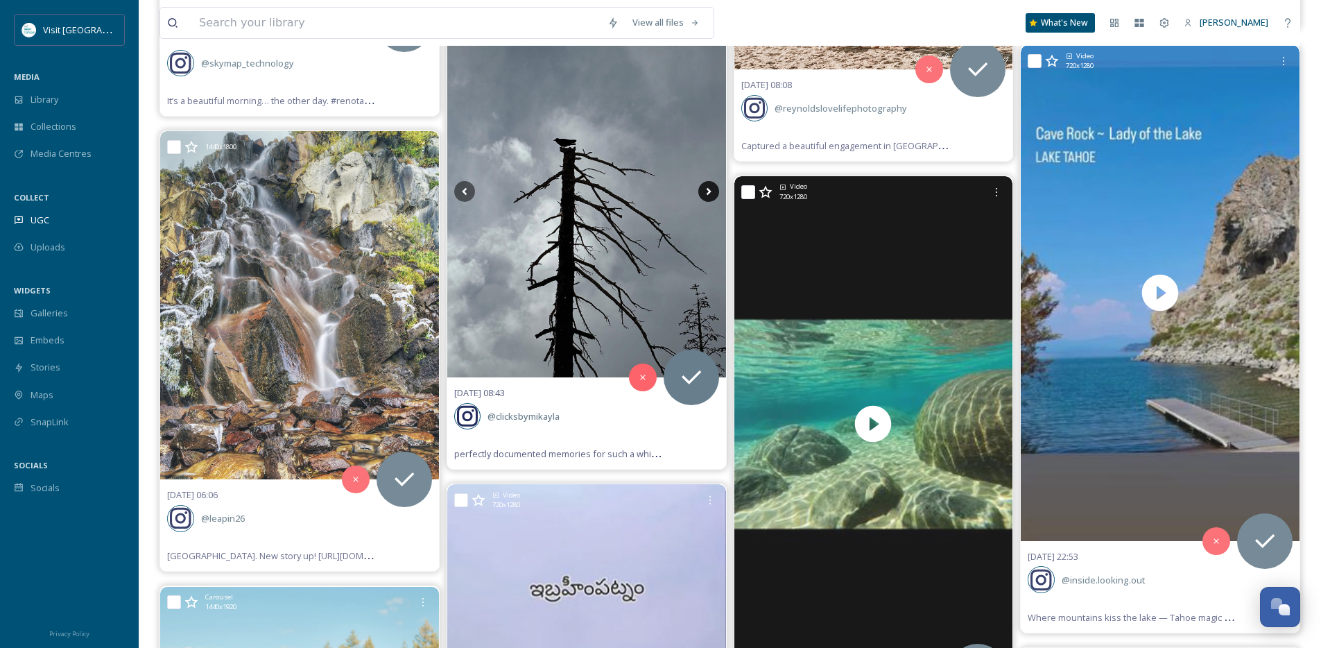
click at [713, 193] on icon at bounding box center [708, 191] width 21 height 21
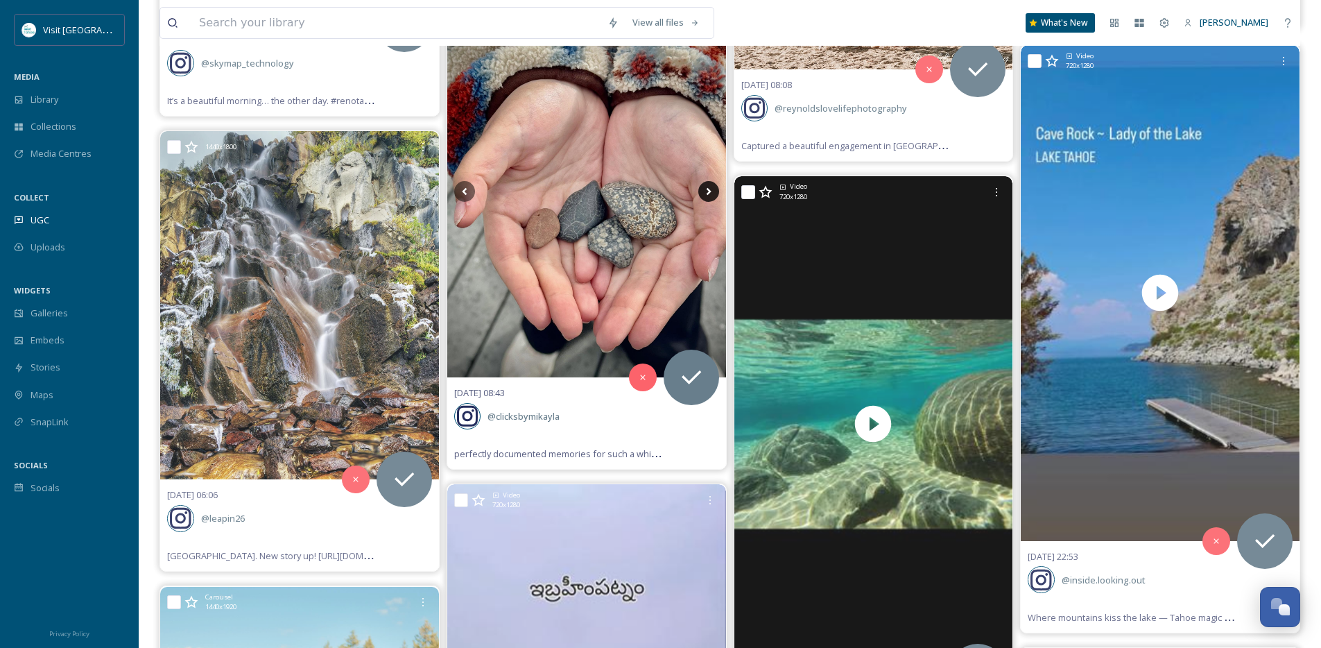
click at [713, 193] on icon at bounding box center [708, 191] width 21 height 21
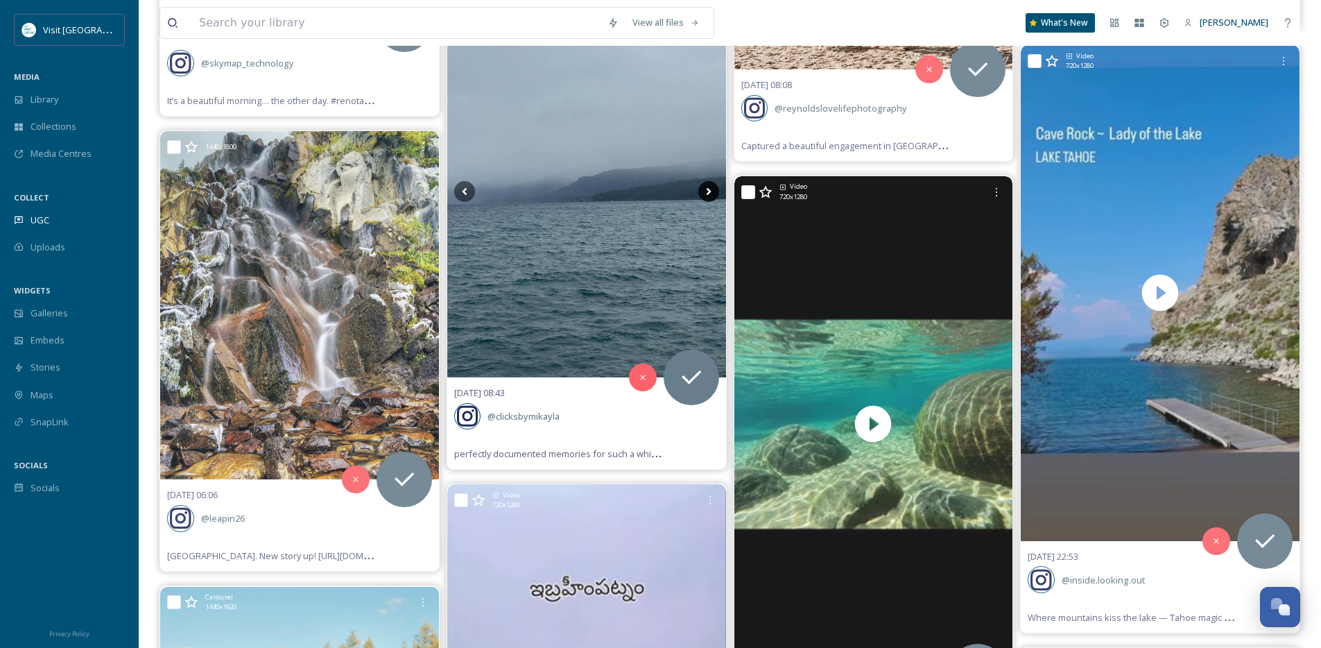
click at [713, 193] on icon at bounding box center [708, 191] width 21 height 21
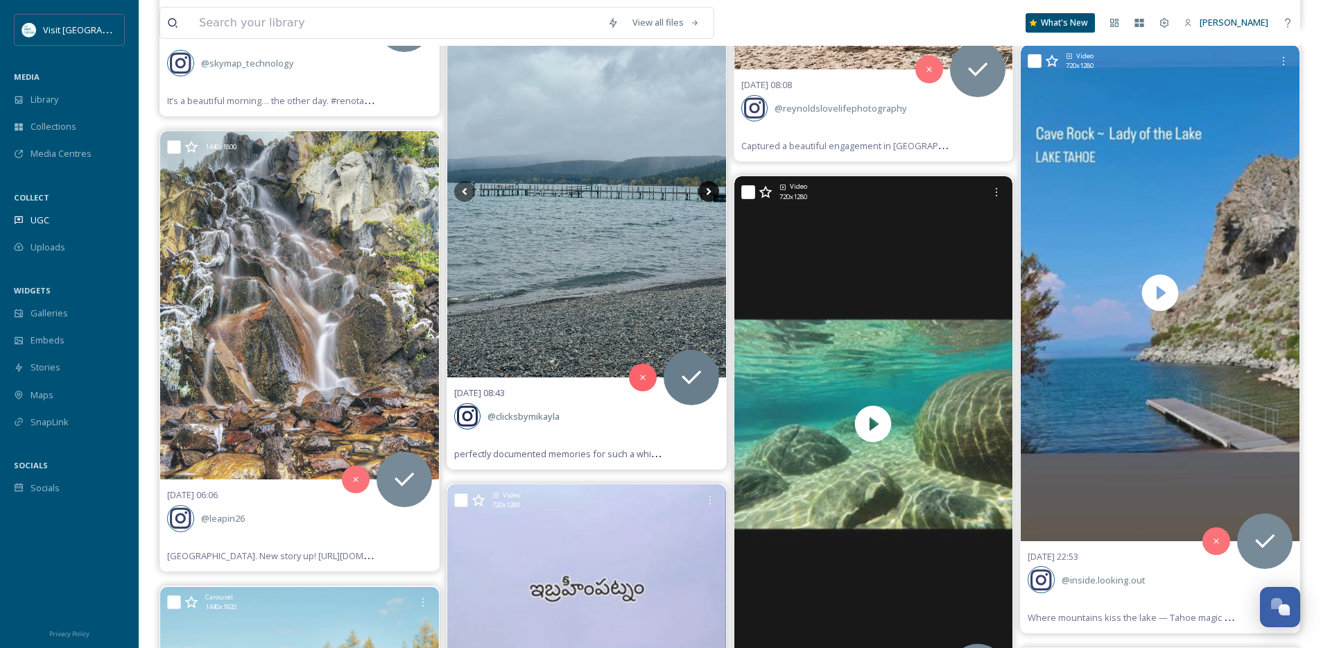
click at [713, 193] on icon at bounding box center [708, 191] width 21 height 21
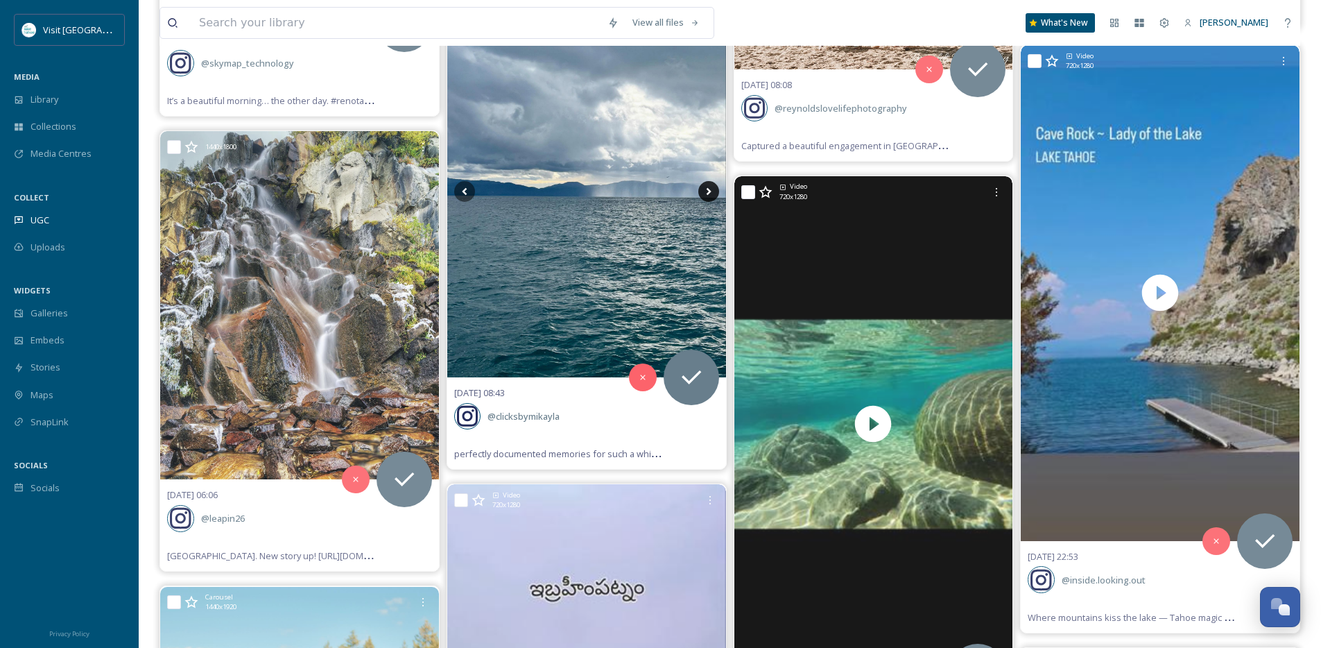
click at [713, 193] on icon at bounding box center [708, 191] width 21 height 21
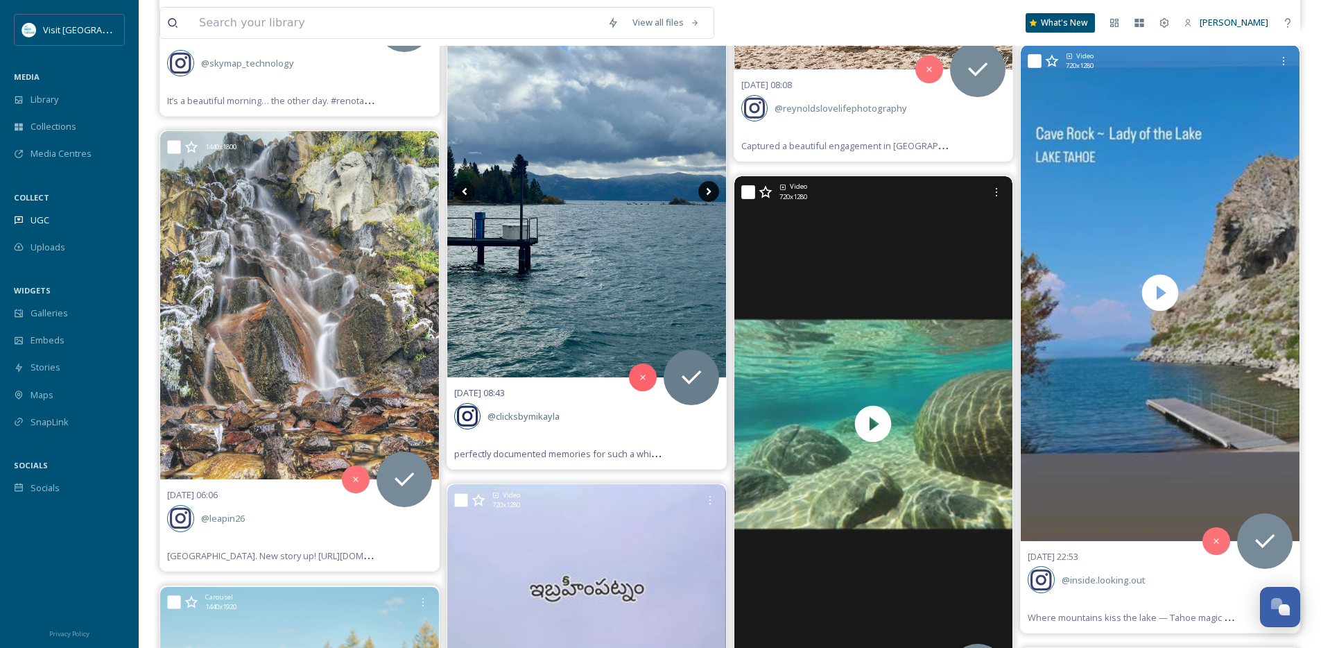
click at [713, 193] on icon at bounding box center [708, 191] width 21 height 21
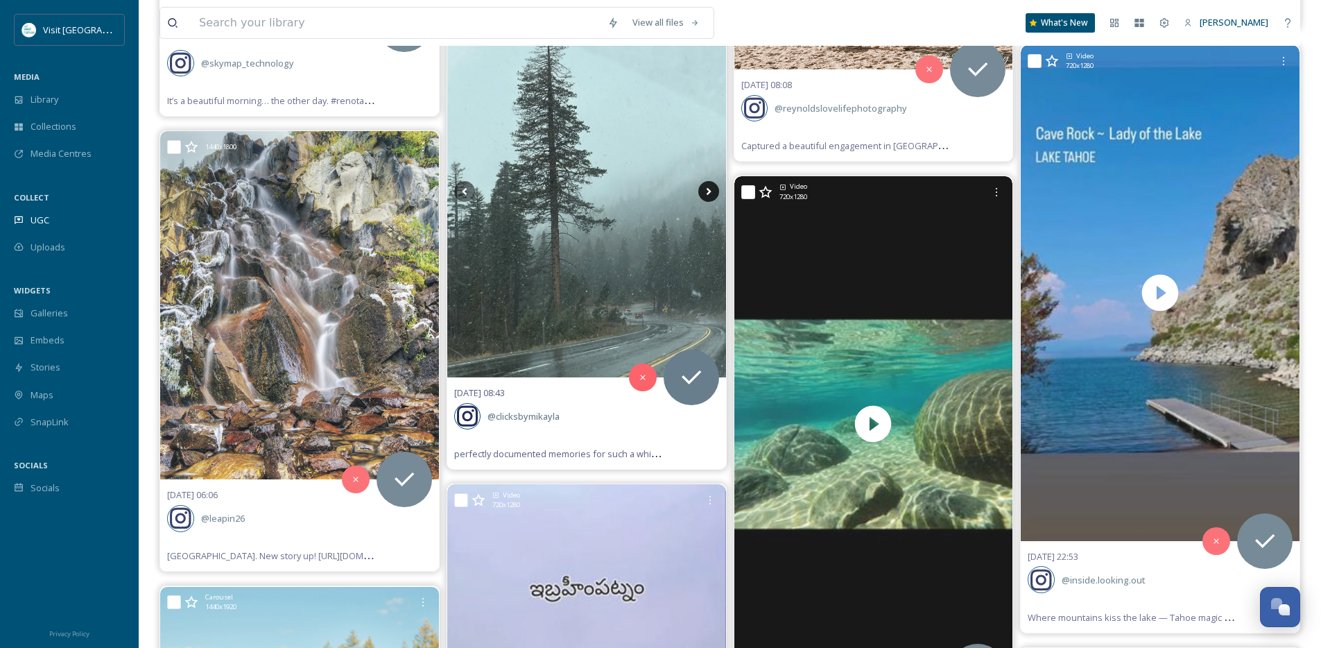
click at [713, 193] on icon at bounding box center [708, 191] width 21 height 21
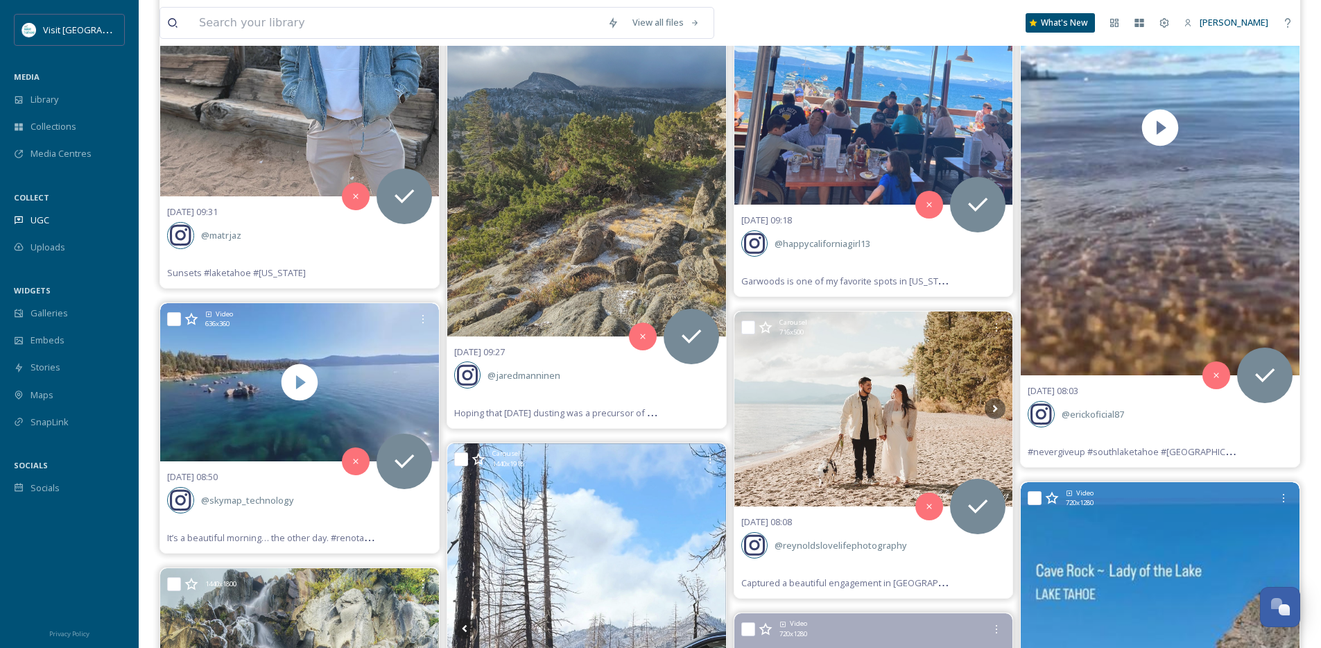
scroll to position [3462, 0]
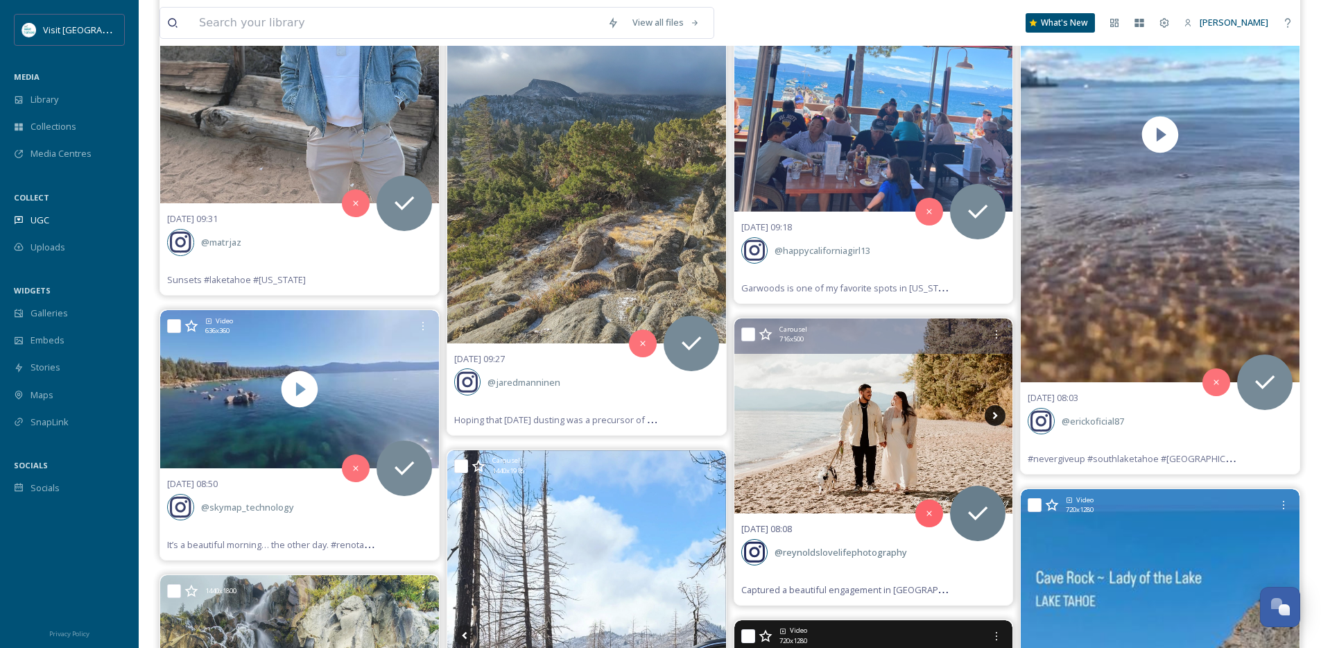
click at [992, 414] on icon at bounding box center [995, 415] width 21 height 21
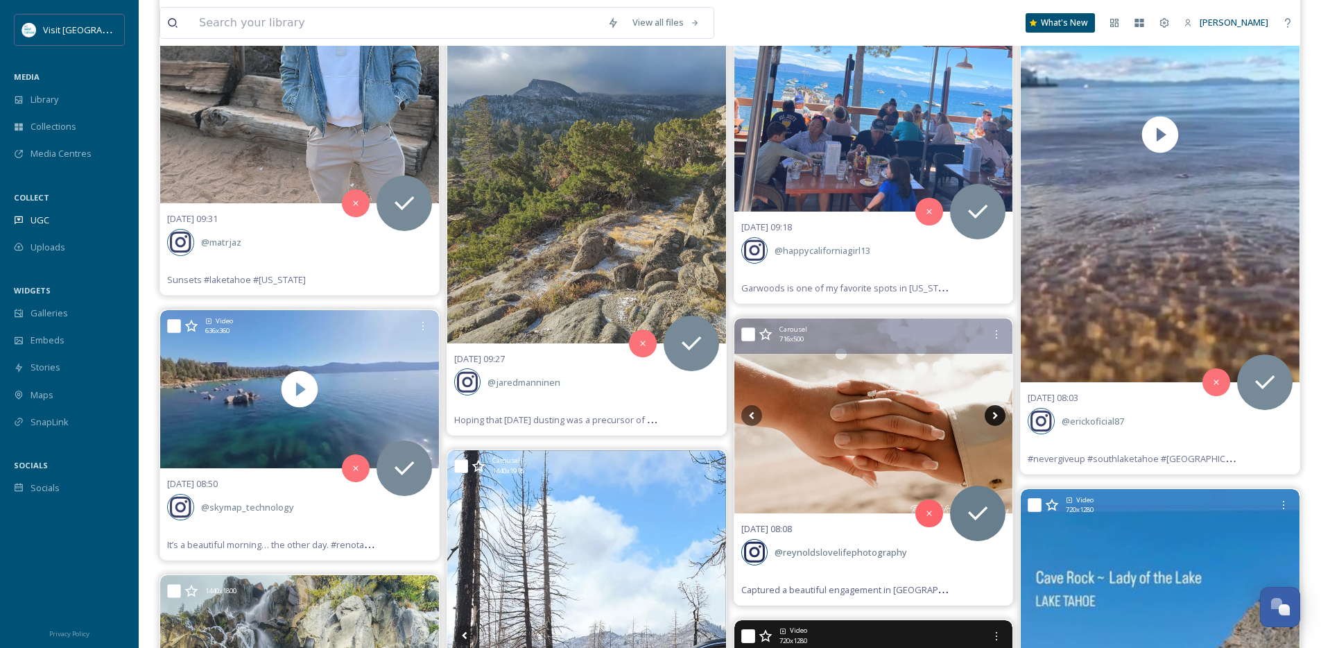
click at [992, 414] on icon at bounding box center [995, 415] width 21 height 21
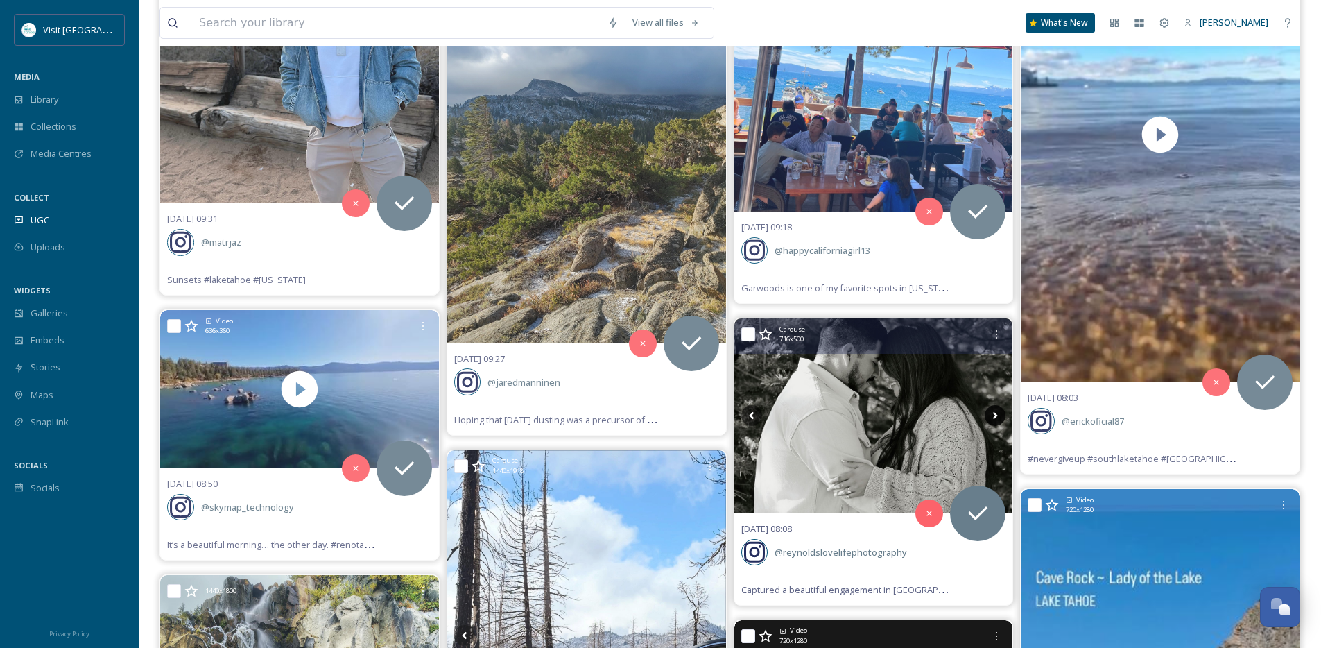
click at [992, 414] on icon at bounding box center [995, 415] width 21 height 21
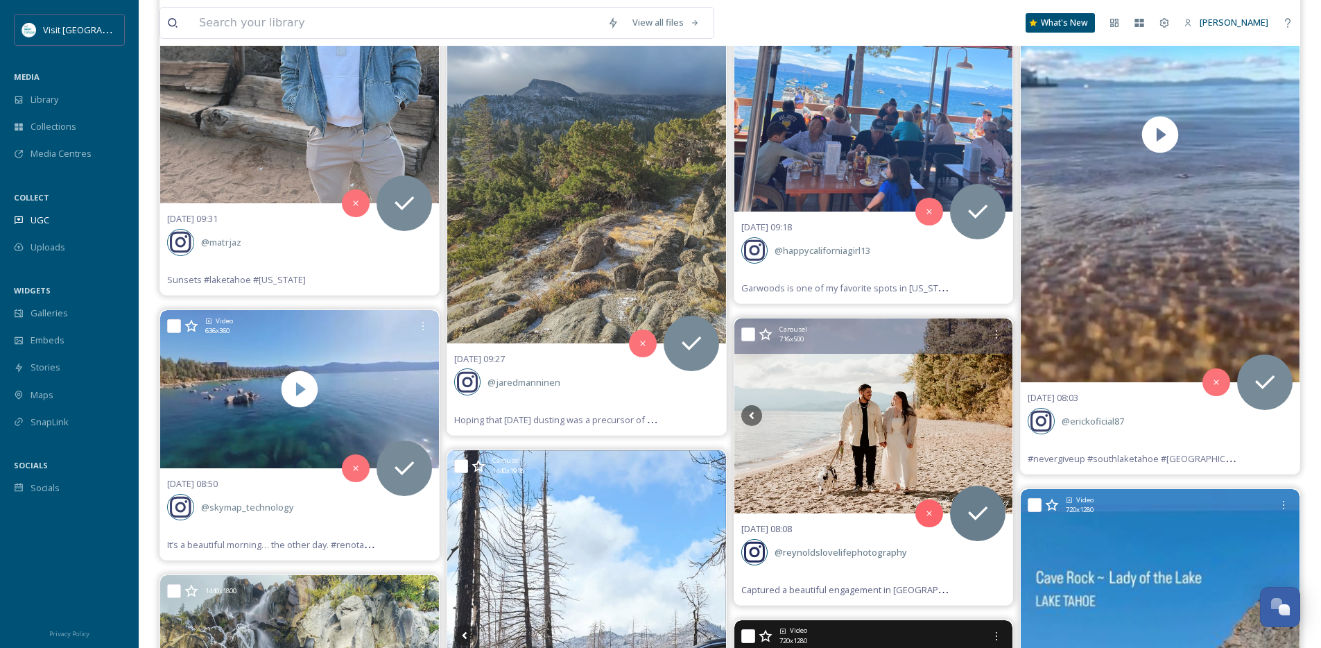
click at [992, 414] on icon at bounding box center [995, 415] width 21 height 21
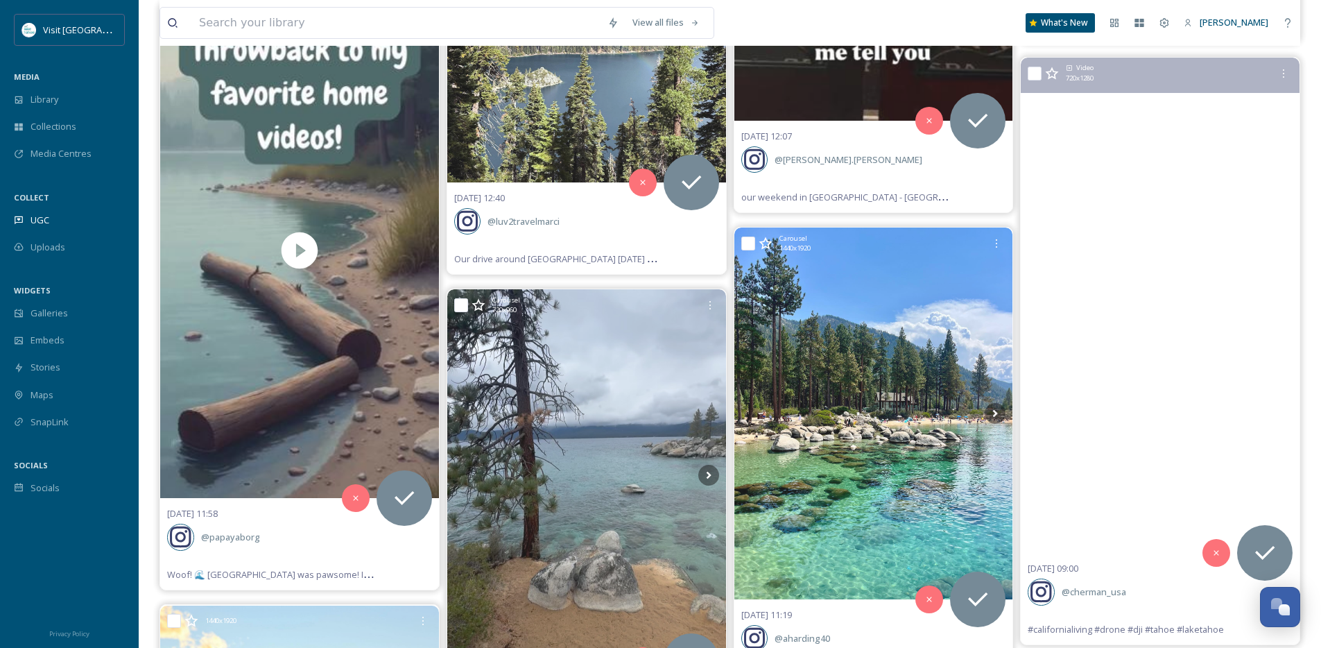
scroll to position [2682, 0]
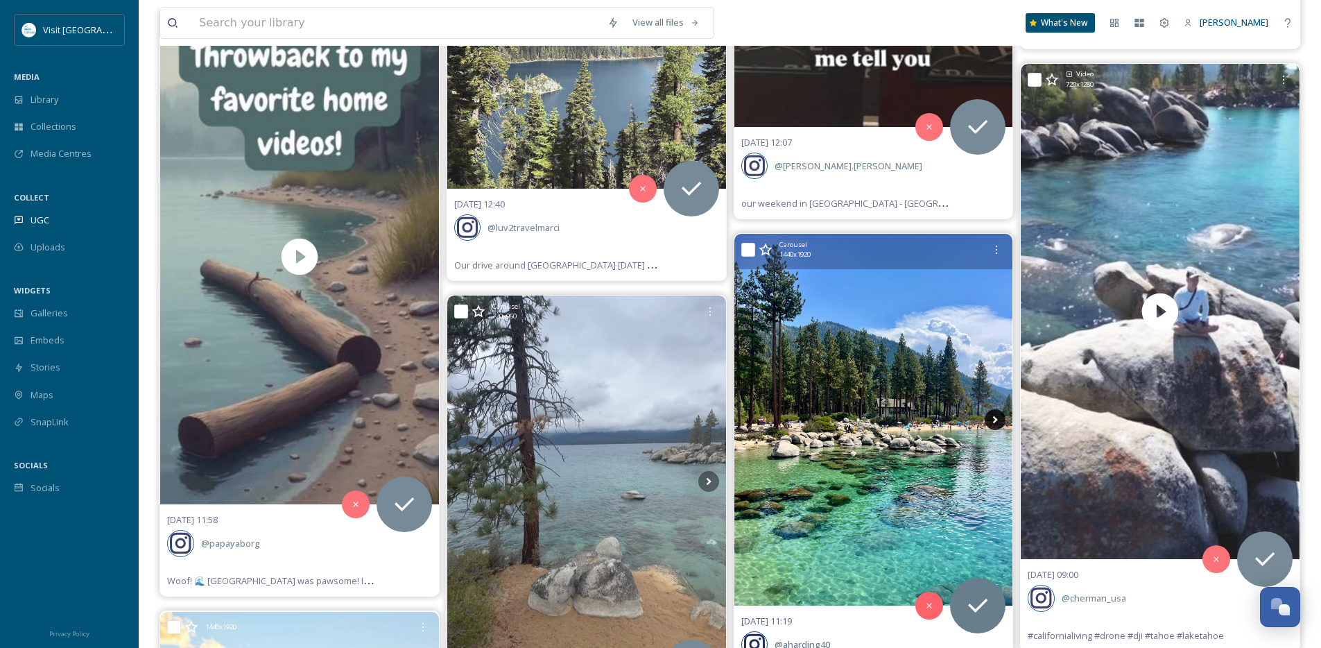
click at [997, 418] on icon at bounding box center [995, 420] width 5 height 8
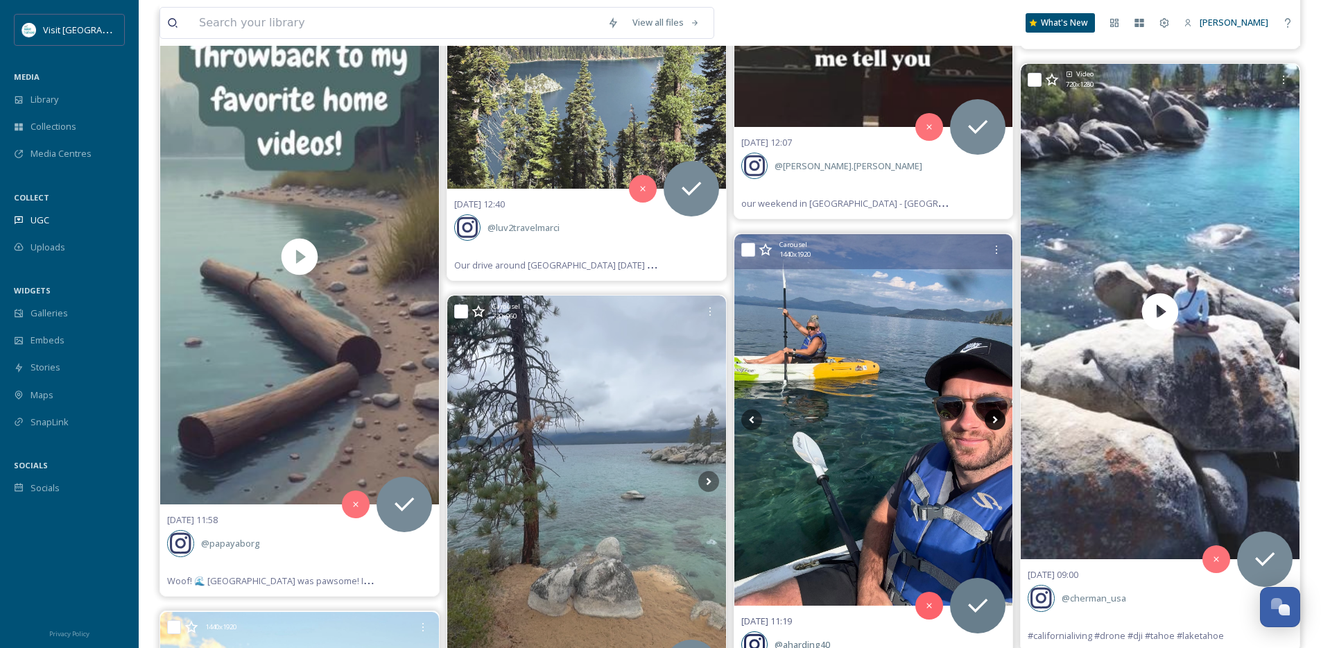
click at [997, 418] on icon at bounding box center [995, 420] width 5 height 8
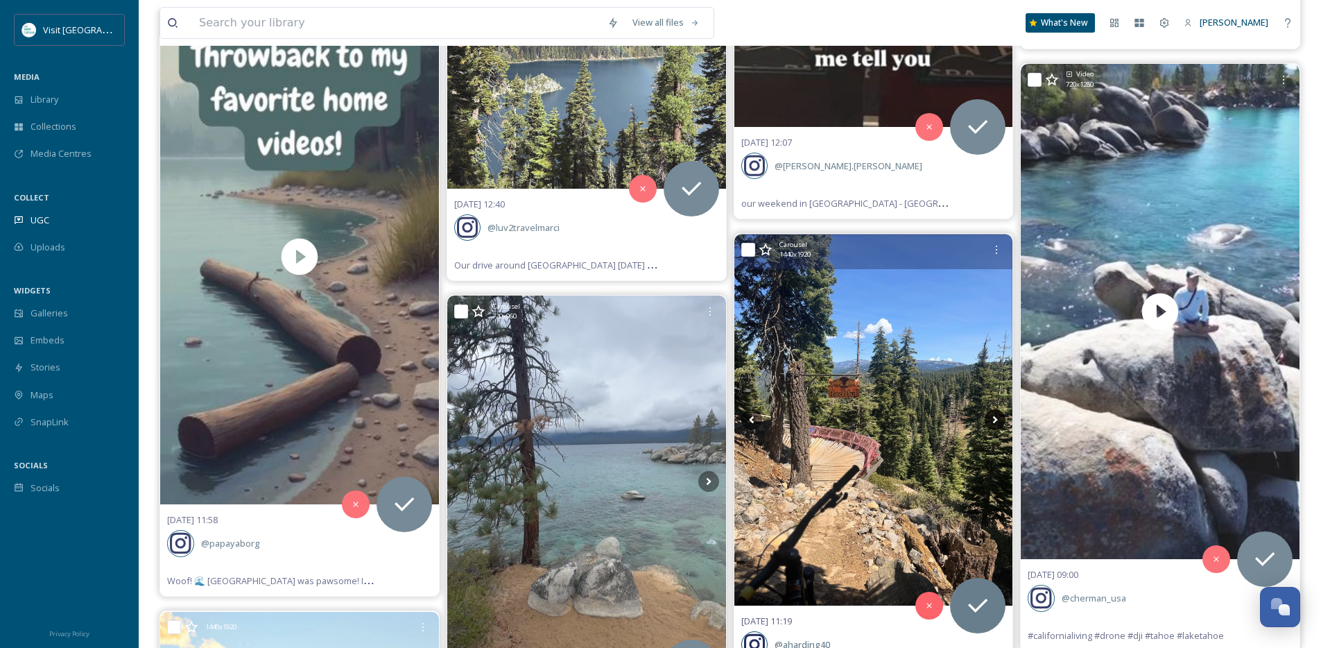
click at [997, 418] on icon at bounding box center [995, 420] width 5 height 8
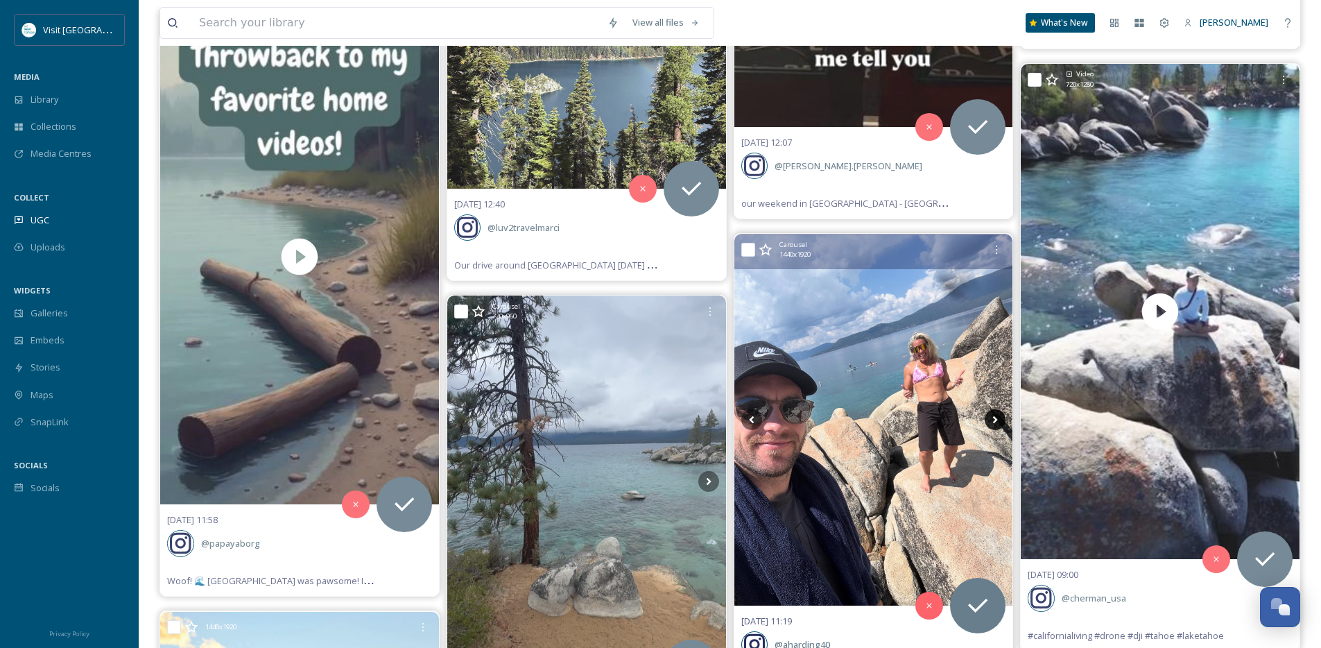
click at [997, 418] on icon at bounding box center [995, 420] width 5 height 8
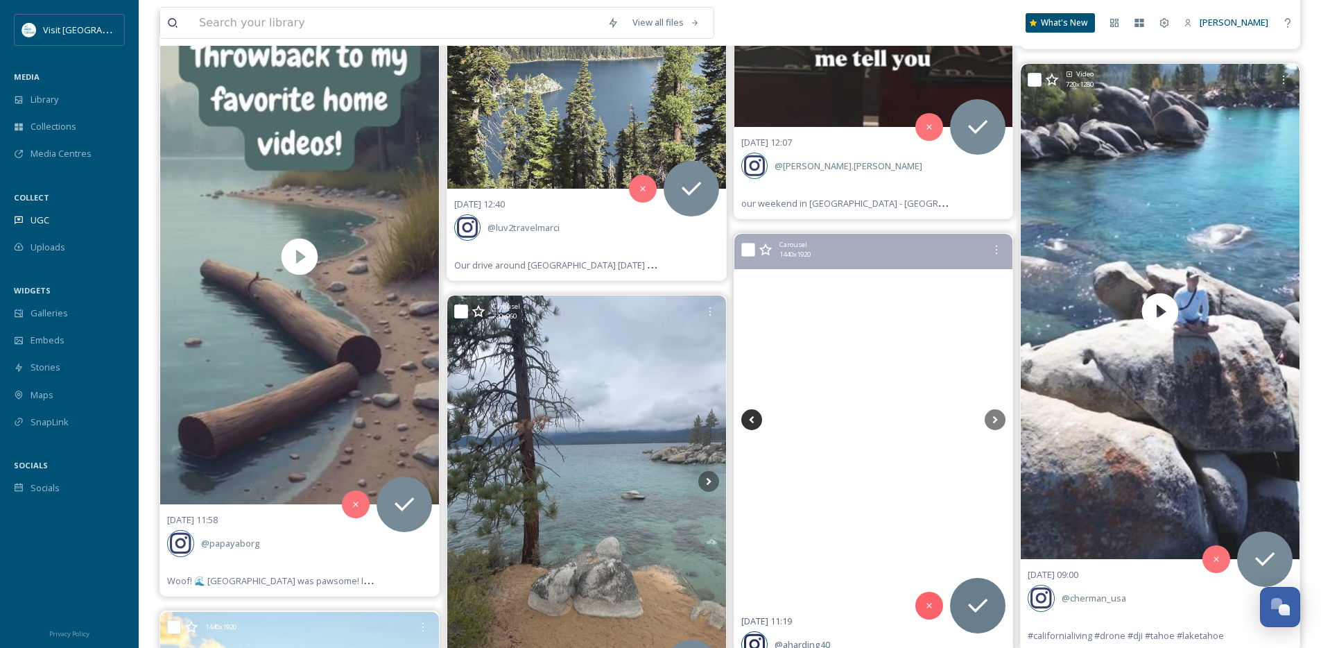
click at [756, 420] on icon at bounding box center [751, 419] width 21 height 21
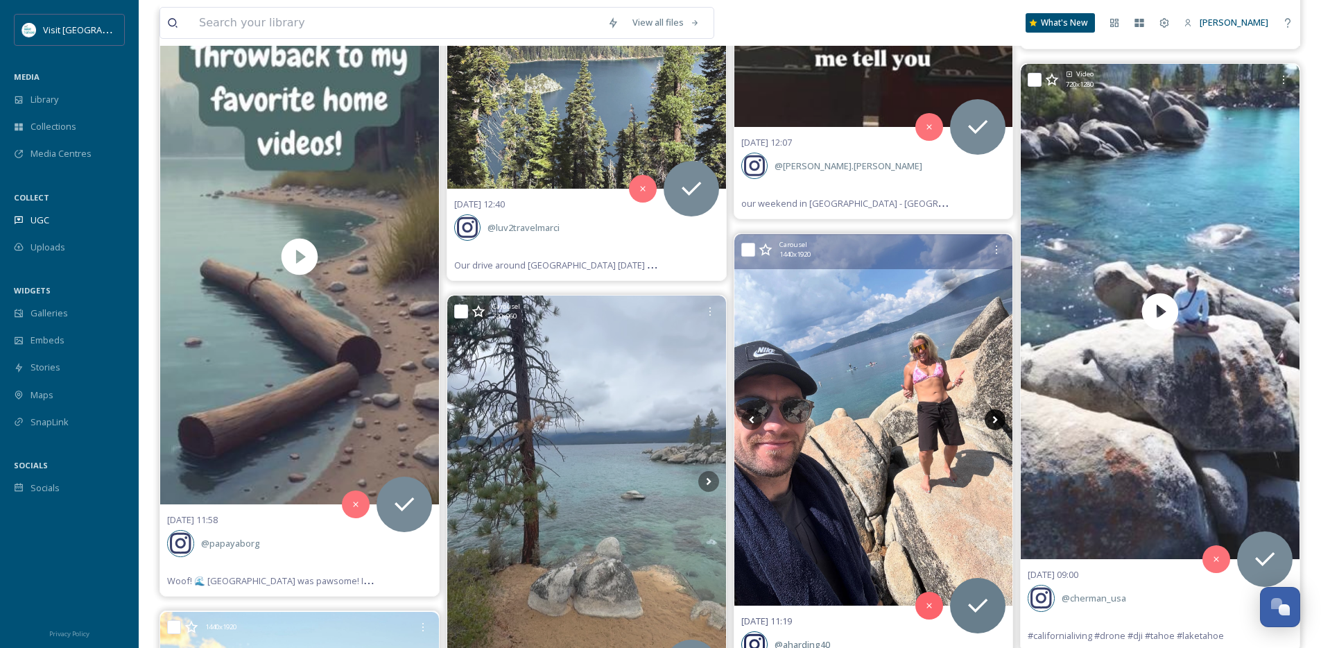
click at [996, 417] on icon at bounding box center [995, 419] width 21 height 21
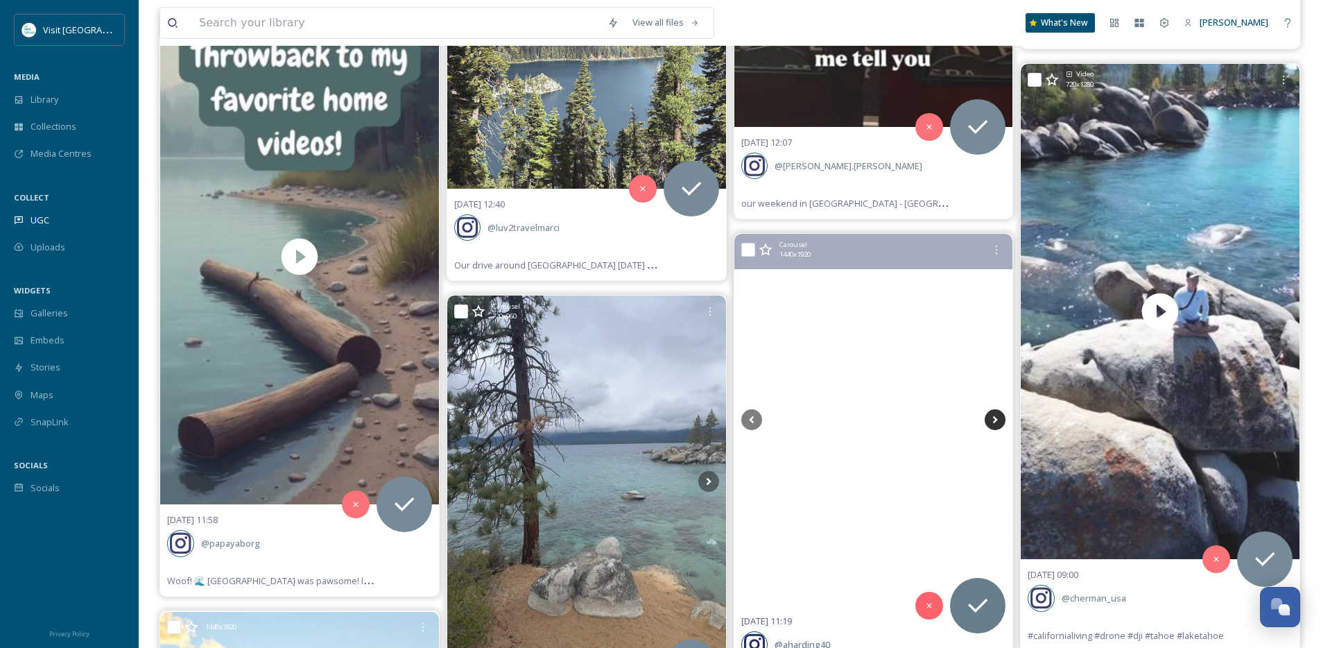
click at [996, 417] on icon at bounding box center [995, 419] width 21 height 21
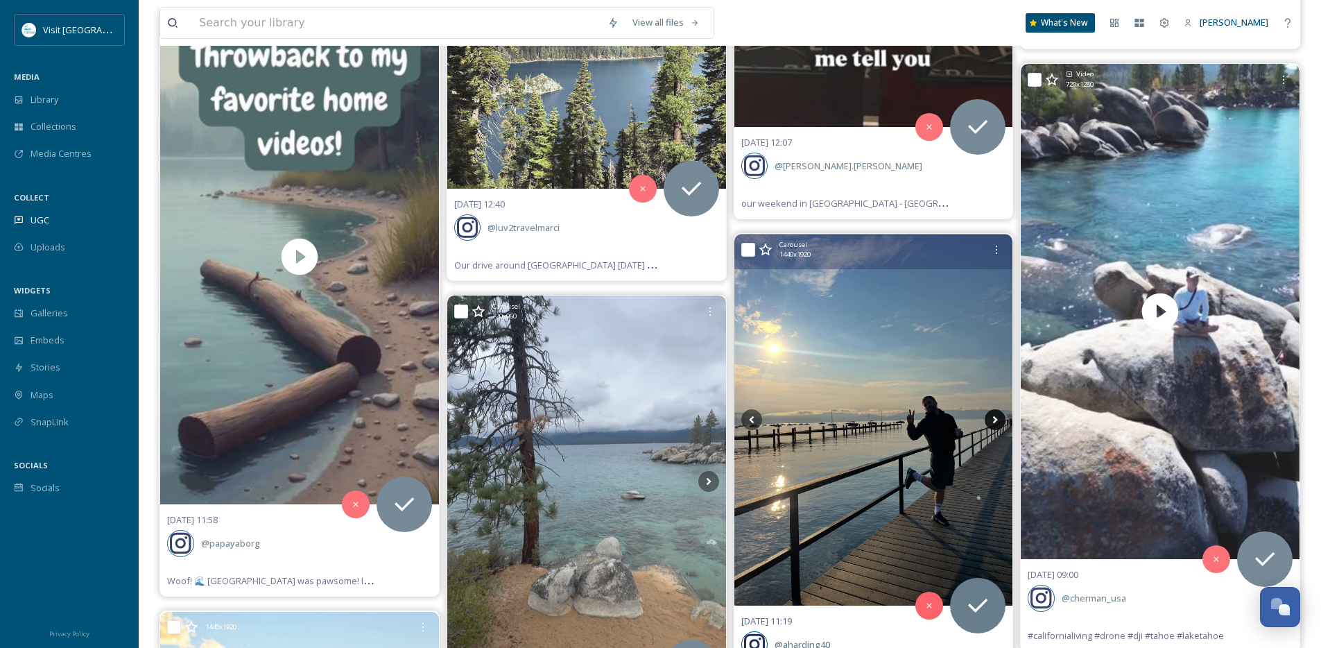
click at [996, 417] on icon at bounding box center [995, 419] width 21 height 21
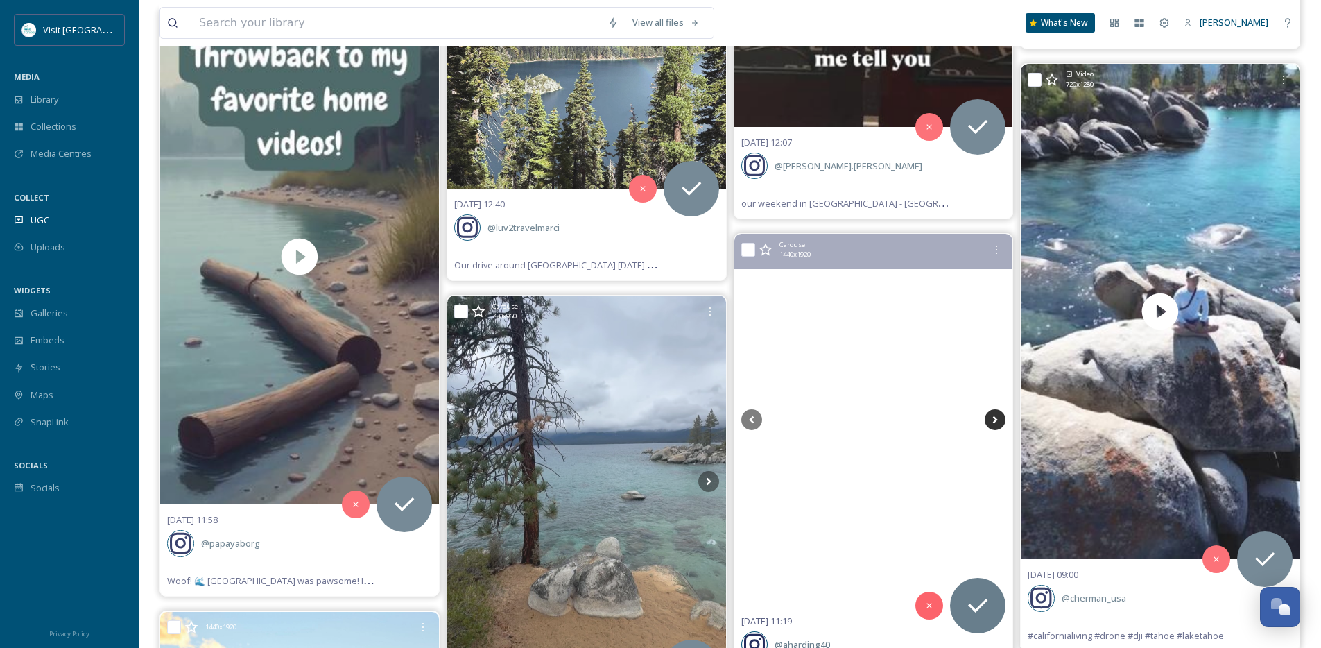
click at [996, 417] on icon at bounding box center [995, 419] width 21 height 21
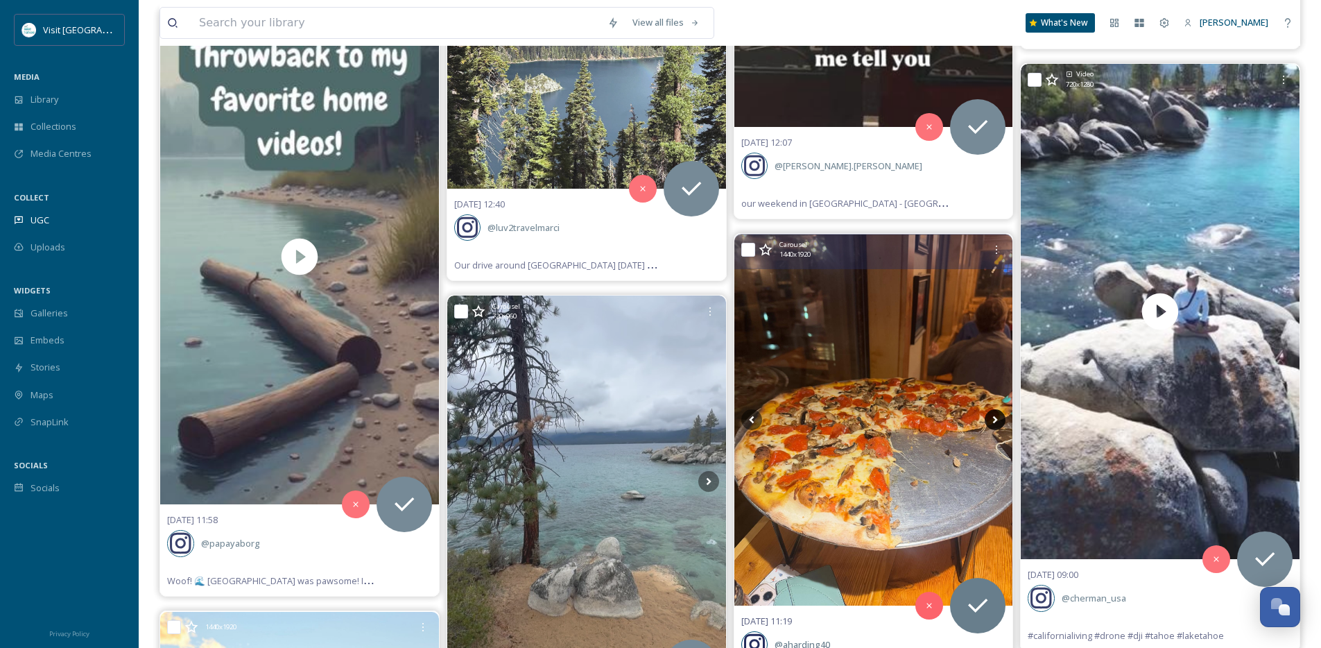
click at [996, 417] on icon at bounding box center [995, 419] width 21 height 21
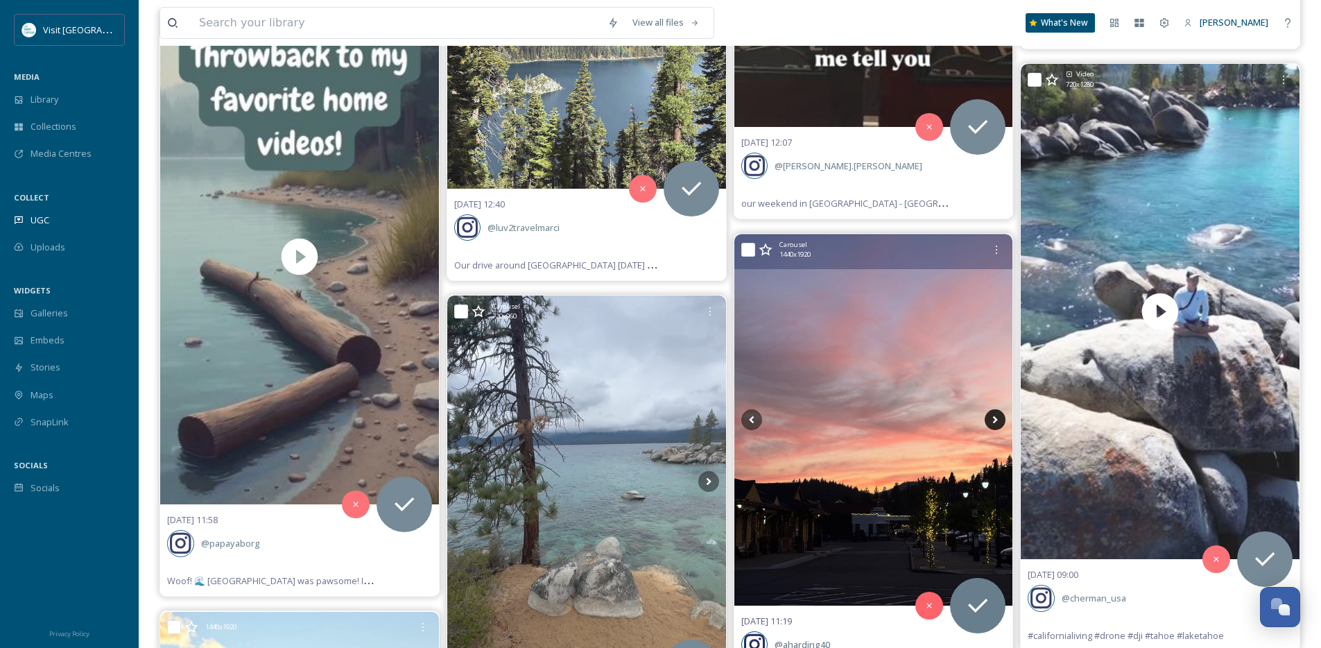
click at [996, 417] on icon at bounding box center [995, 419] width 21 height 21
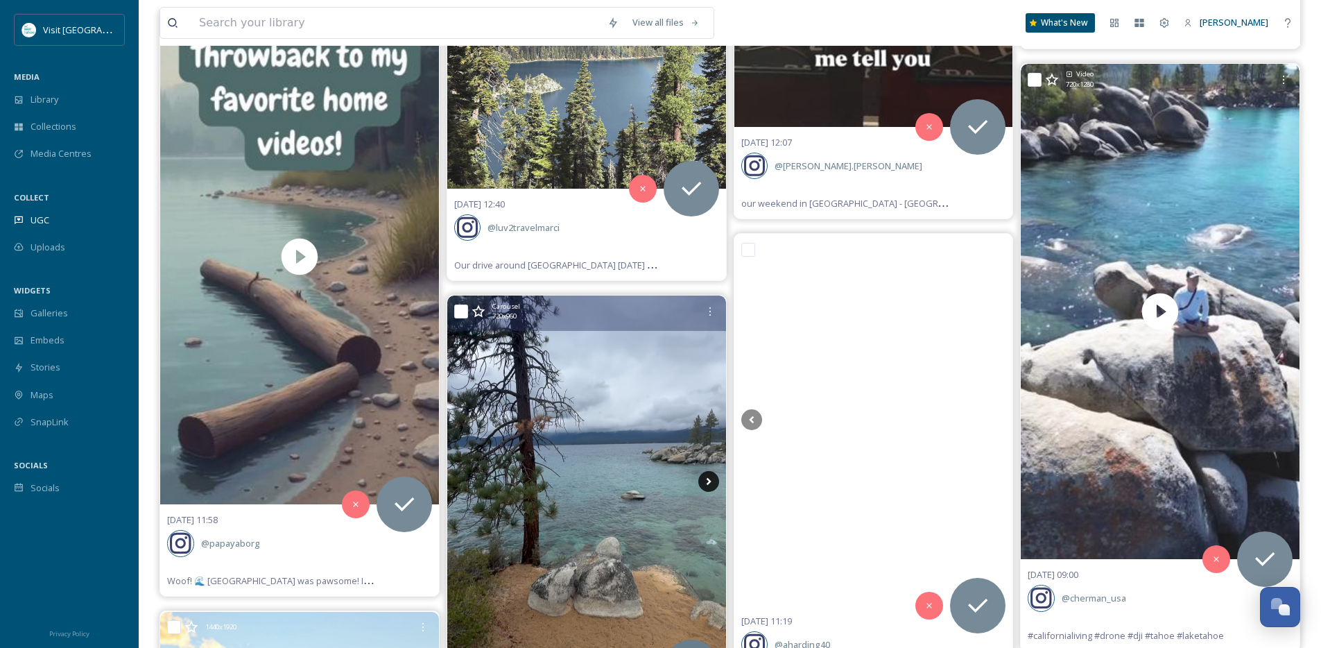
click at [705, 485] on icon at bounding box center [708, 481] width 21 height 21
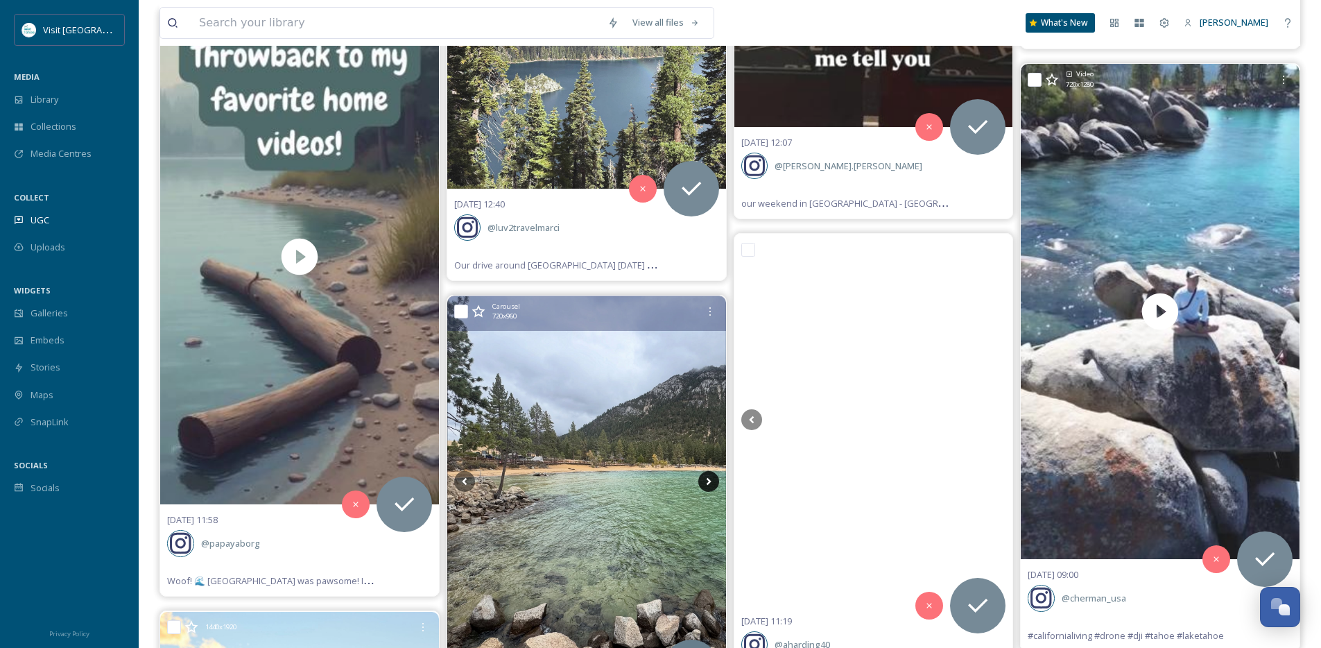
click at [705, 485] on icon at bounding box center [708, 481] width 21 height 21
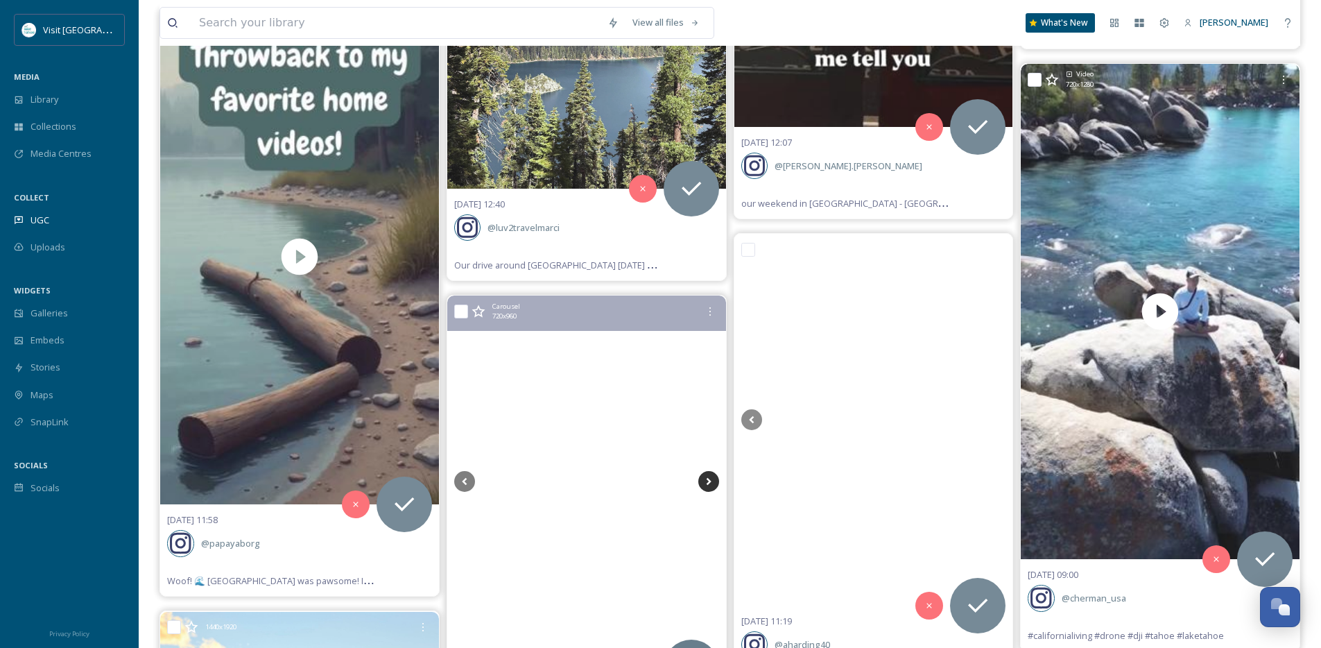
click at [705, 485] on icon at bounding box center [708, 481] width 21 height 21
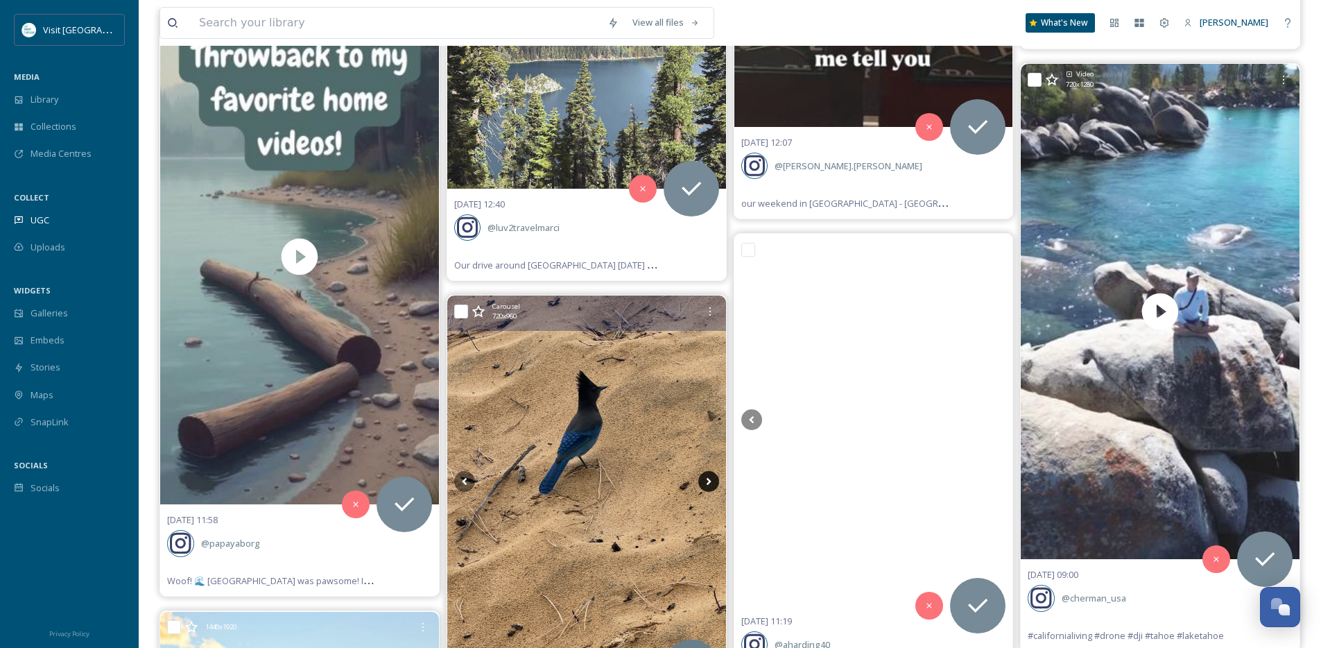
click at [705, 485] on icon at bounding box center [708, 481] width 21 height 21
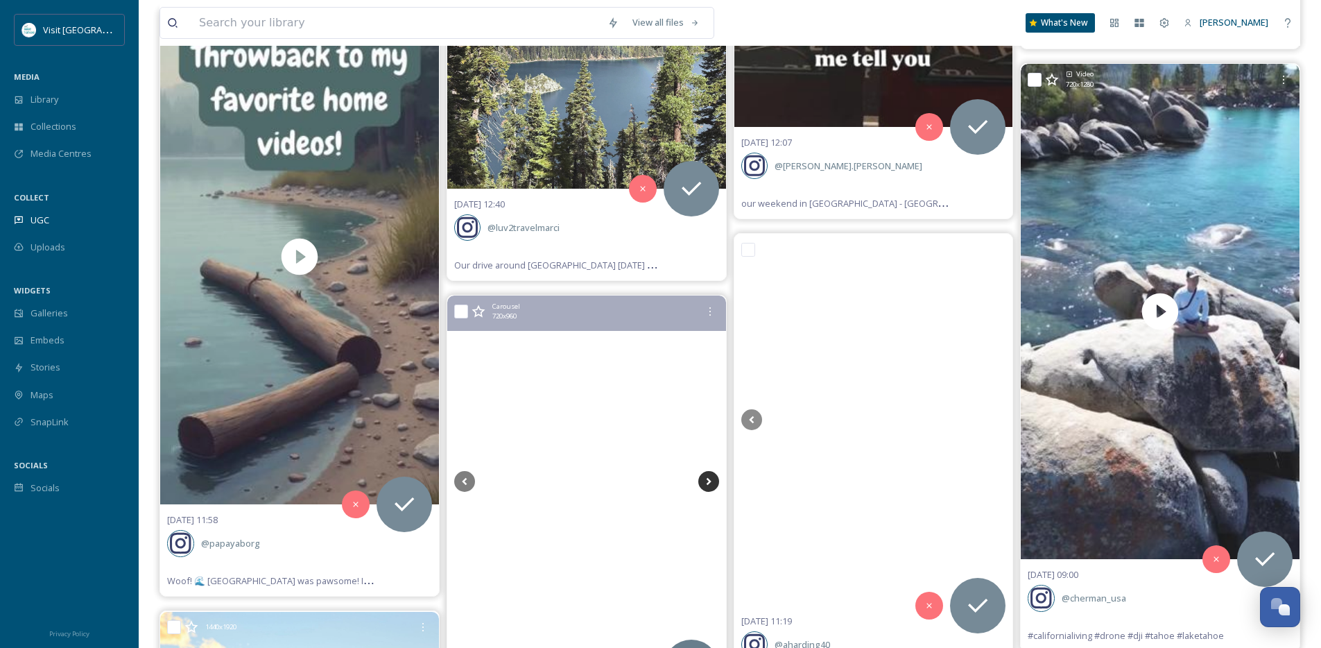
click at [705, 485] on icon at bounding box center [708, 481] width 21 height 21
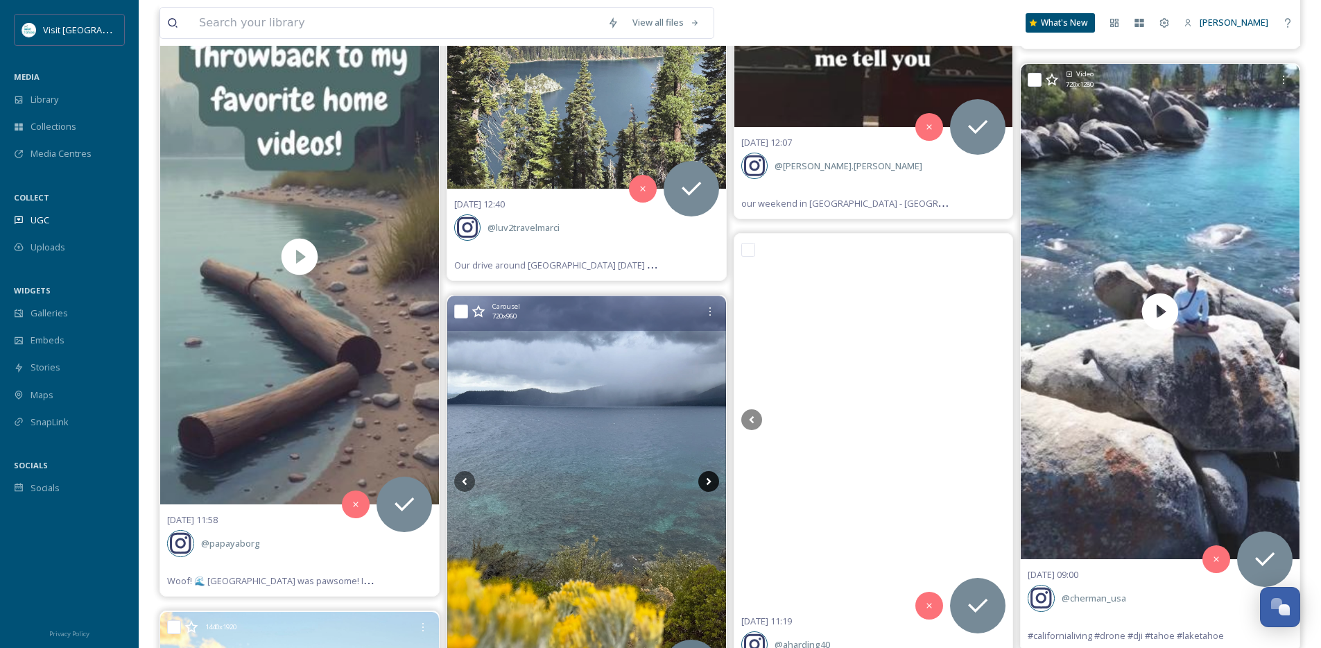
click at [705, 485] on icon at bounding box center [708, 481] width 21 height 21
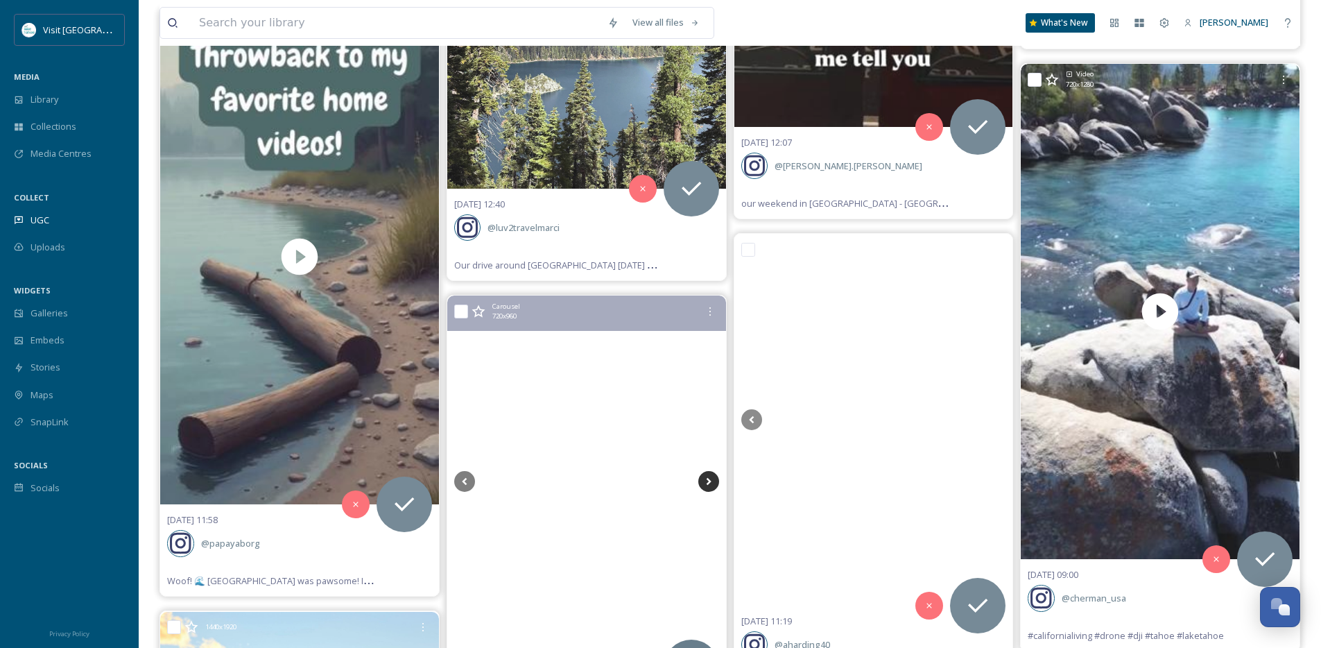
click at [705, 485] on icon at bounding box center [708, 481] width 21 height 21
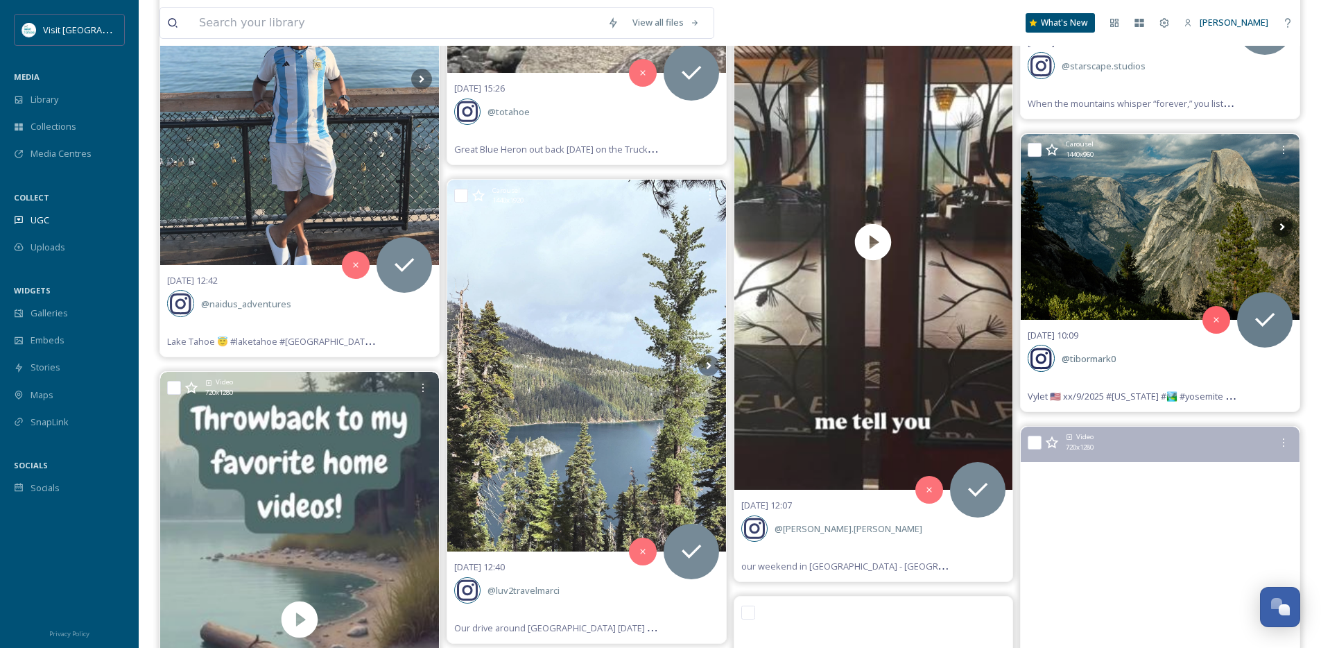
scroll to position [2247, 0]
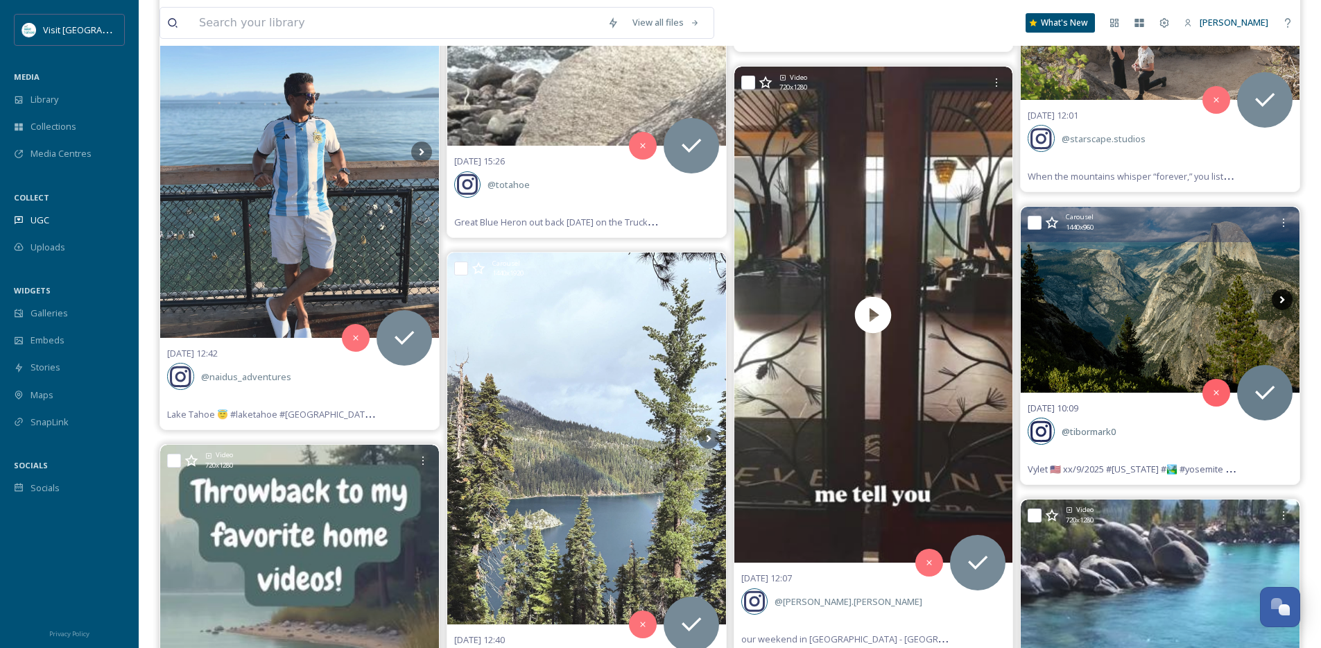
click at [1286, 301] on icon at bounding box center [1282, 299] width 21 height 21
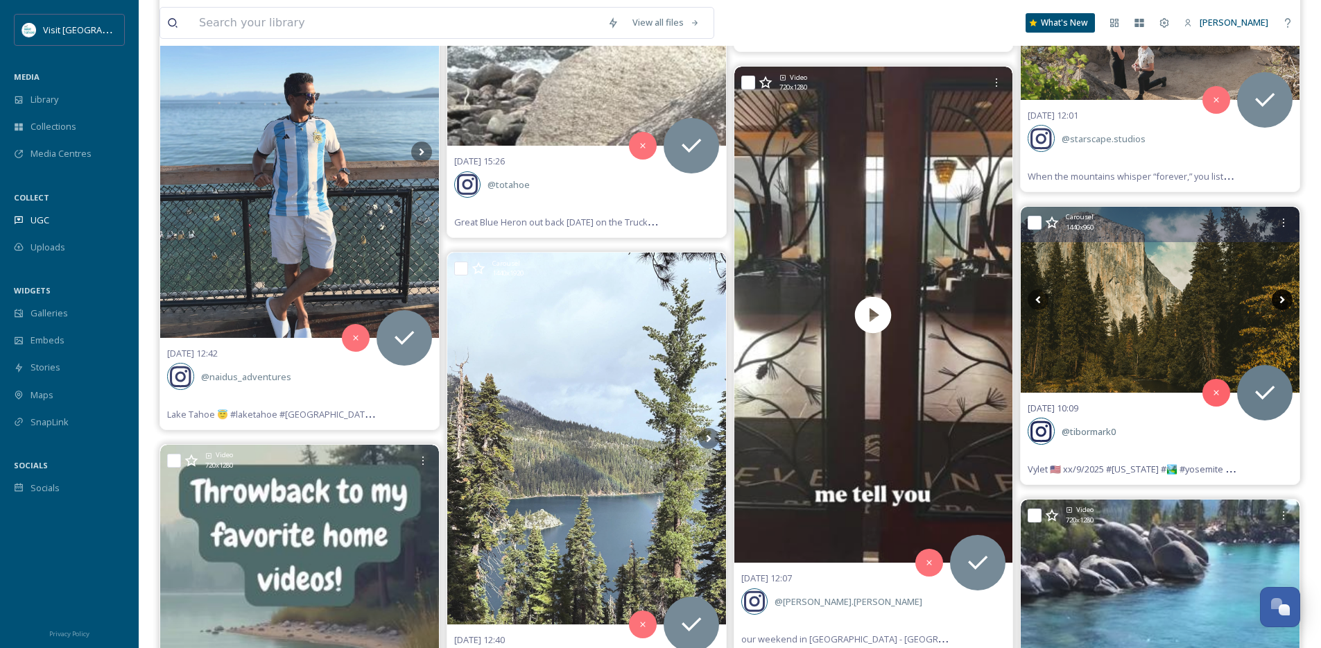
click at [1286, 301] on icon at bounding box center [1282, 299] width 21 height 21
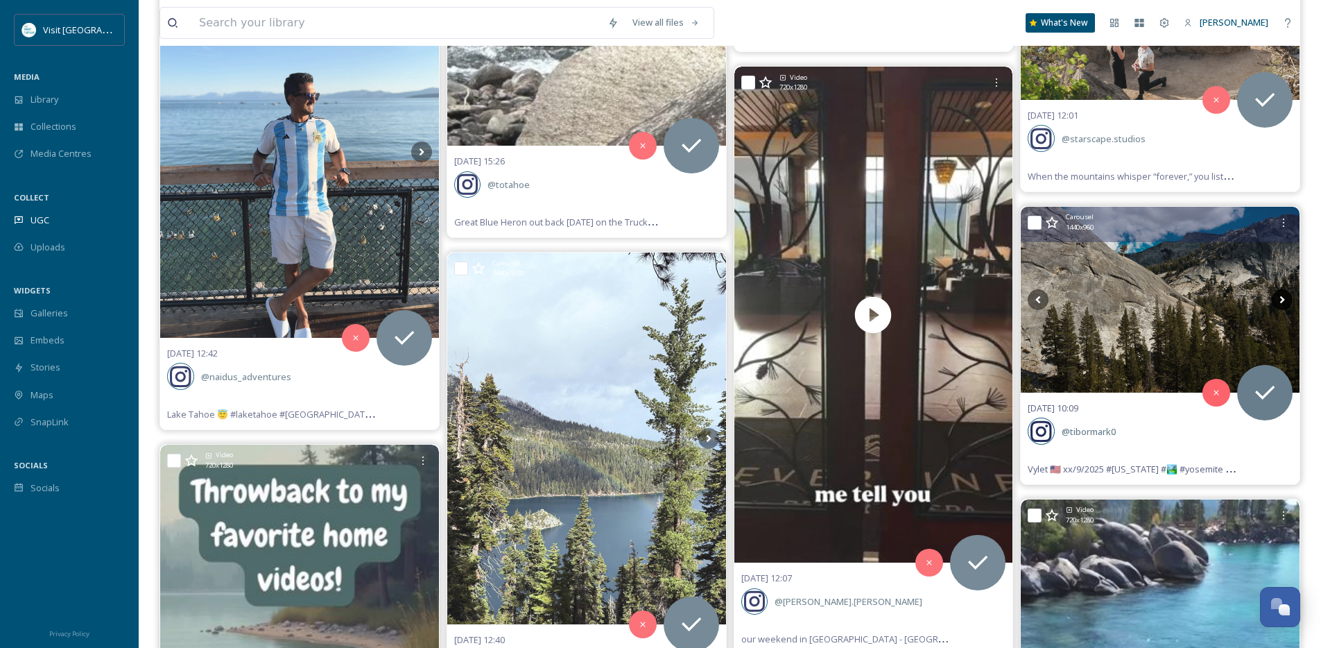
click at [1286, 301] on icon at bounding box center [1282, 299] width 21 height 21
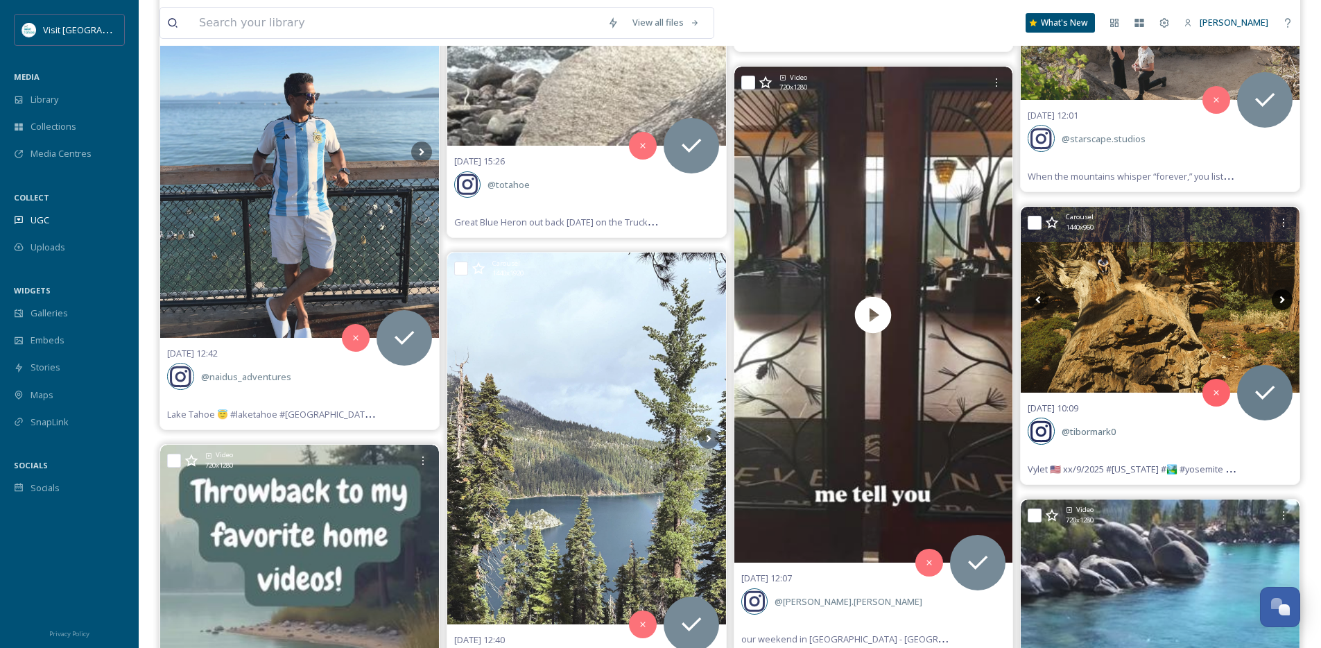
click at [1286, 301] on icon at bounding box center [1282, 299] width 21 height 21
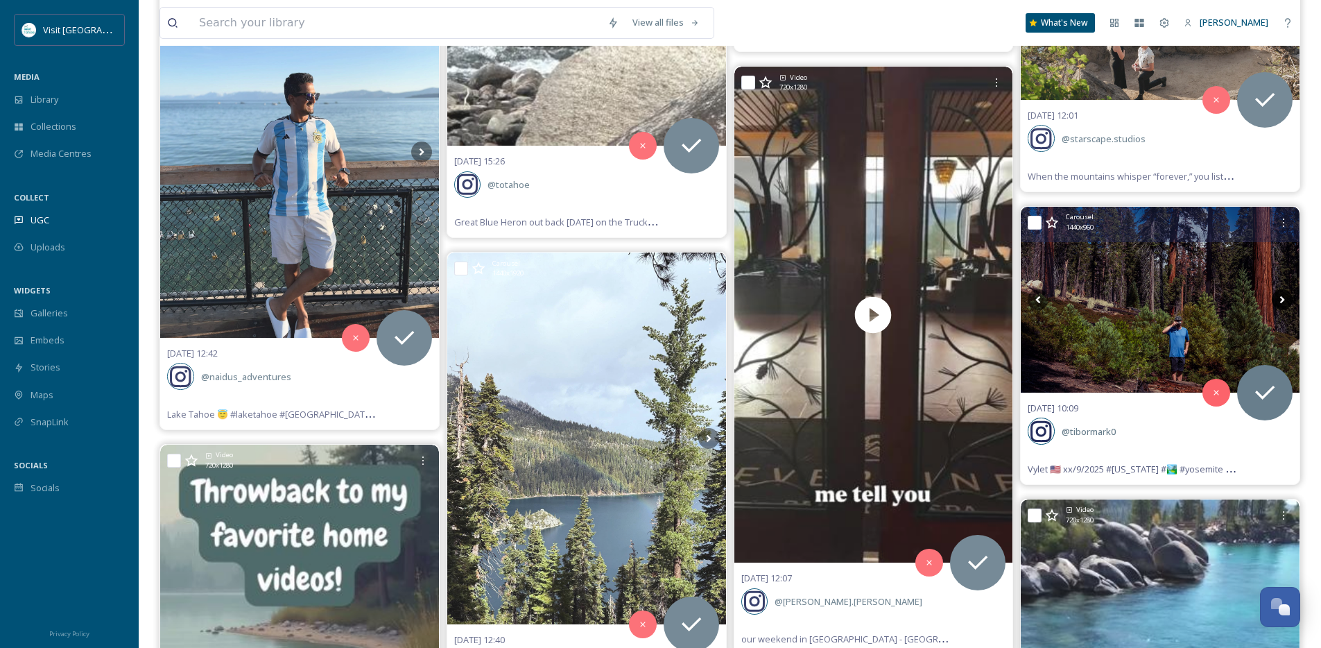
click at [1286, 301] on icon at bounding box center [1282, 299] width 21 height 21
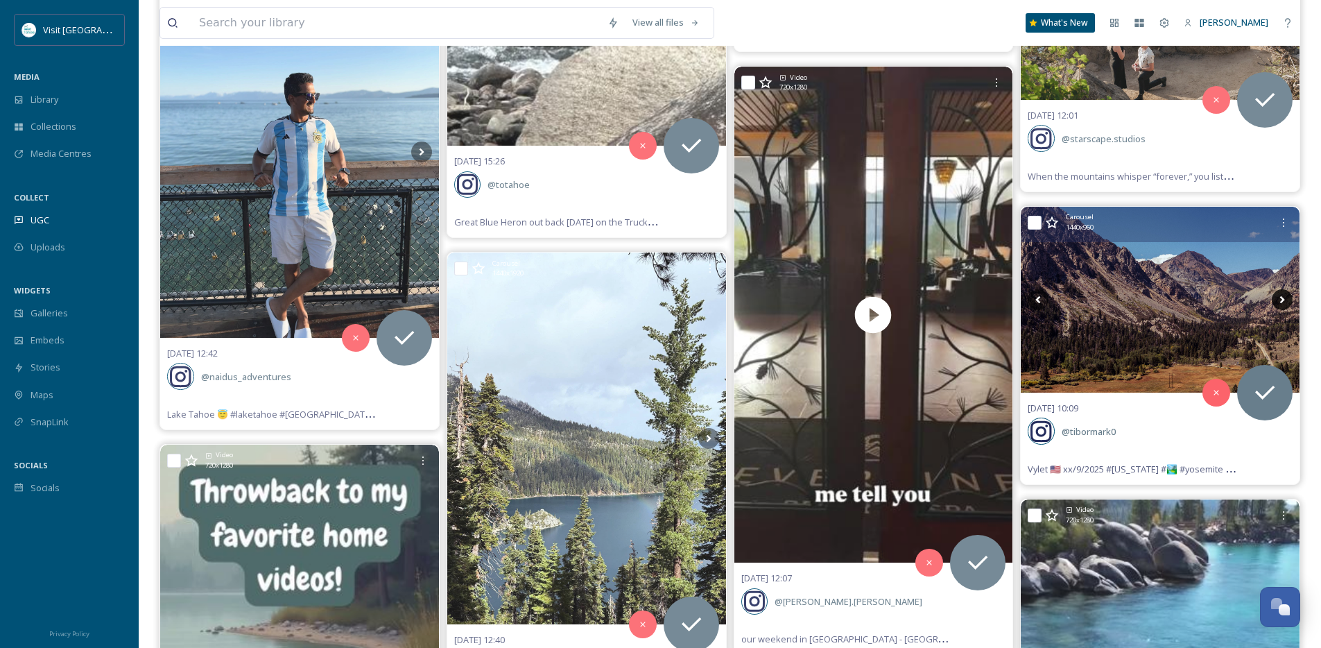
click at [1286, 301] on icon at bounding box center [1282, 299] width 21 height 21
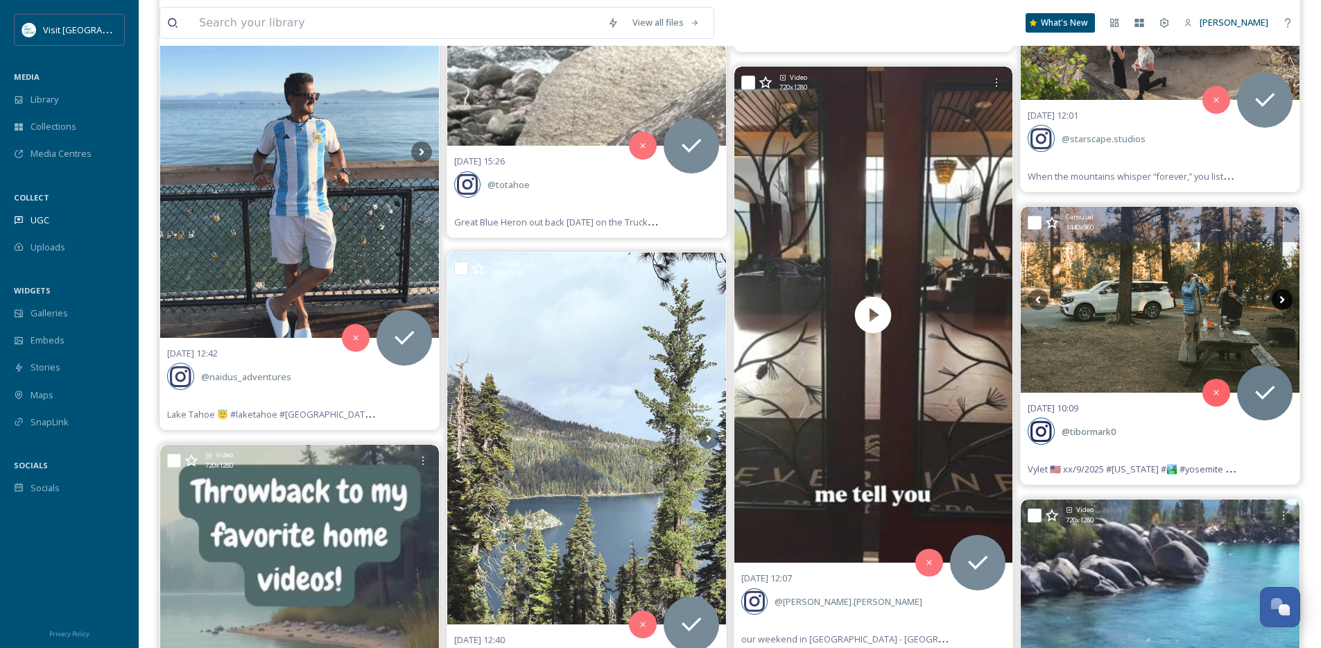
click at [1286, 301] on icon at bounding box center [1282, 299] width 21 height 21
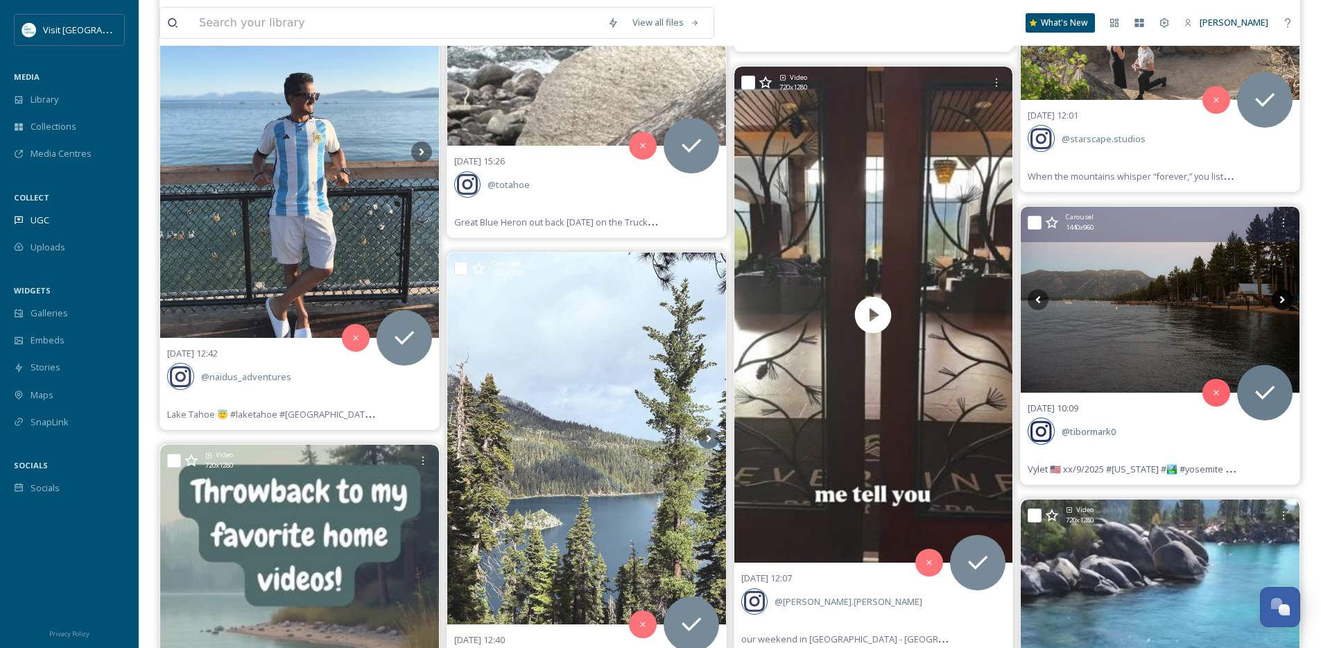
click at [1286, 301] on icon at bounding box center [1282, 299] width 21 height 21
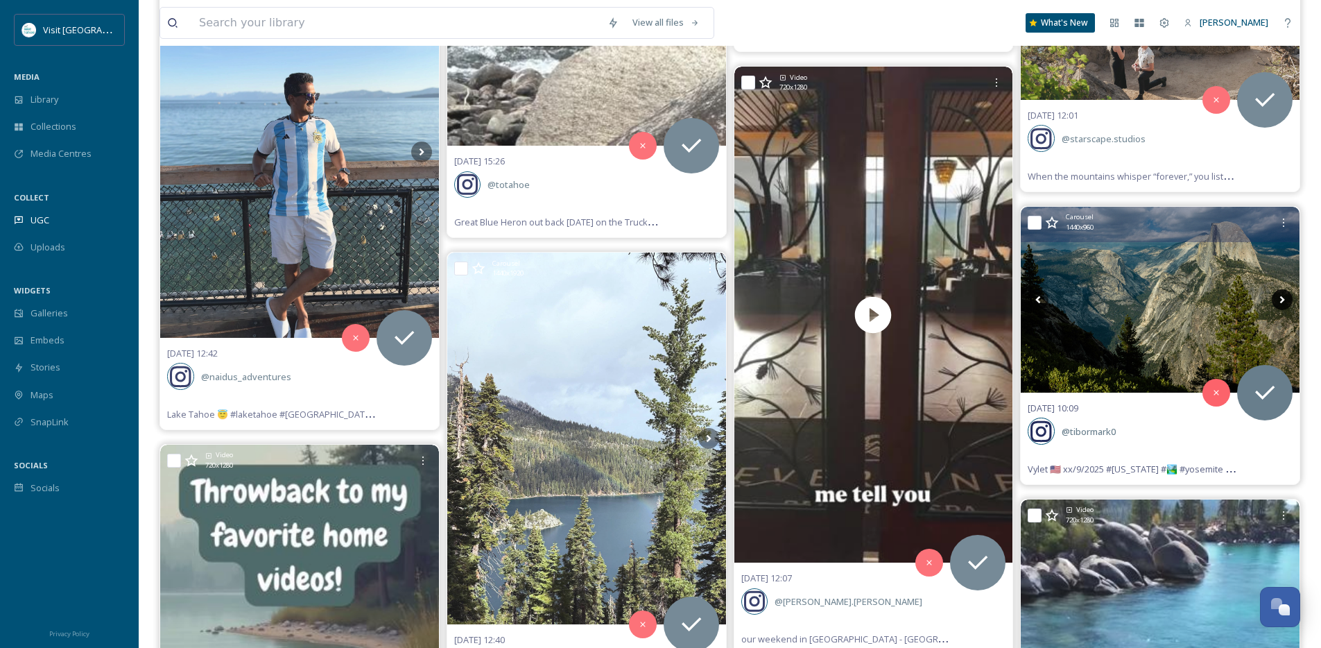
click at [1286, 301] on icon at bounding box center [1282, 299] width 21 height 21
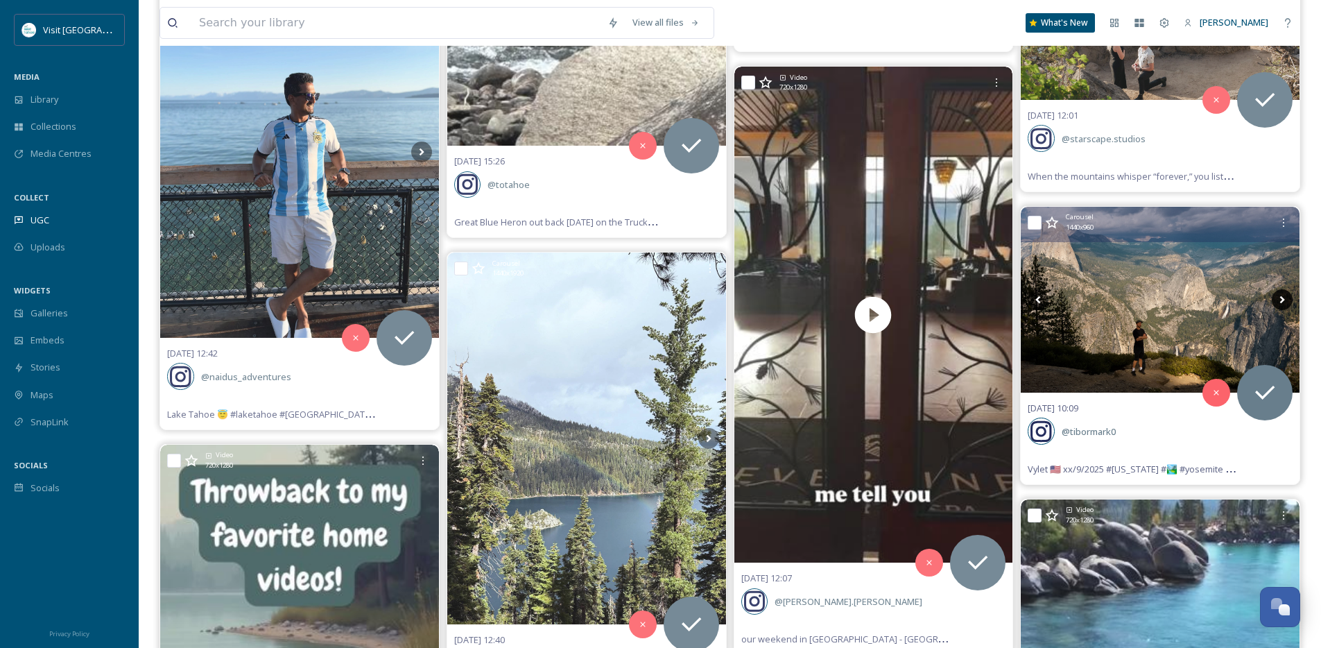
click at [1286, 301] on icon at bounding box center [1282, 299] width 21 height 21
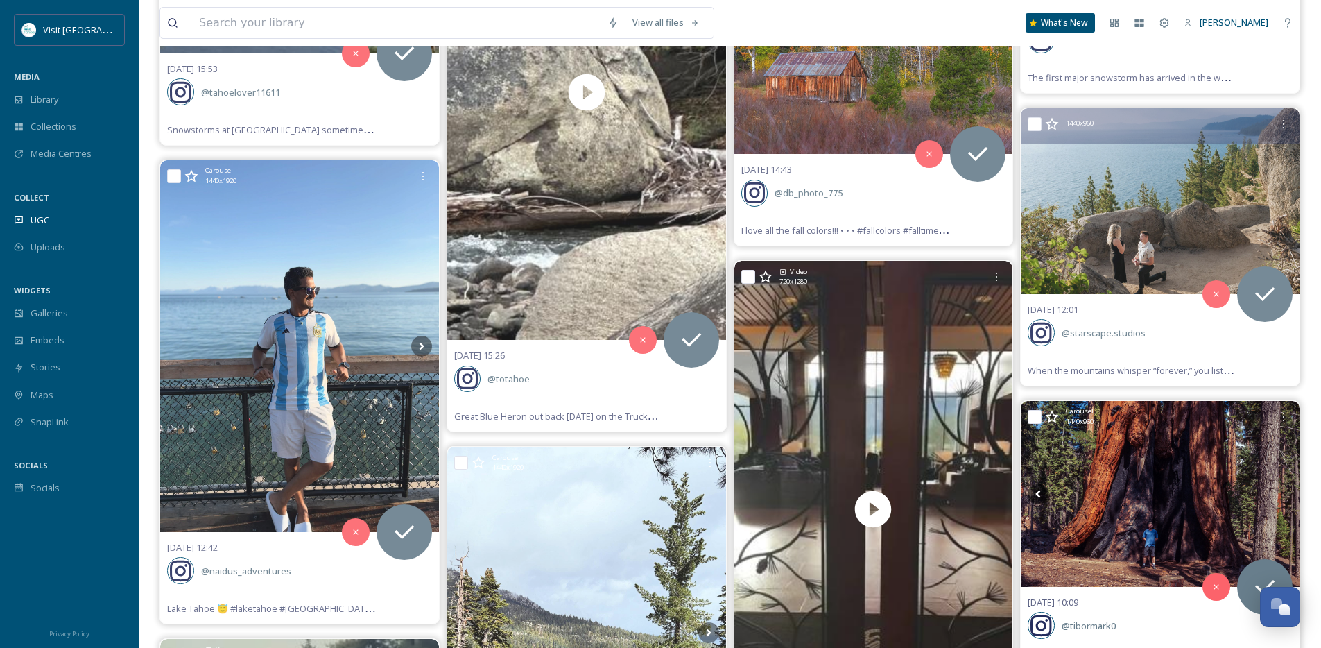
scroll to position [2051, 0]
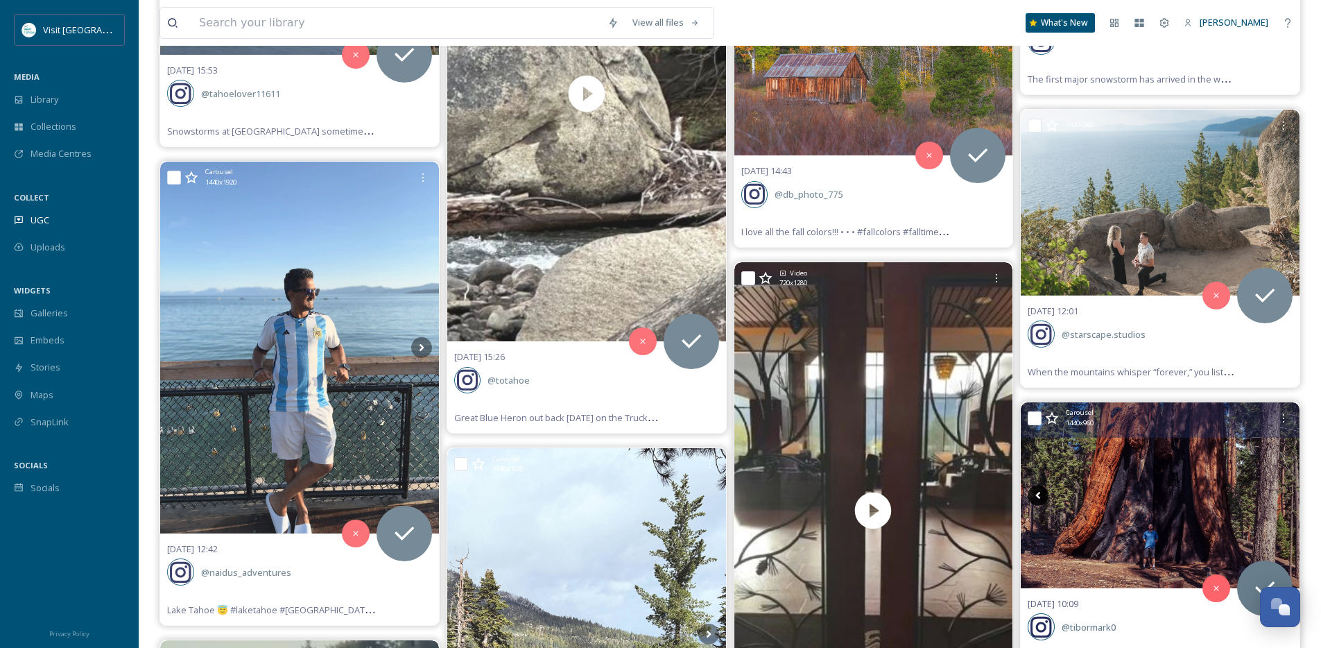
click at [1036, 494] on icon at bounding box center [1038, 495] width 5 height 8
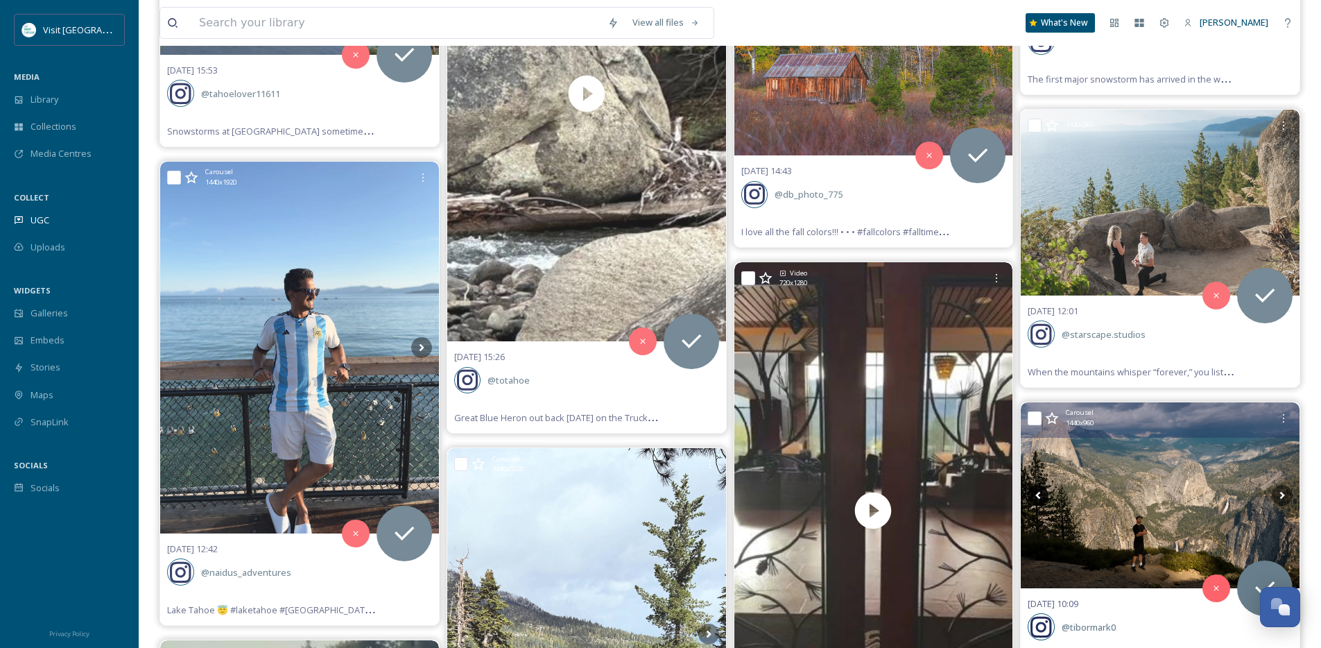
click at [1036, 494] on icon at bounding box center [1038, 495] width 5 height 8
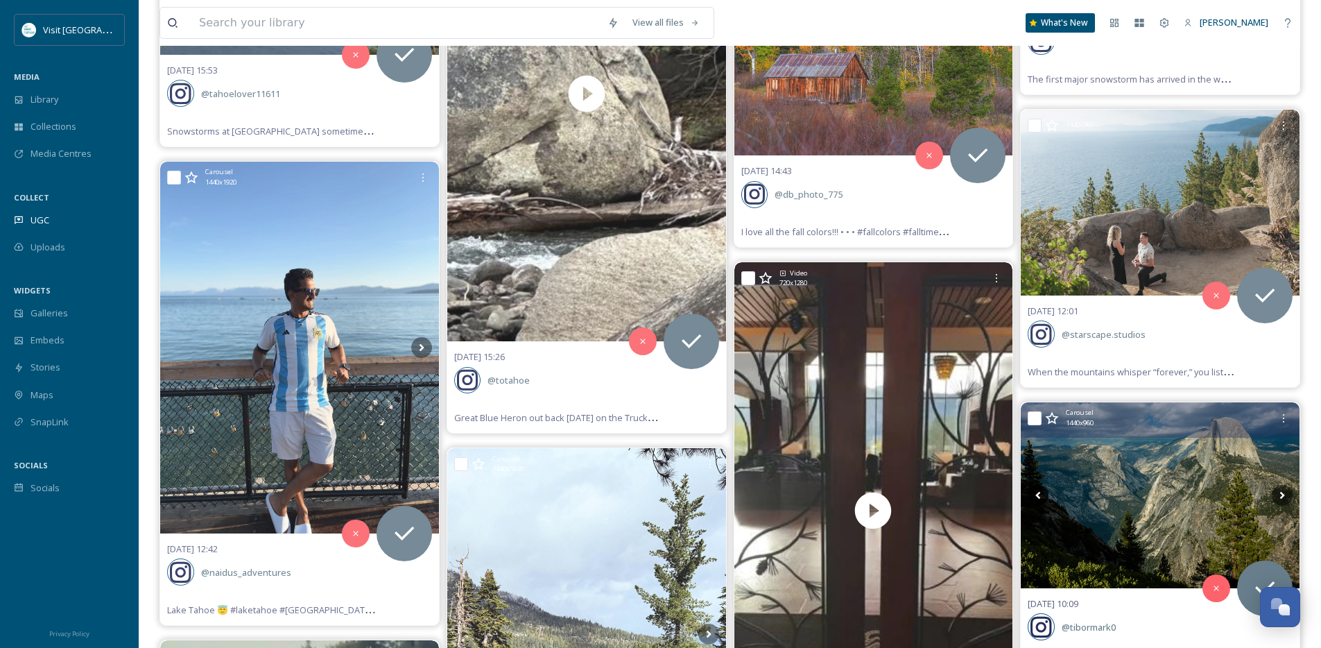
click at [1036, 494] on icon at bounding box center [1038, 495] width 5 height 8
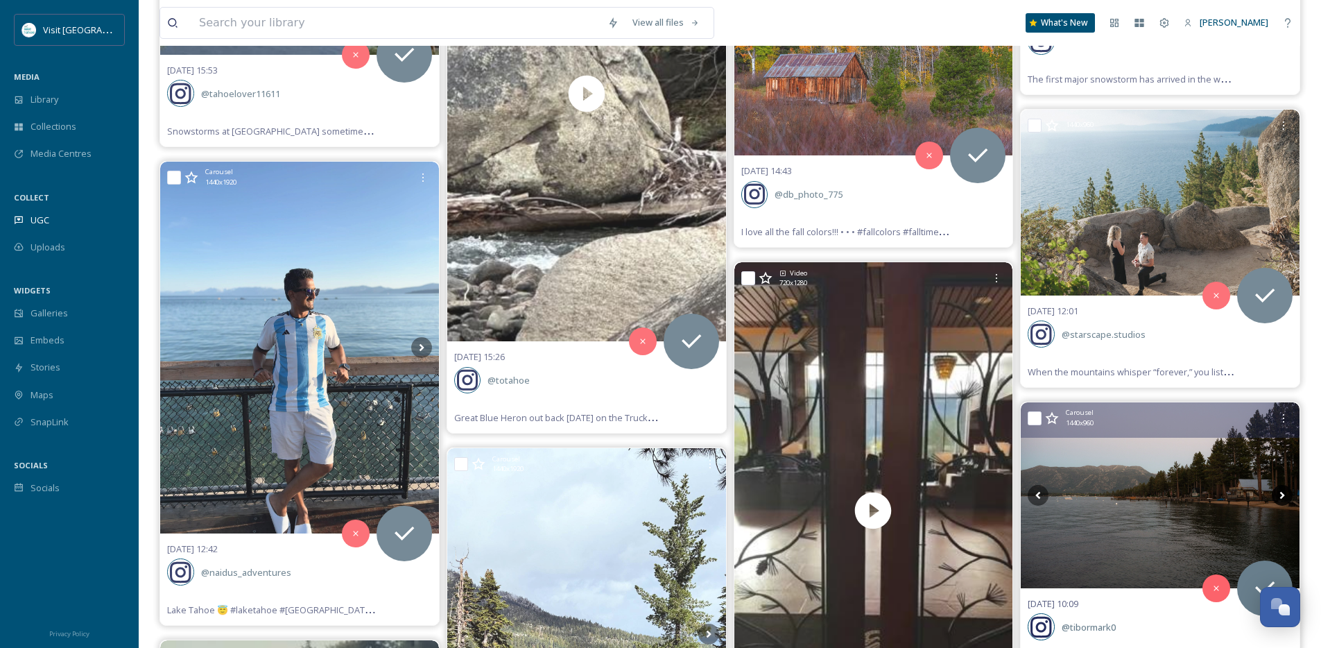
click at [1278, 495] on icon at bounding box center [1282, 495] width 21 height 21
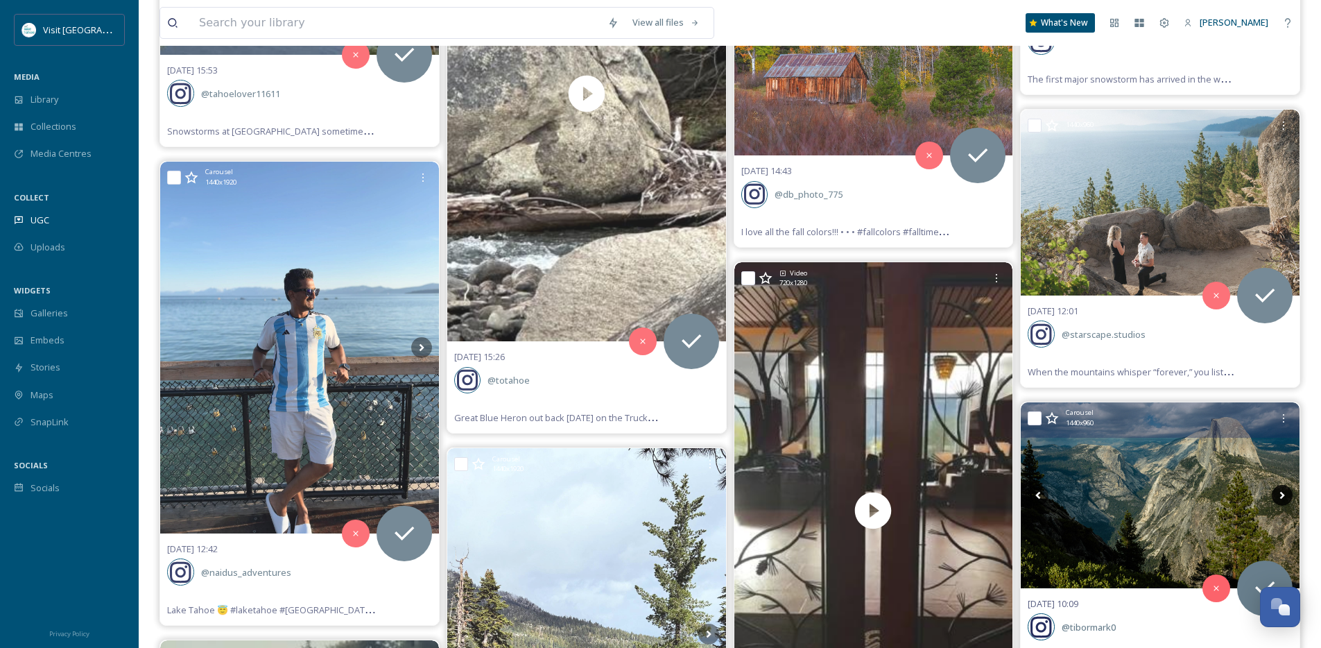
click at [1278, 495] on icon at bounding box center [1282, 495] width 21 height 21
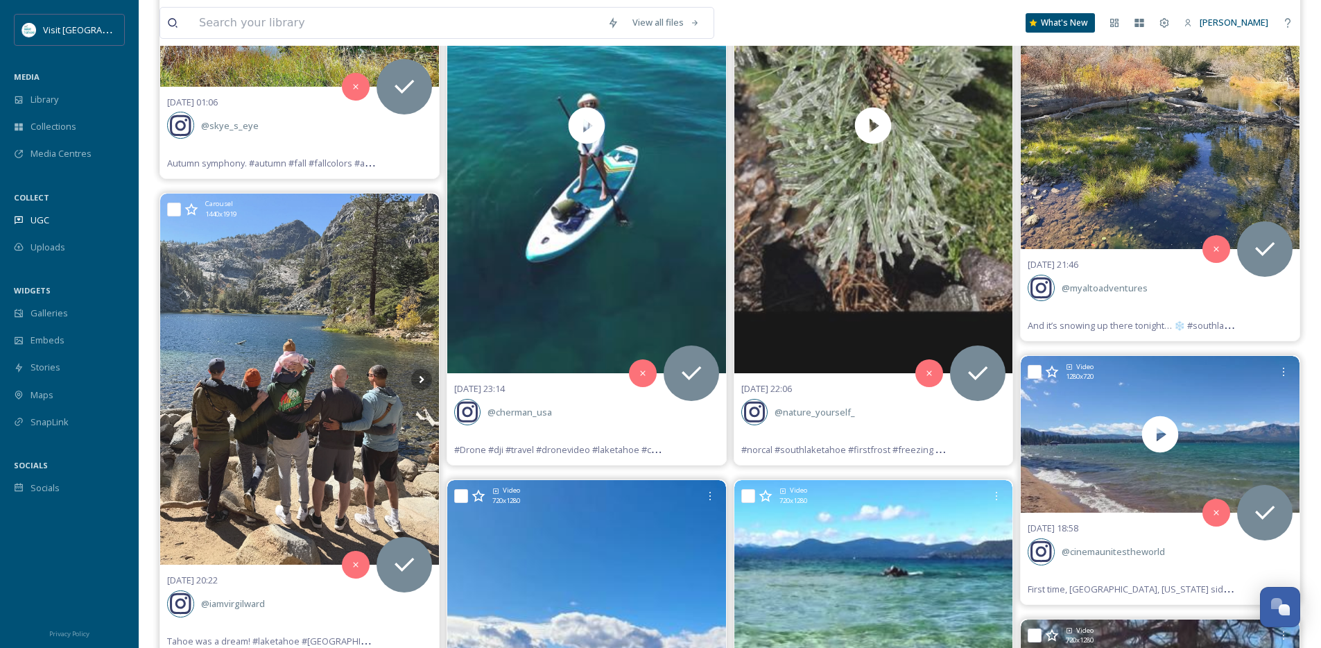
scroll to position [305, 0]
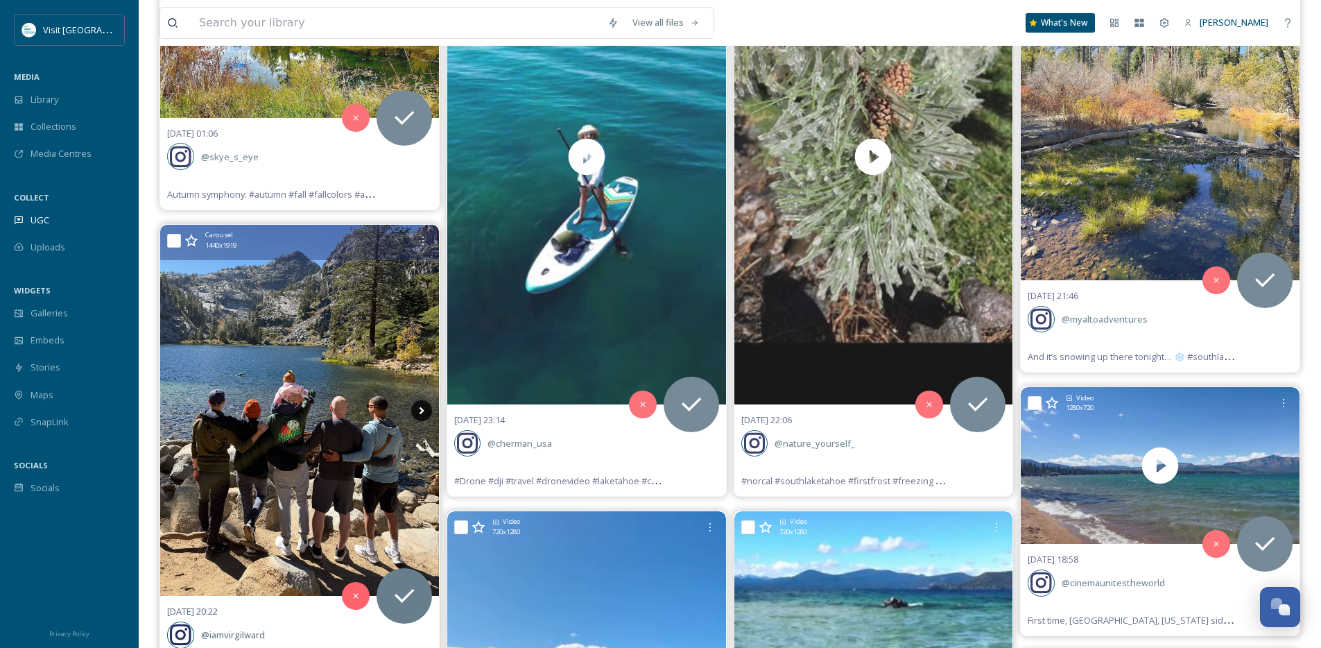
click at [417, 410] on icon at bounding box center [421, 410] width 21 height 21
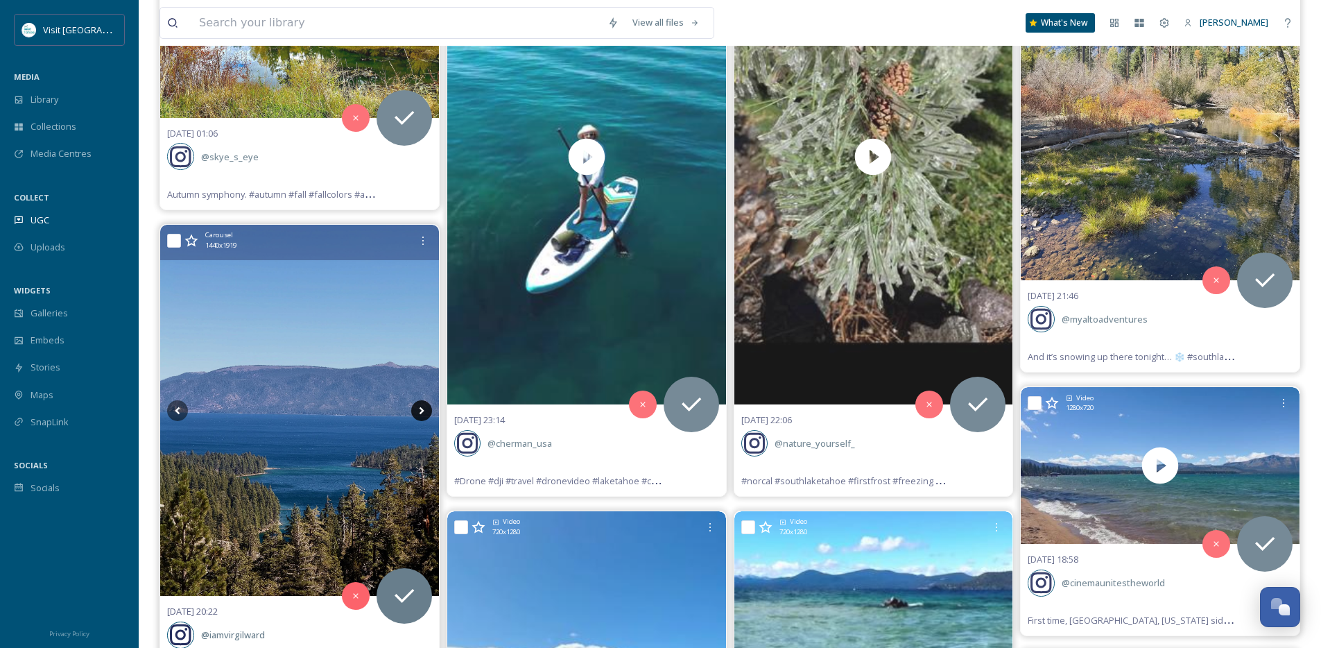
click at [417, 410] on icon at bounding box center [421, 410] width 21 height 21
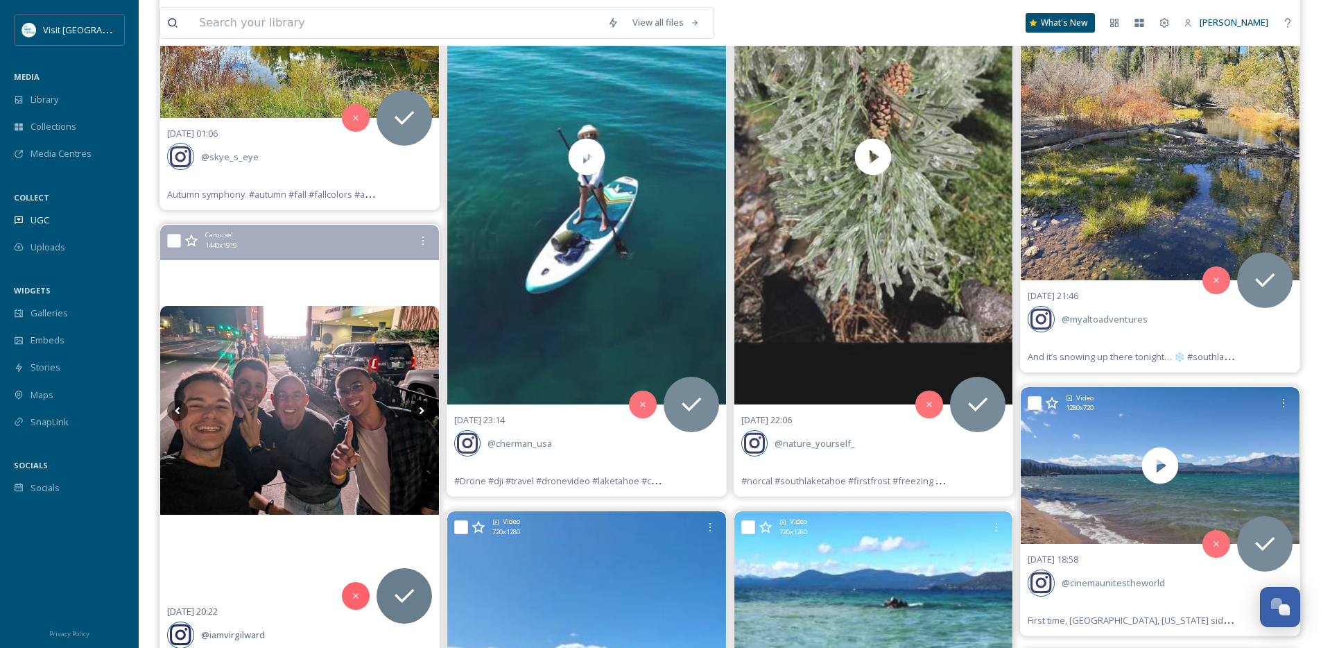
click at [417, 410] on icon at bounding box center [421, 410] width 21 height 21
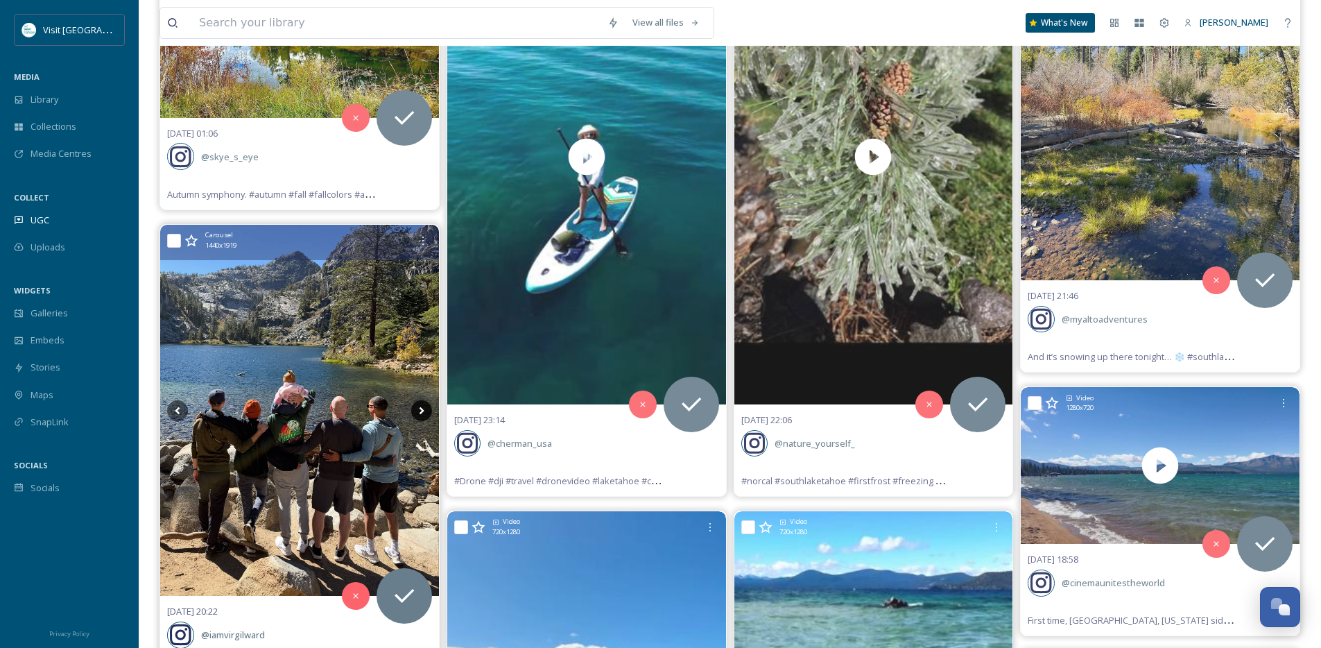
click at [417, 410] on icon at bounding box center [421, 410] width 21 height 21
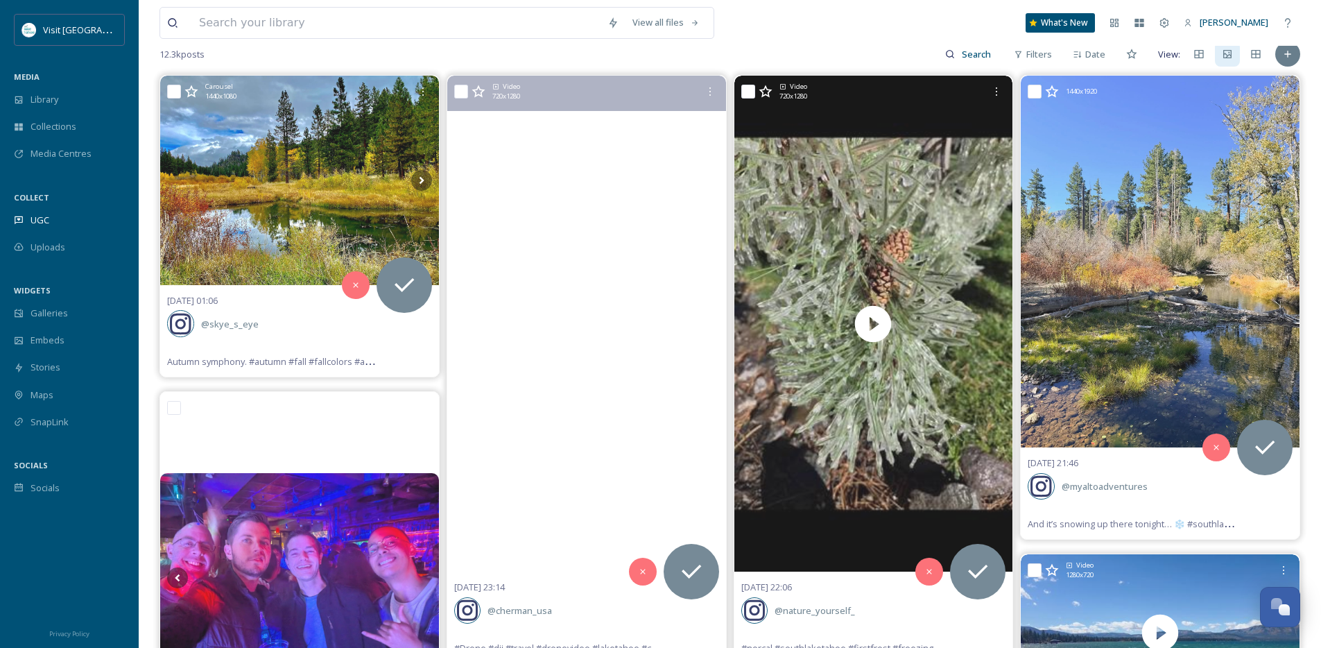
scroll to position [137, 0]
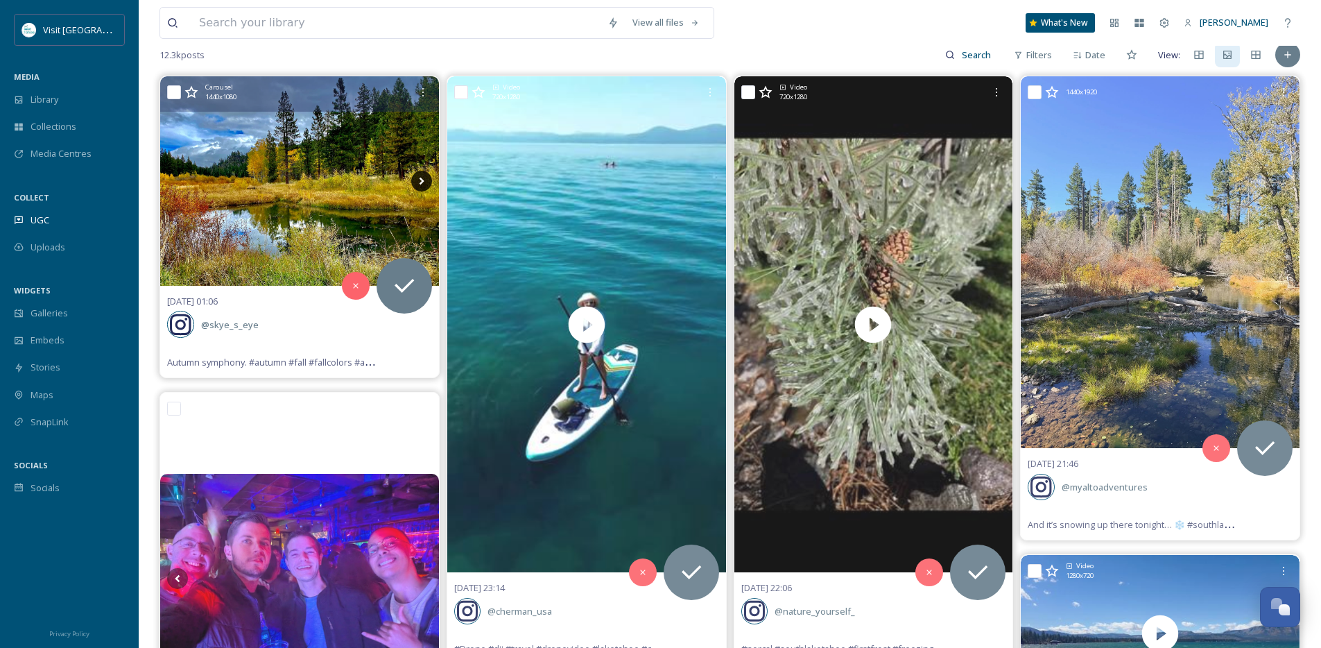
click at [419, 181] on icon at bounding box center [421, 181] width 21 height 21
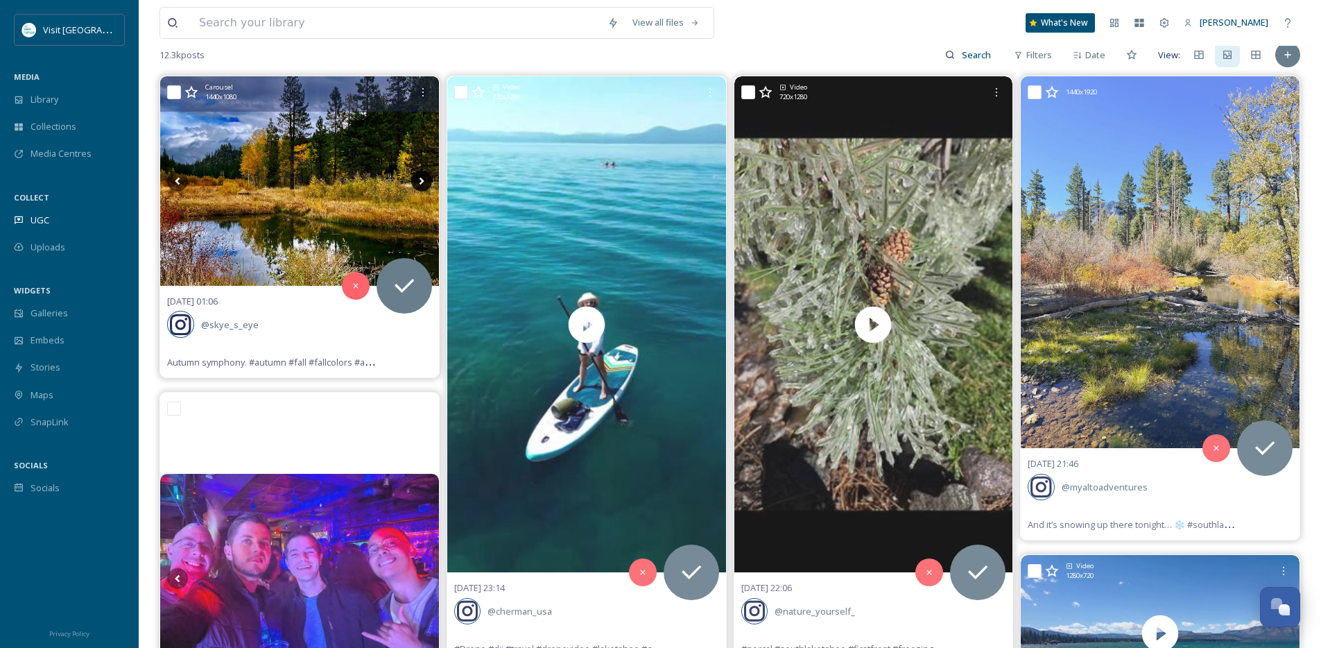
click at [419, 181] on icon at bounding box center [421, 181] width 21 height 21
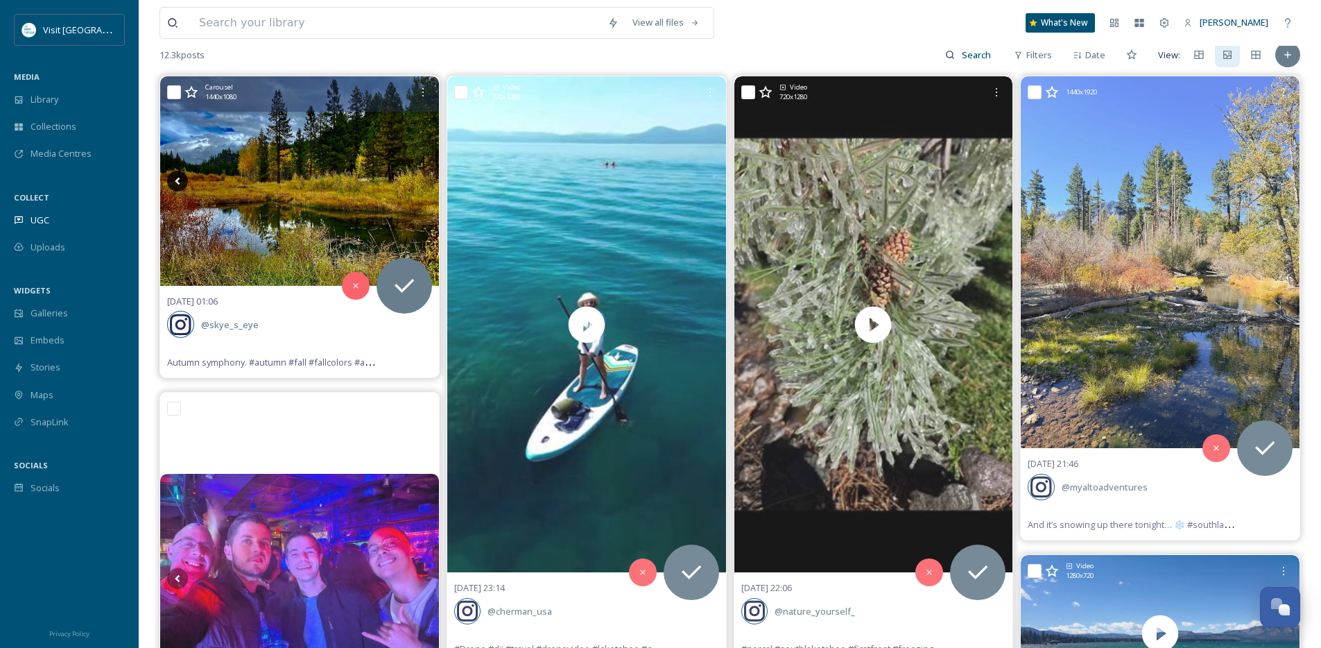
click at [178, 180] on icon at bounding box center [177, 182] width 5 height 8
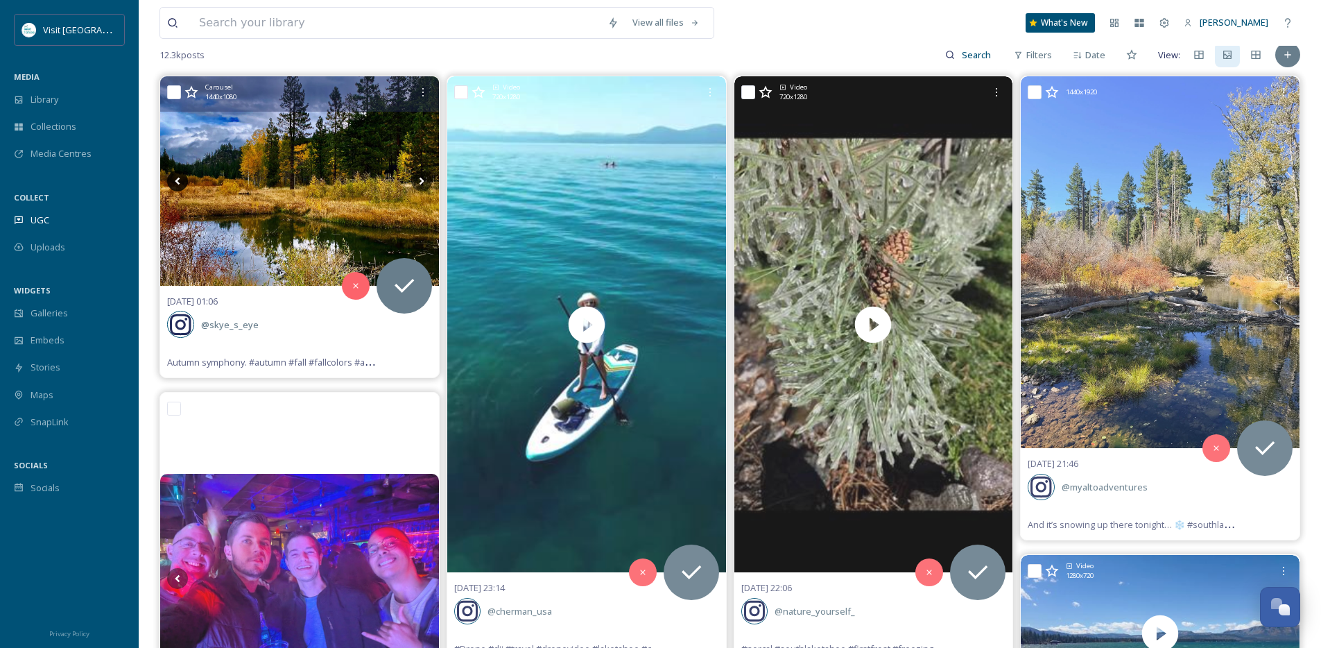
click at [178, 180] on icon at bounding box center [177, 182] width 5 height 8
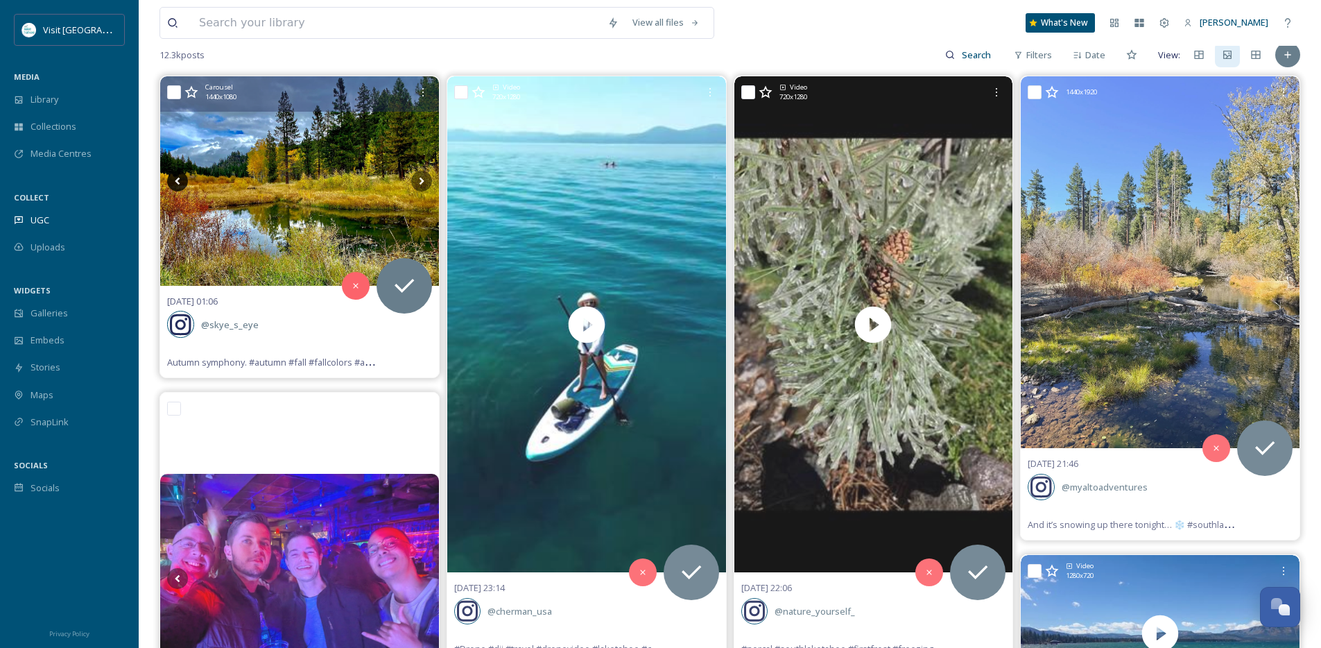
click at [178, 182] on icon at bounding box center [177, 182] width 5 height 8
click at [426, 181] on icon at bounding box center [421, 181] width 21 height 21
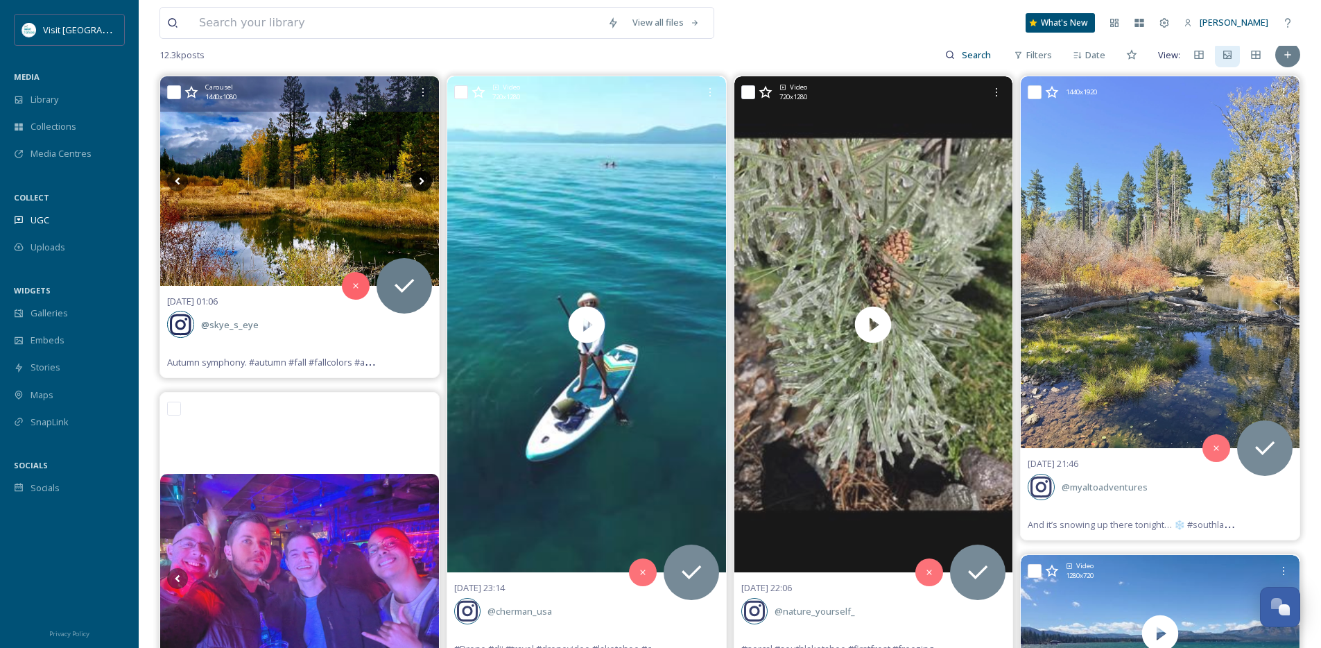
click at [426, 181] on icon at bounding box center [421, 181] width 21 height 21
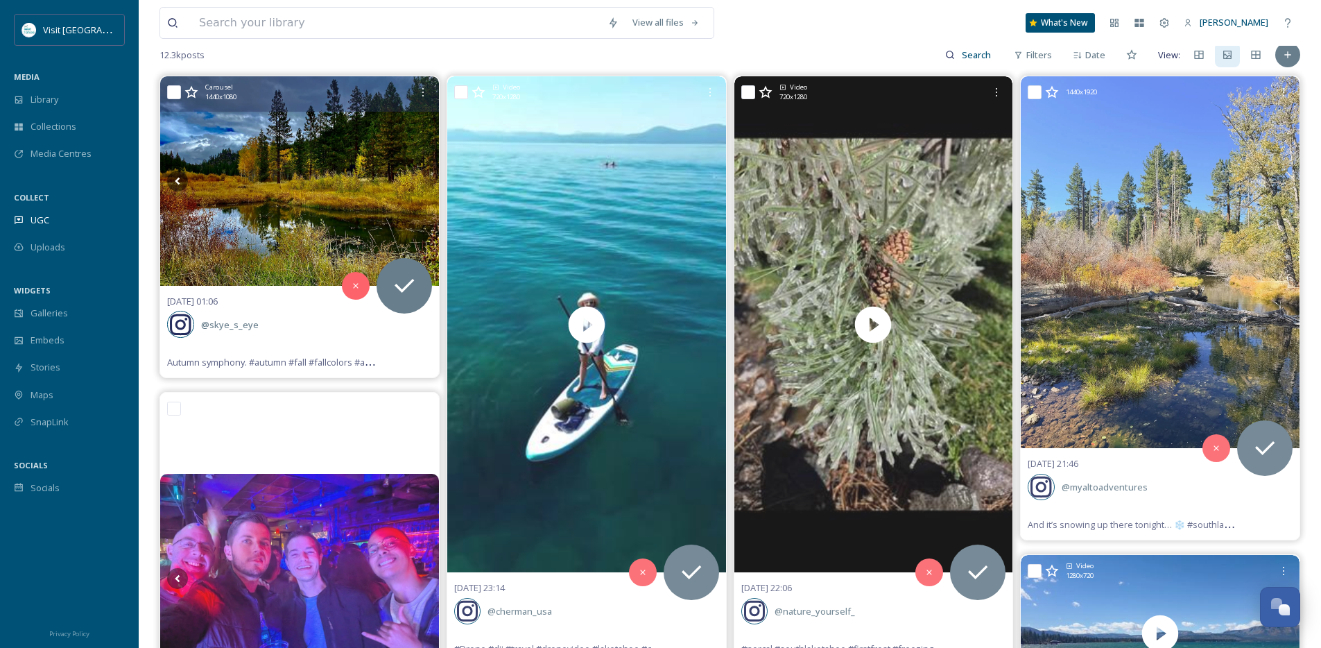
click at [426, 181] on icon at bounding box center [421, 181] width 21 height 21
click at [178, 181] on icon at bounding box center [177, 181] width 21 height 21
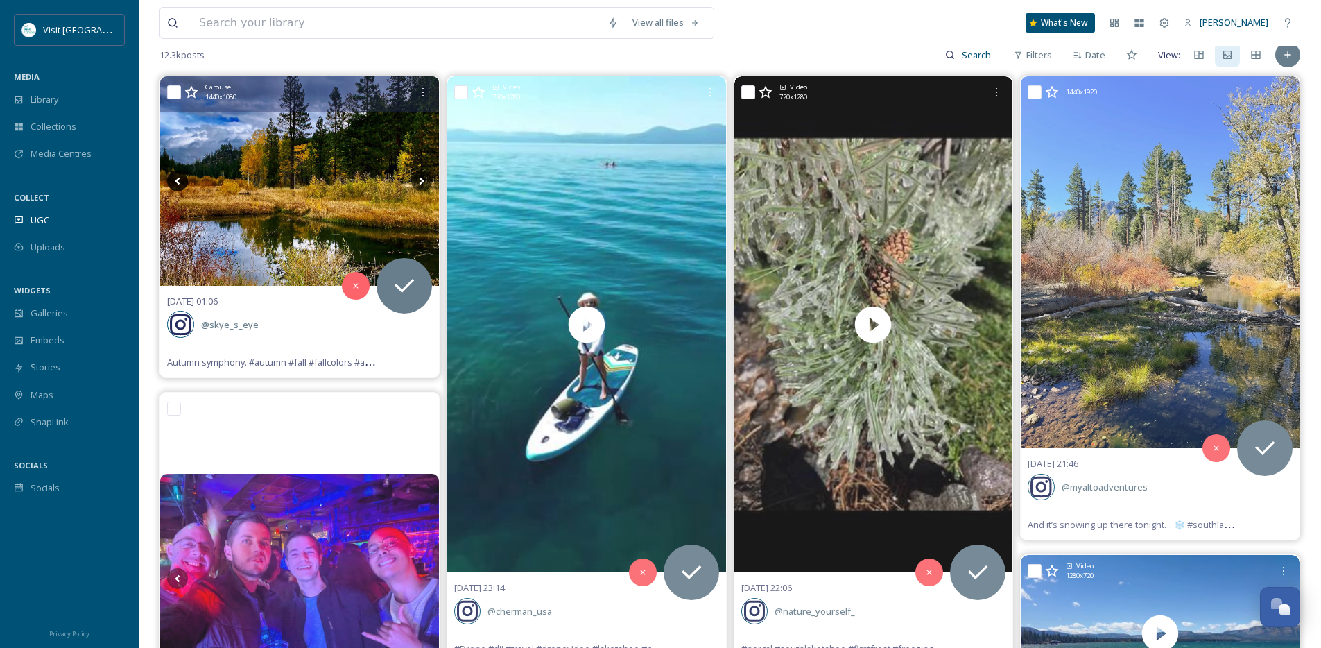
click at [178, 181] on icon at bounding box center [177, 181] width 21 height 21
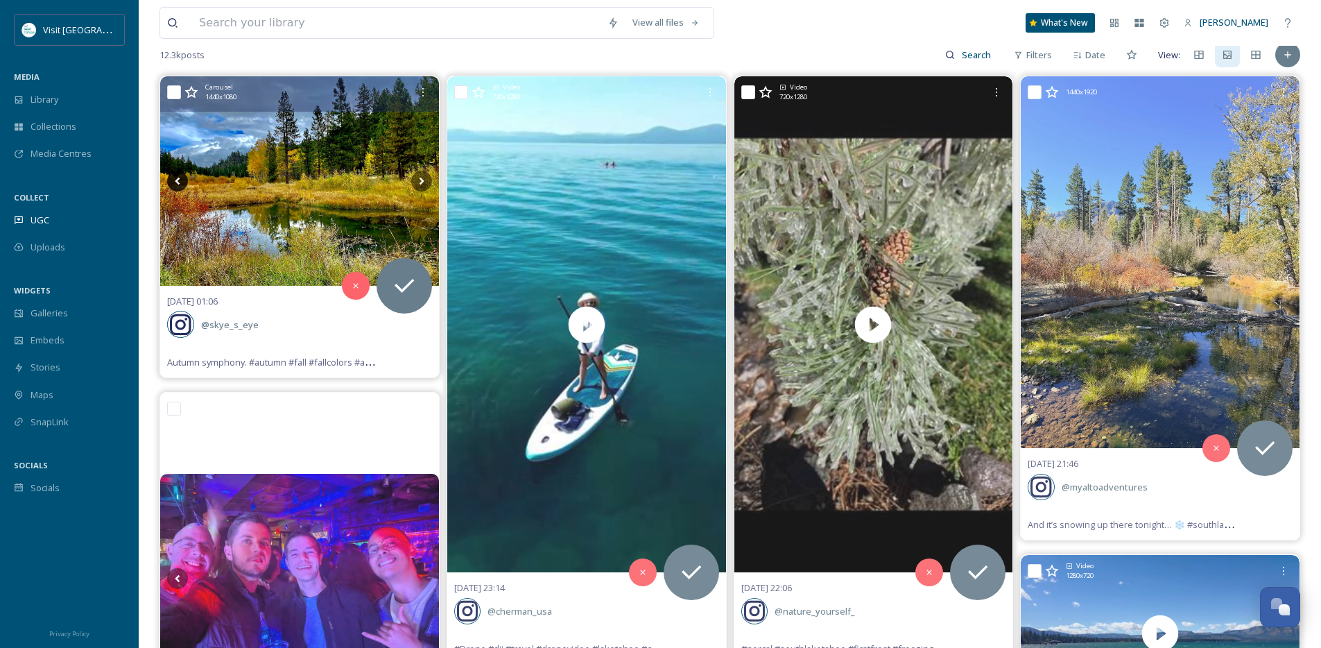
click at [178, 181] on icon at bounding box center [177, 181] width 21 height 21
